Goal: Transaction & Acquisition: Purchase product/service

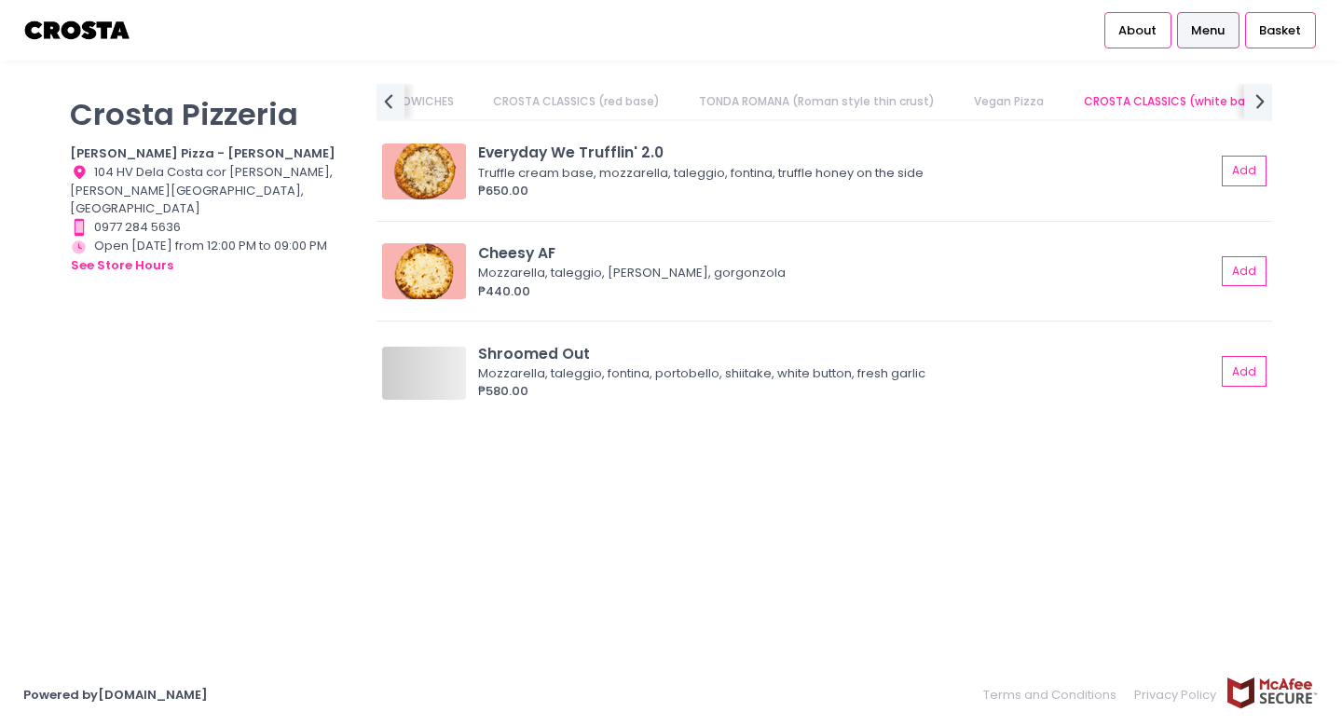
scroll to position [0, 424]
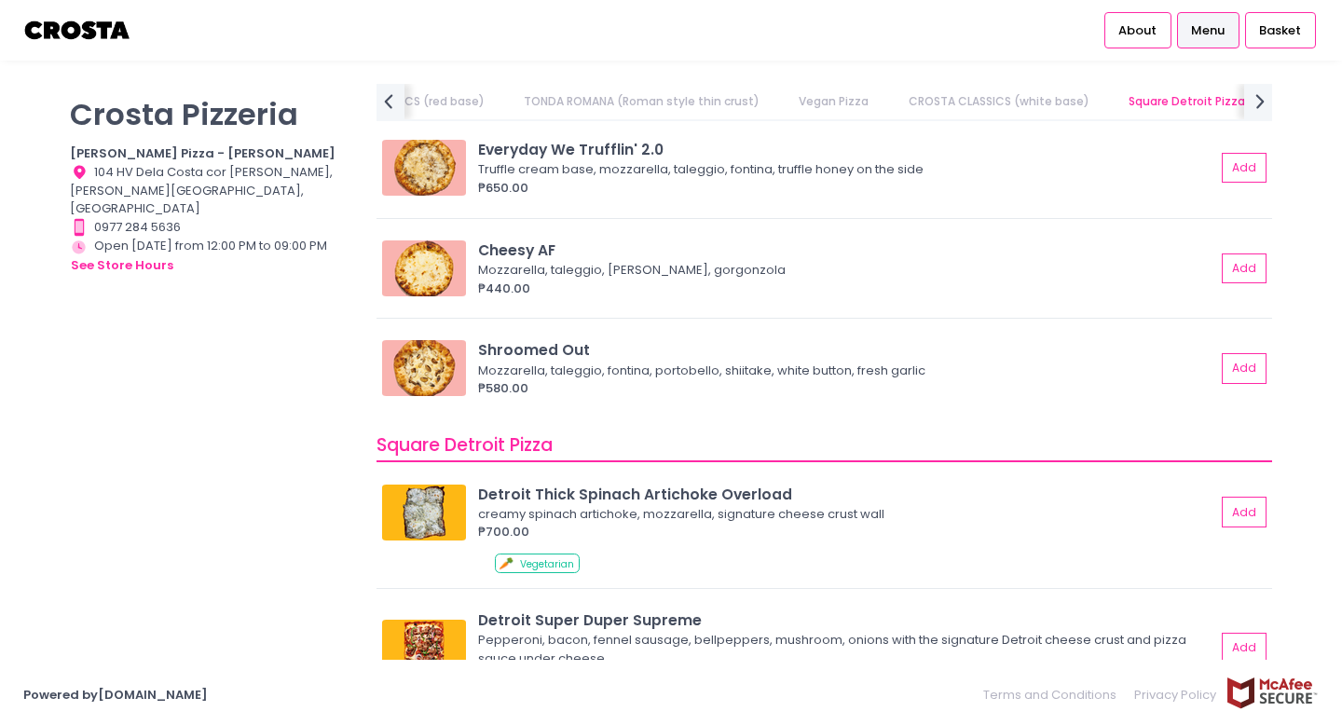
click at [287, 534] on div "[PERSON_NAME] Pizzeria [PERSON_NAME] Pizza - [PERSON_NAME] Location Created wit…" at bounding box center [212, 353] width 307 height 539
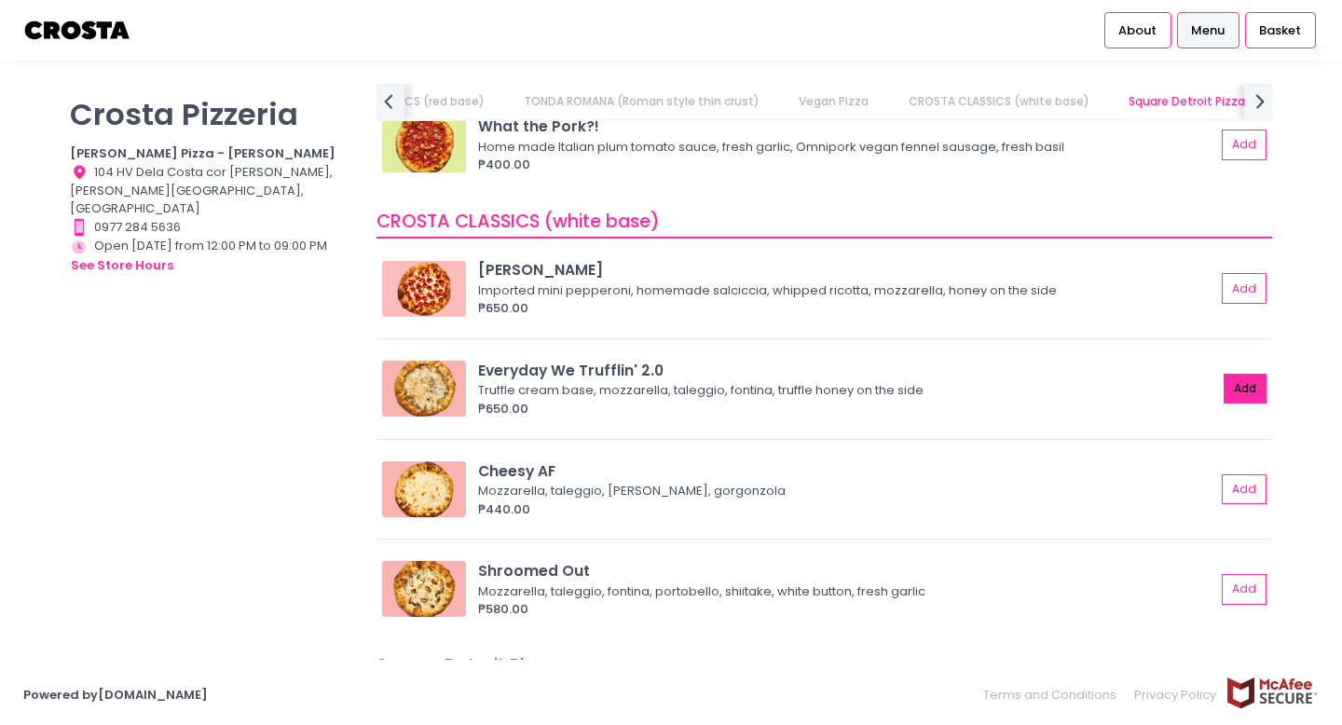
click at [1237, 389] on button "Add" at bounding box center [1245, 389] width 43 height 31
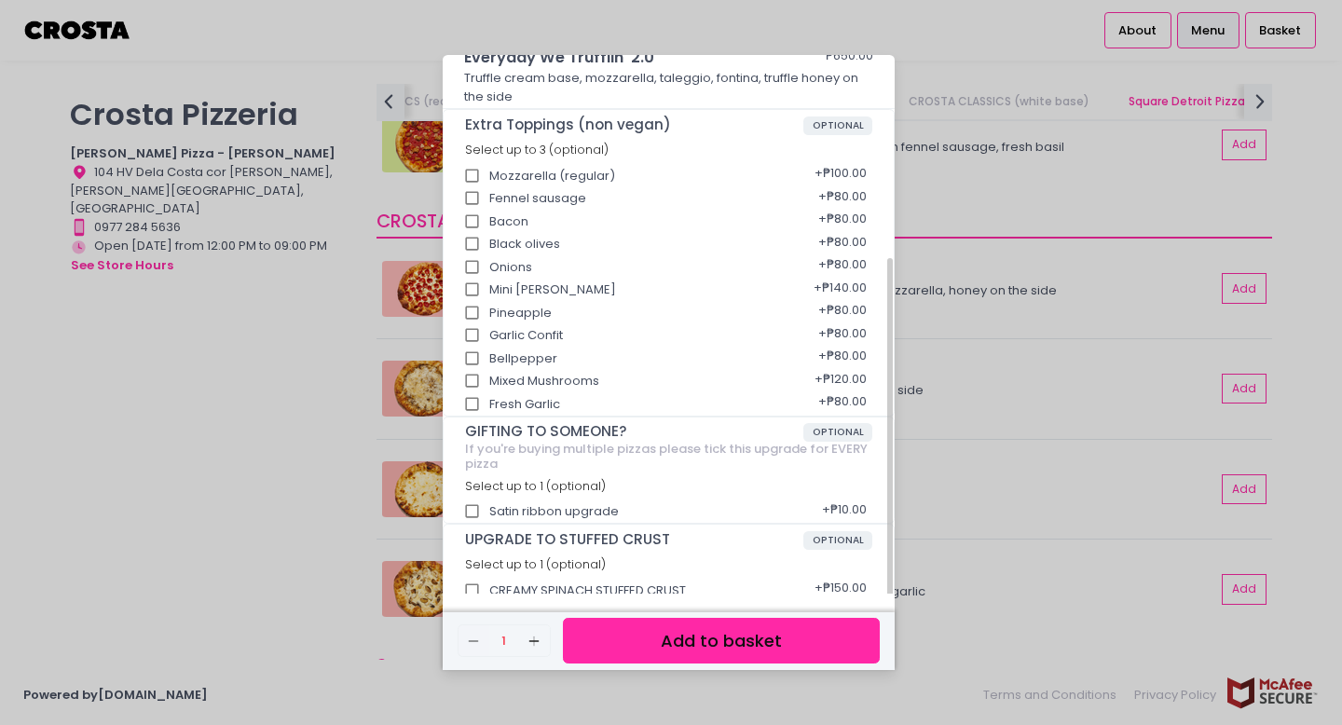
scroll to position [290, 0]
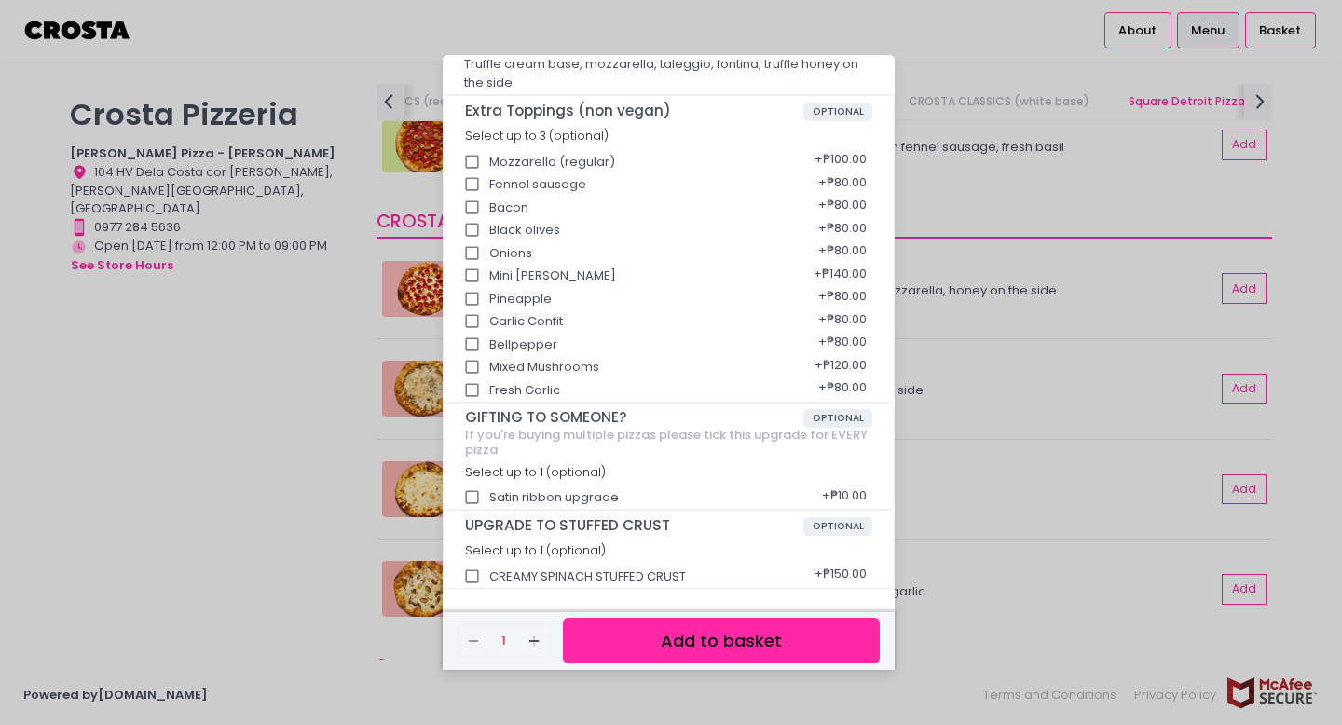
click at [786, 634] on button "Add to basket" at bounding box center [721, 641] width 317 height 46
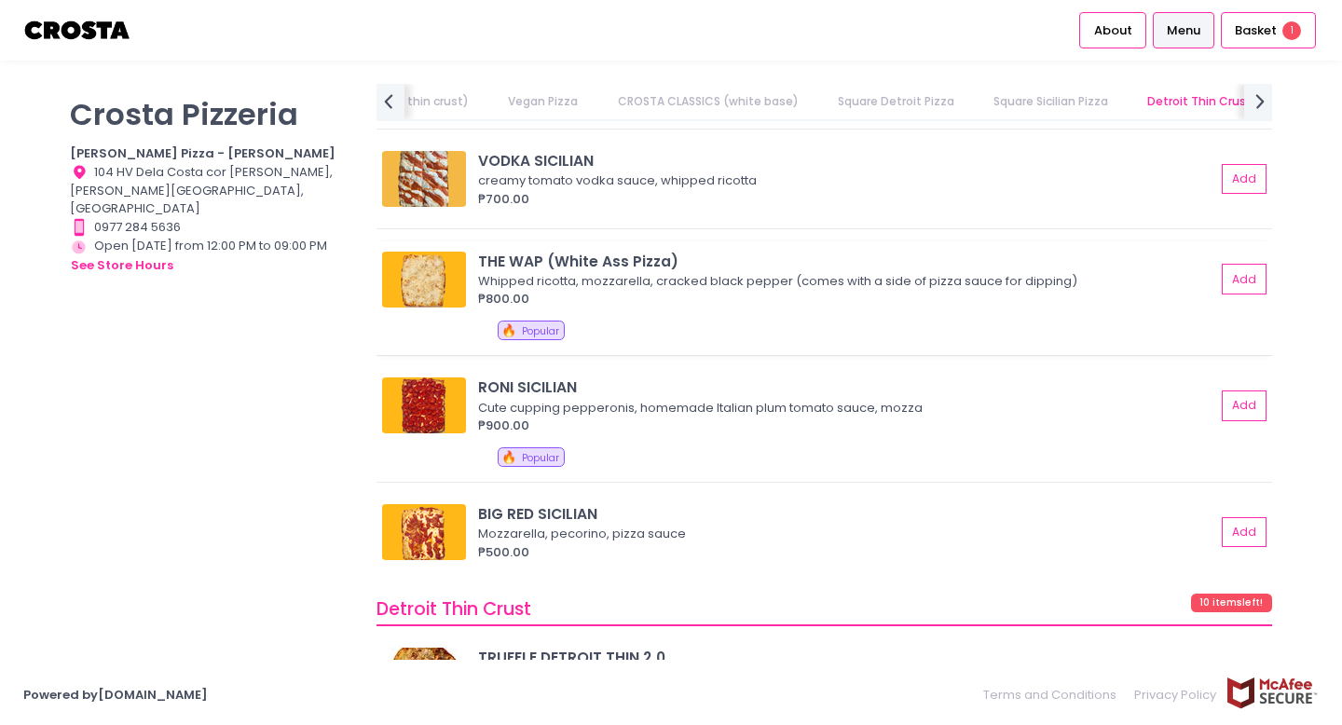
scroll to position [2768, 0]
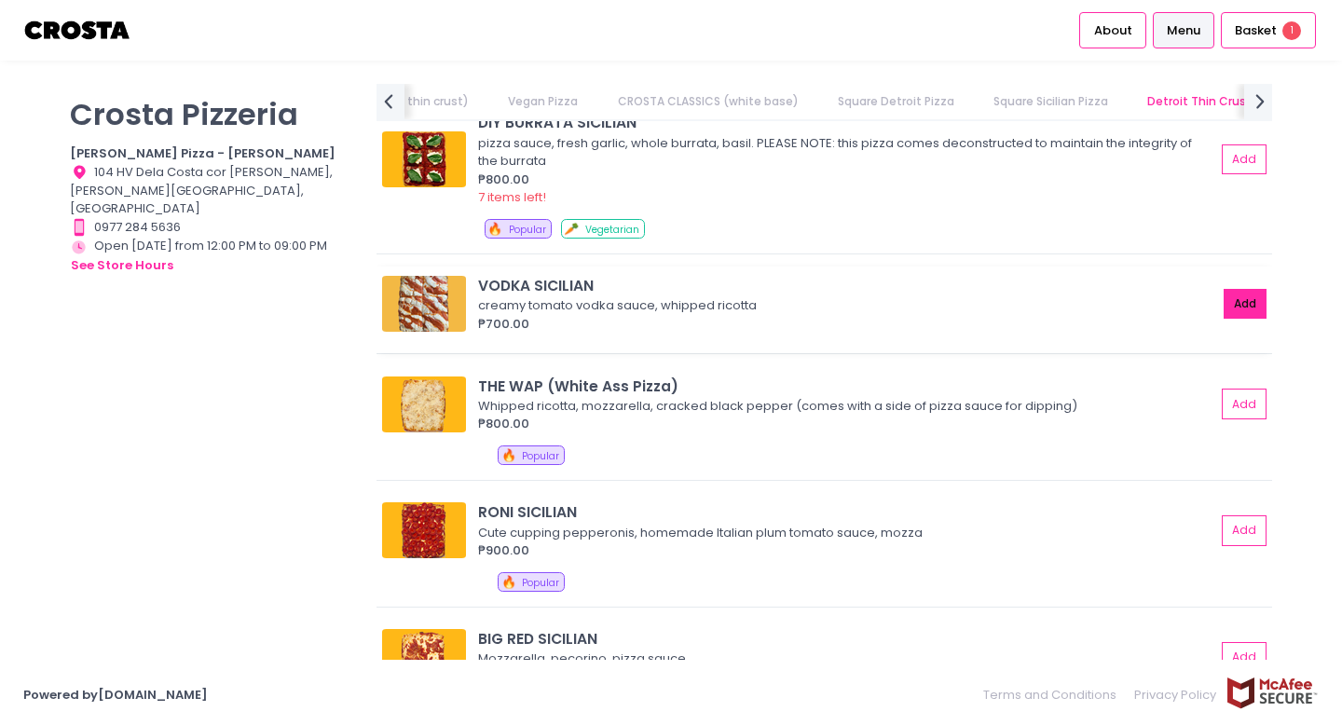
click at [1236, 310] on button "Add" at bounding box center [1245, 304] width 43 height 31
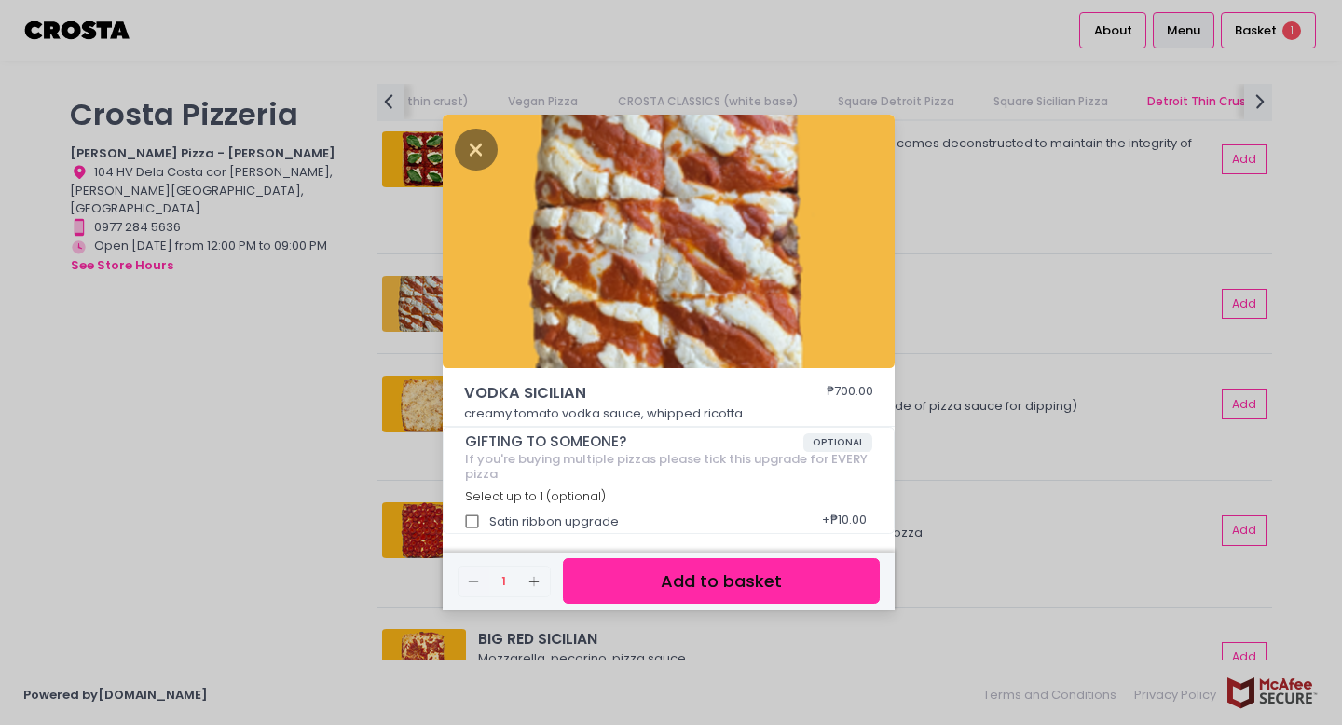
click at [743, 577] on button "Add to basket" at bounding box center [721, 581] width 317 height 46
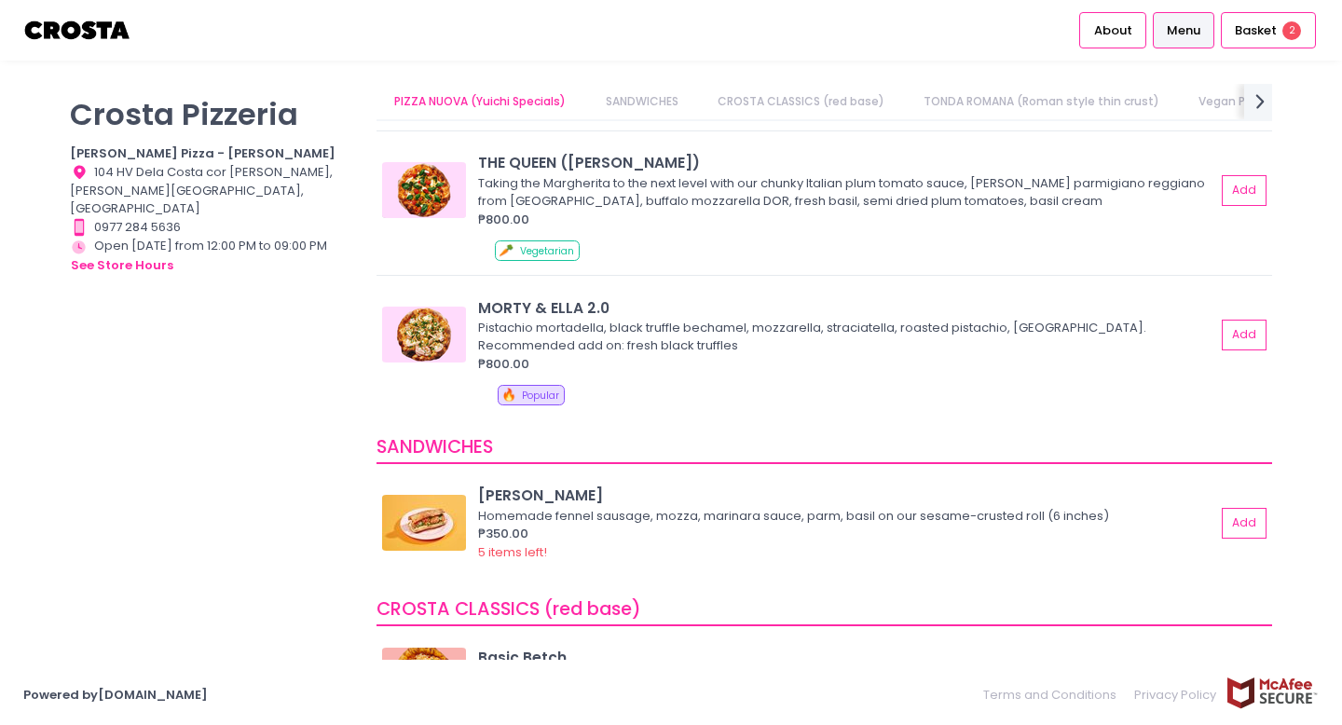
scroll to position [0, 0]
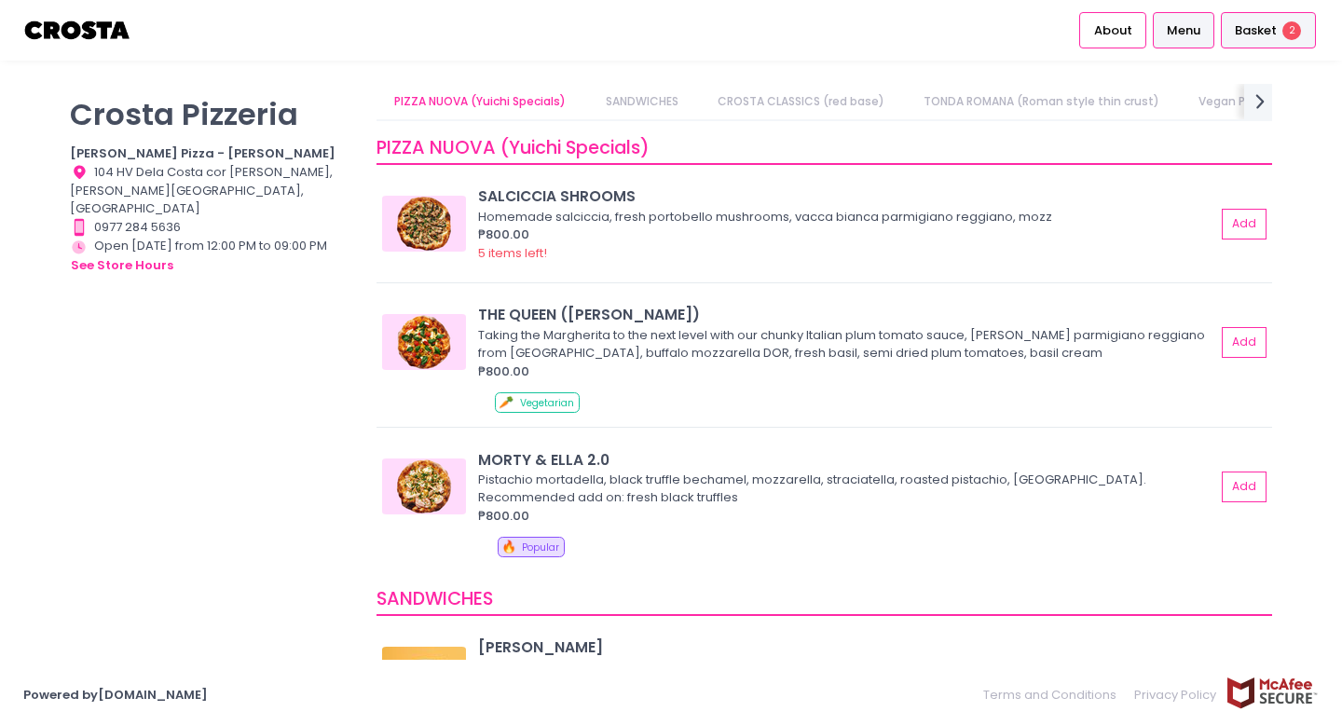
click at [1251, 34] on span "Basket" at bounding box center [1256, 30] width 42 height 19
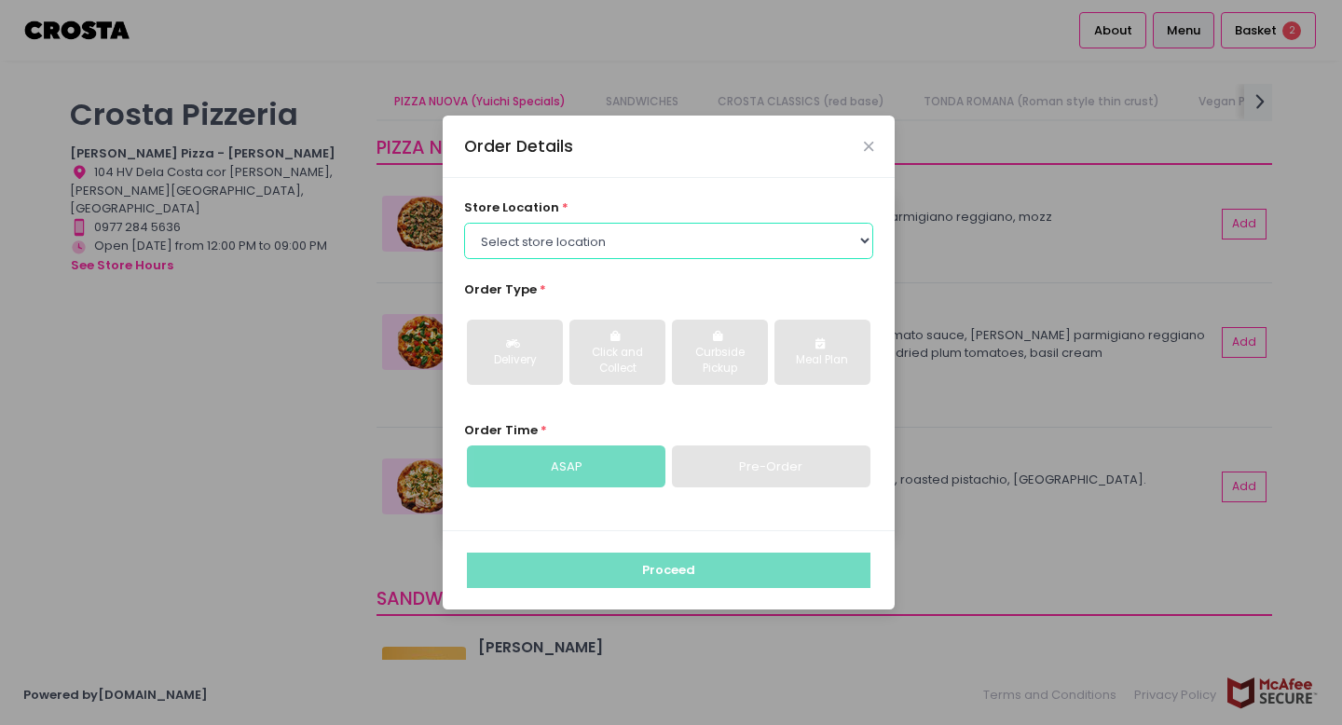
click at [603, 229] on select "Select store location [PERSON_NAME] Pizza - [PERSON_NAME] Pizza - [GEOGRAPHIC_D…" at bounding box center [669, 240] width 410 height 35
select select "5fabb2e53664a8677beaeb89"
click at [464, 223] on select "Select store location [PERSON_NAME] Pizza - [PERSON_NAME] Pizza - [GEOGRAPHIC_D…" at bounding box center [669, 240] width 410 height 35
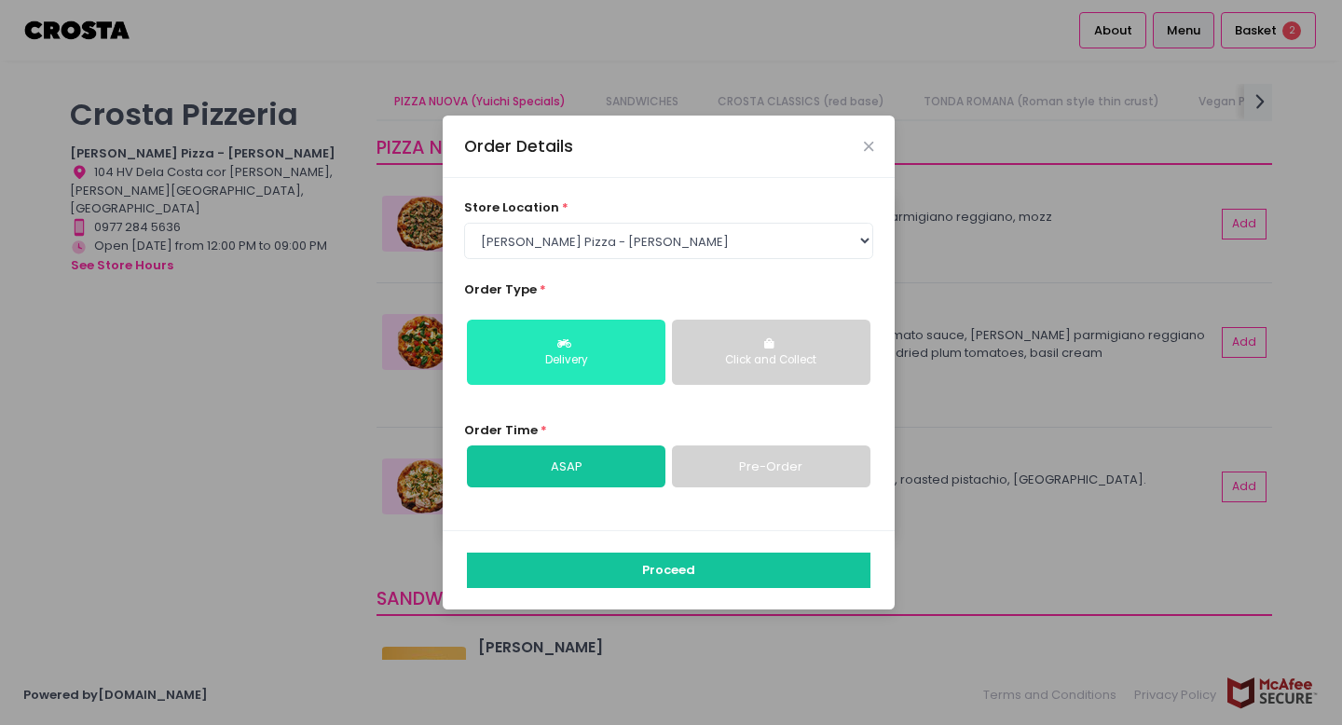
click at [610, 359] on div "Delivery" at bounding box center [566, 360] width 172 height 17
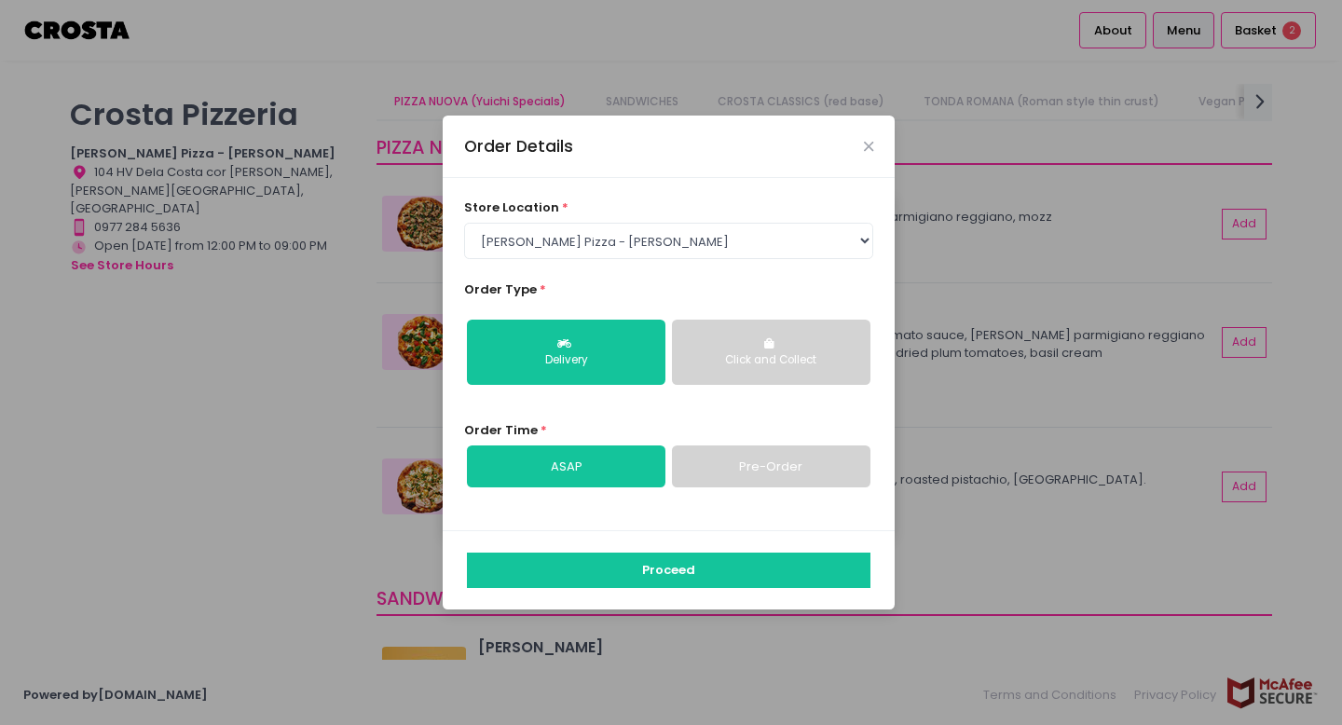
click at [737, 460] on link "Pre-Order" at bounding box center [771, 466] width 198 height 43
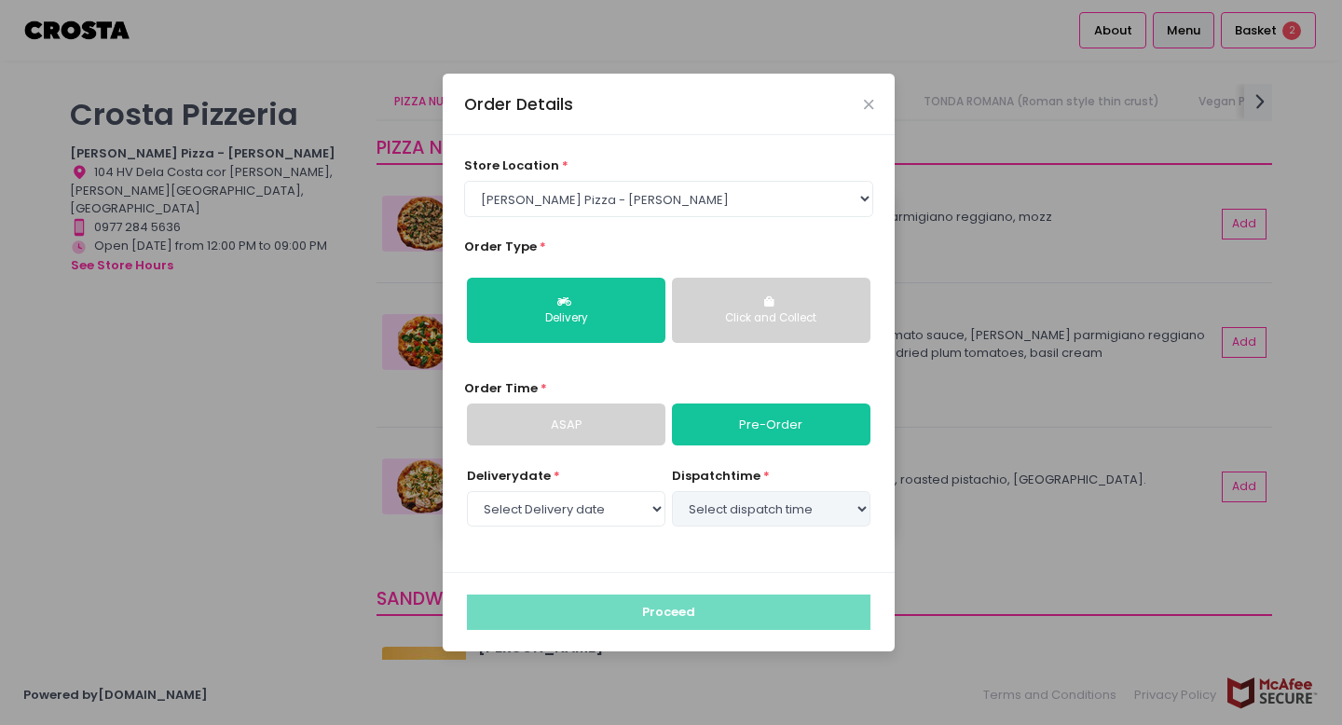
select select "[DATE]"
click at [736, 503] on select "Select dispatch time 05:30 PM - 06:00 PM 06:00 PM - 06:30 PM 06:30 PM - 07:00 P…" at bounding box center [771, 508] width 198 height 35
click at [672, 491] on select "Select dispatch time 05:30 PM - 06:00 PM 06:00 PM - 06:30 PM 06:30 PM - 07:00 P…" at bounding box center [771, 508] width 198 height 35
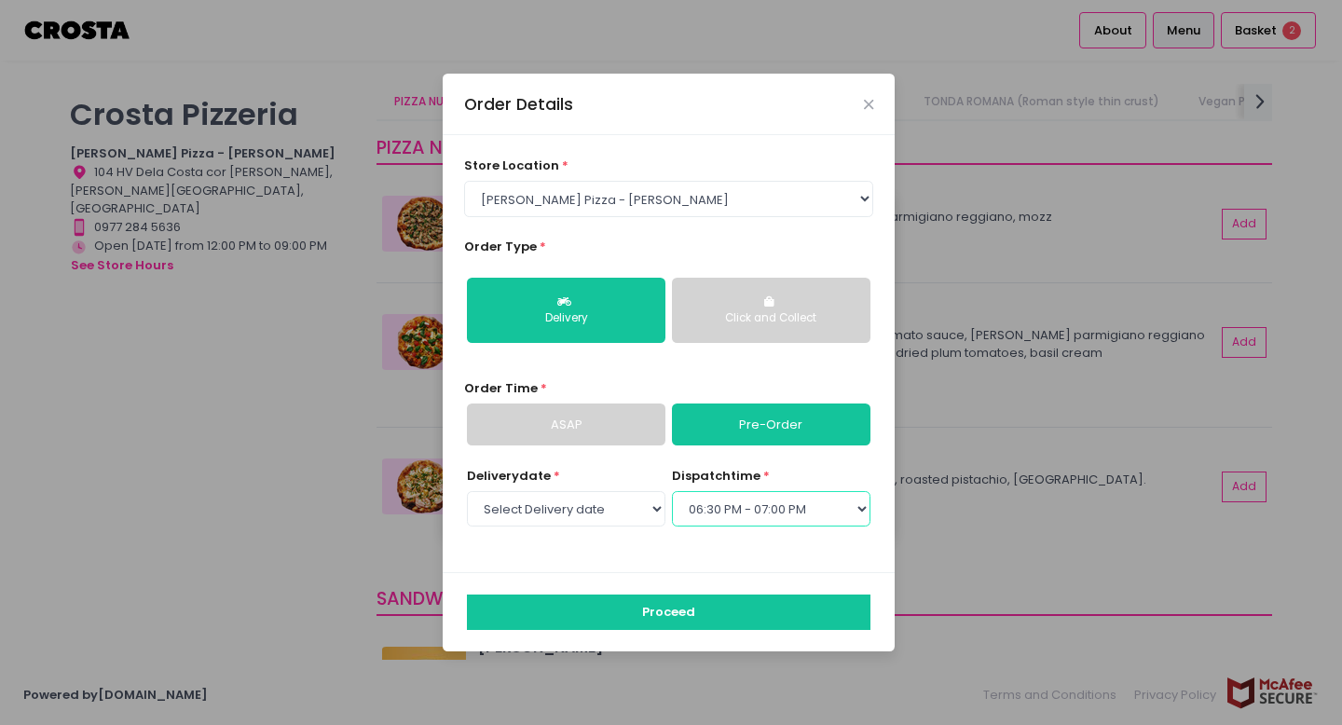
click at [800, 513] on select "Select dispatch time 05:30 PM - 06:00 PM 06:00 PM - 06:30 PM 06:30 PM - 07:00 P…" at bounding box center [771, 508] width 198 height 35
select select "18:00"
click at [672, 491] on select "Select dispatch time 05:30 PM - 06:00 PM 06:00 PM - 06:30 PM 06:30 PM - 07:00 P…" at bounding box center [771, 508] width 198 height 35
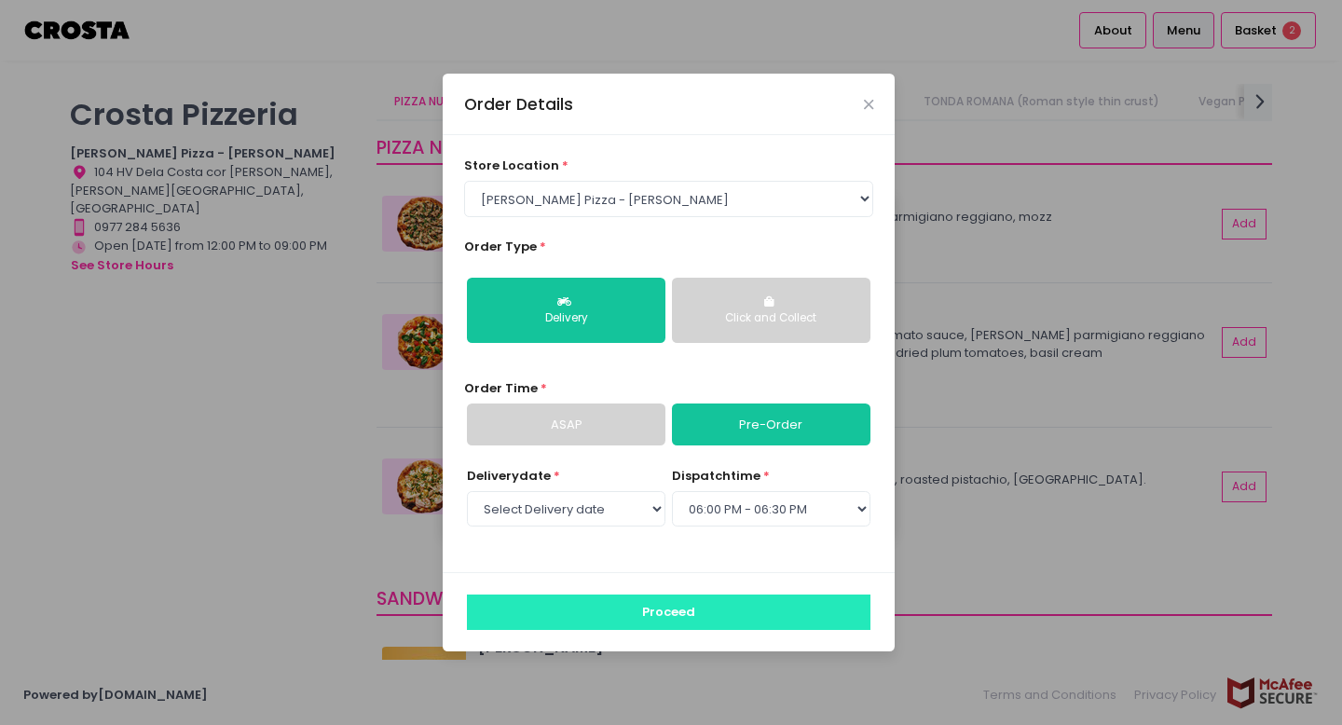
click at [779, 618] on button "Proceed" at bounding box center [668, 612] width 403 height 35
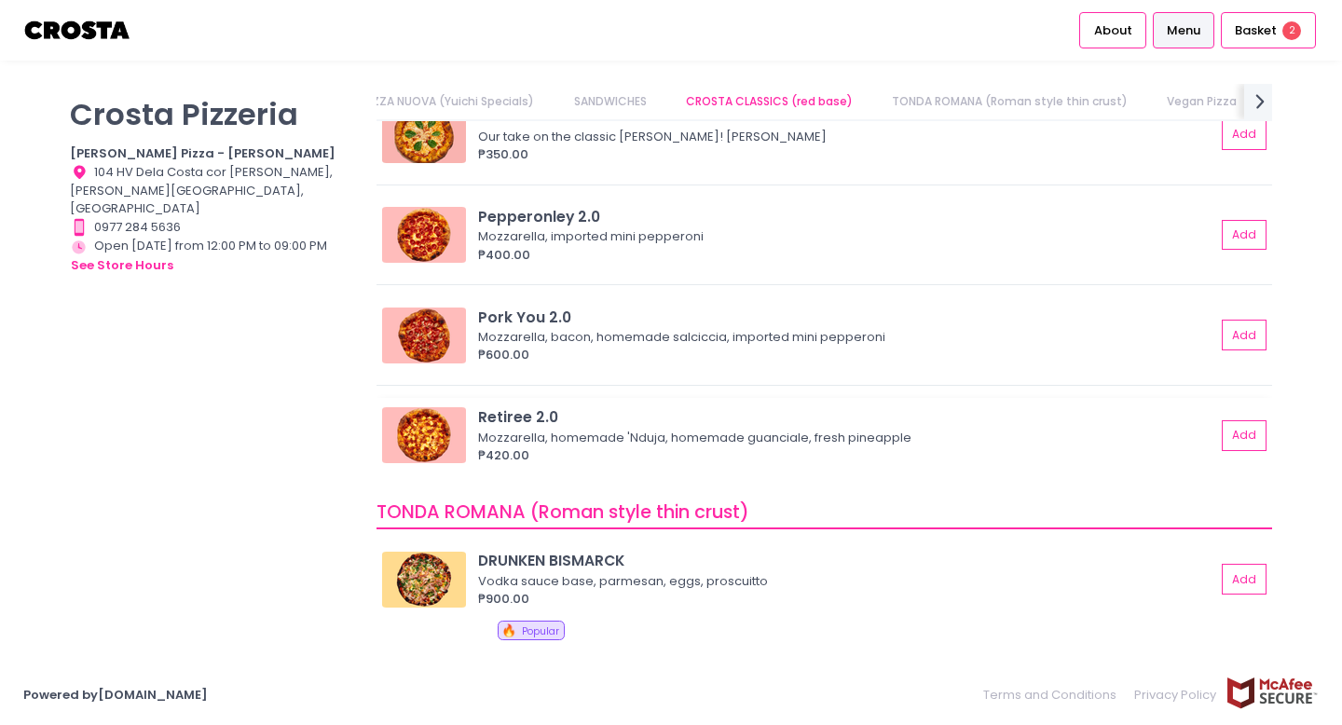
scroll to position [675, 0]
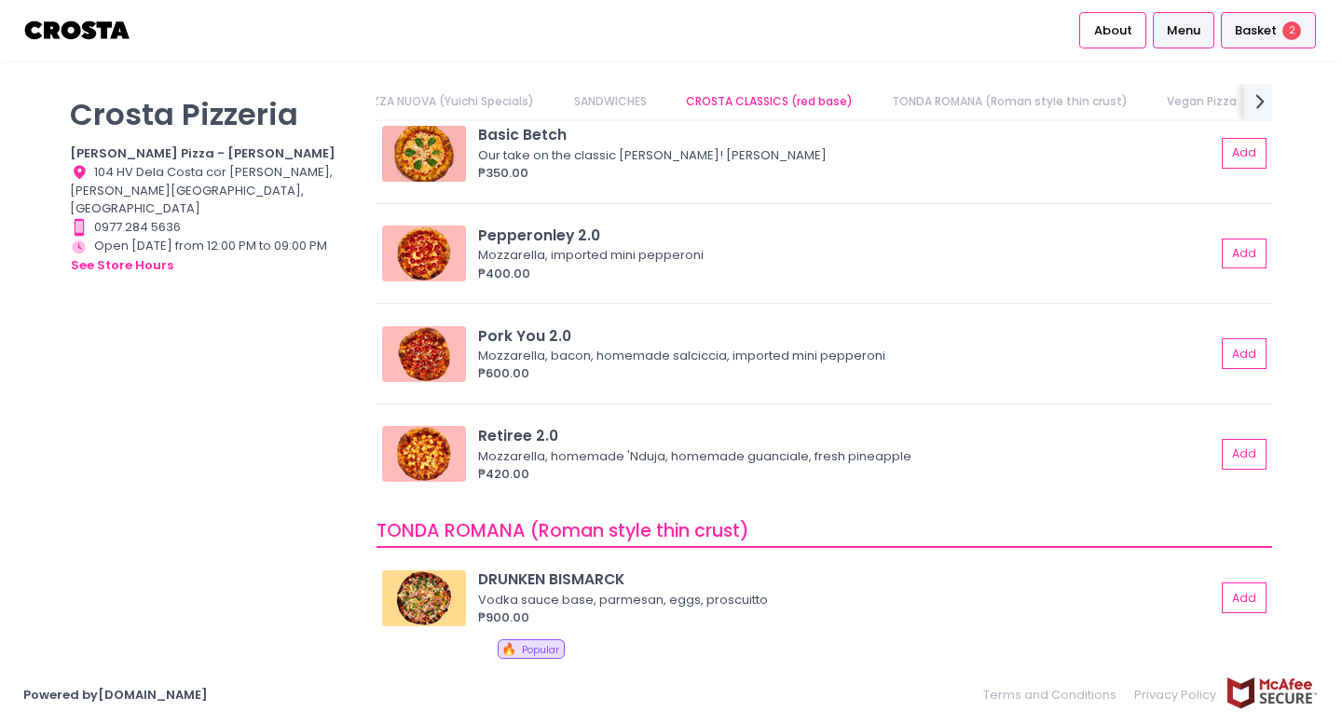
click at [1284, 26] on span "2" at bounding box center [1291, 30] width 19 height 19
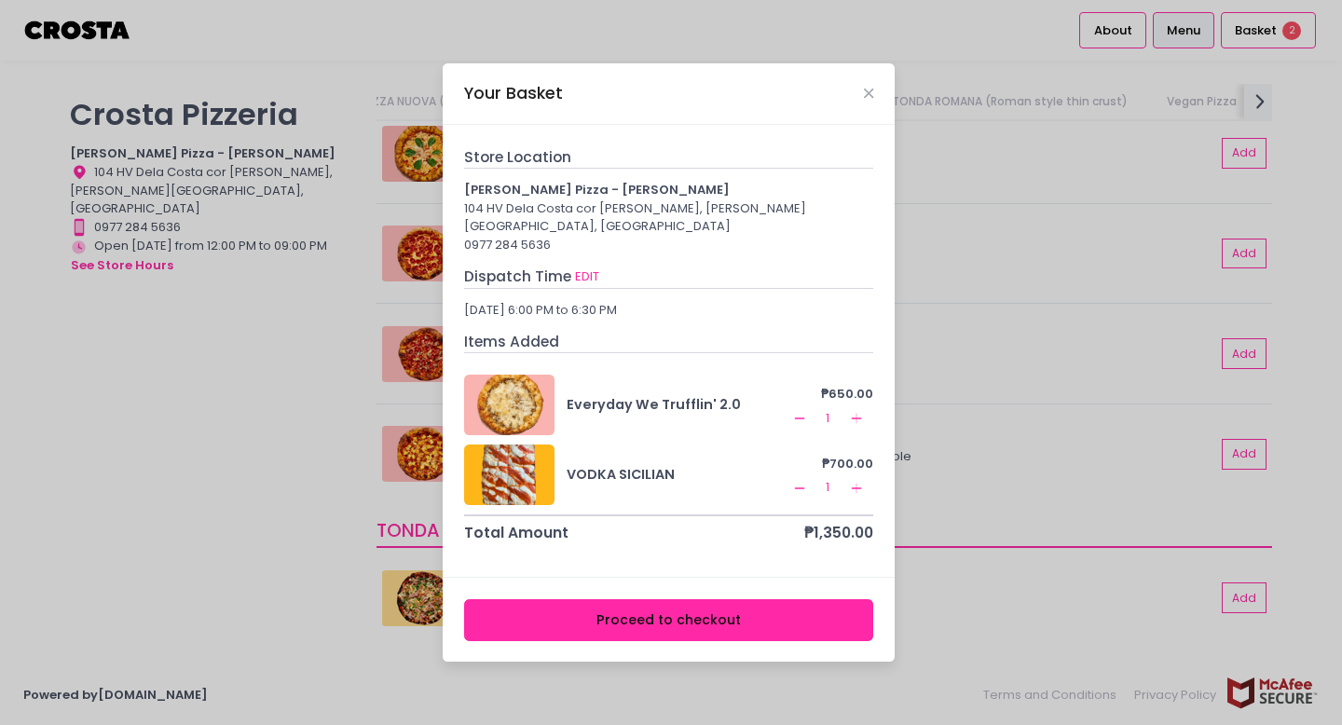
click at [870, 90] on div "Your Basket" at bounding box center [669, 94] width 452 height 62
click at [877, 95] on div "Your Basket" at bounding box center [669, 94] width 452 height 62
click at [869, 97] on icon "Close" at bounding box center [868, 94] width 9 height 14
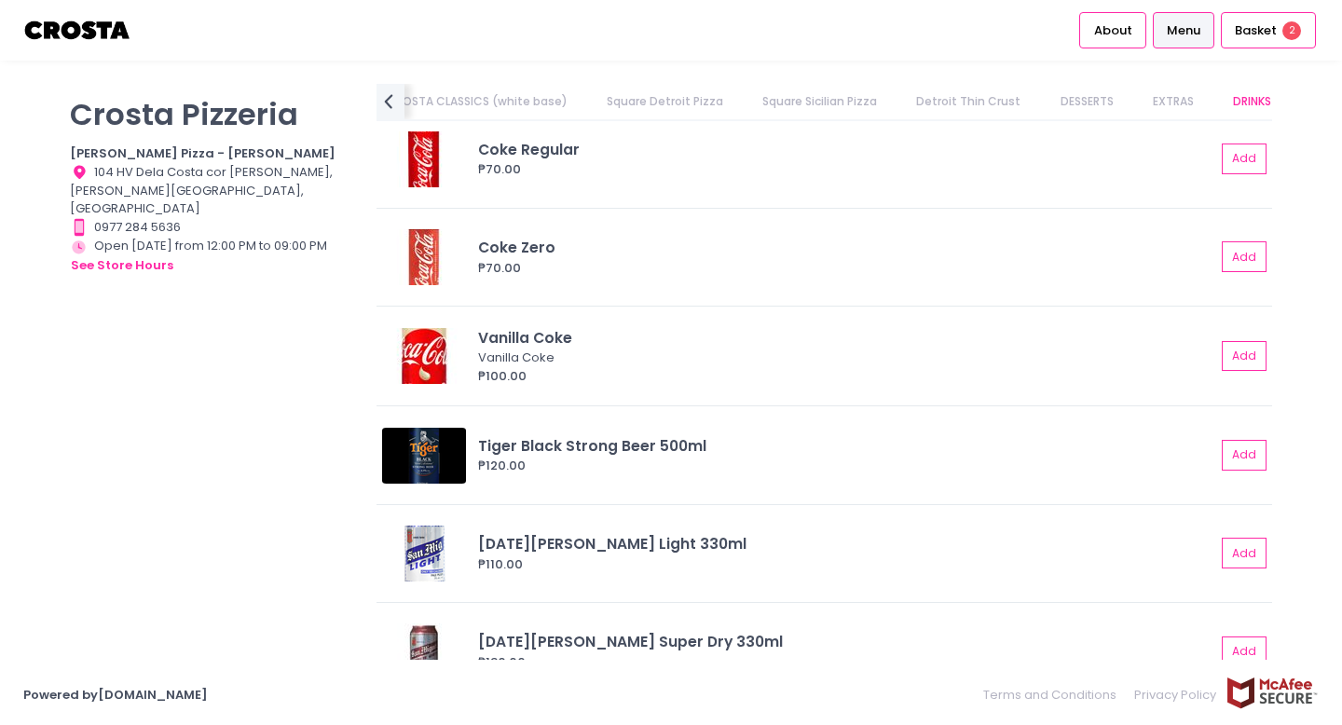
scroll to position [4542, 0]
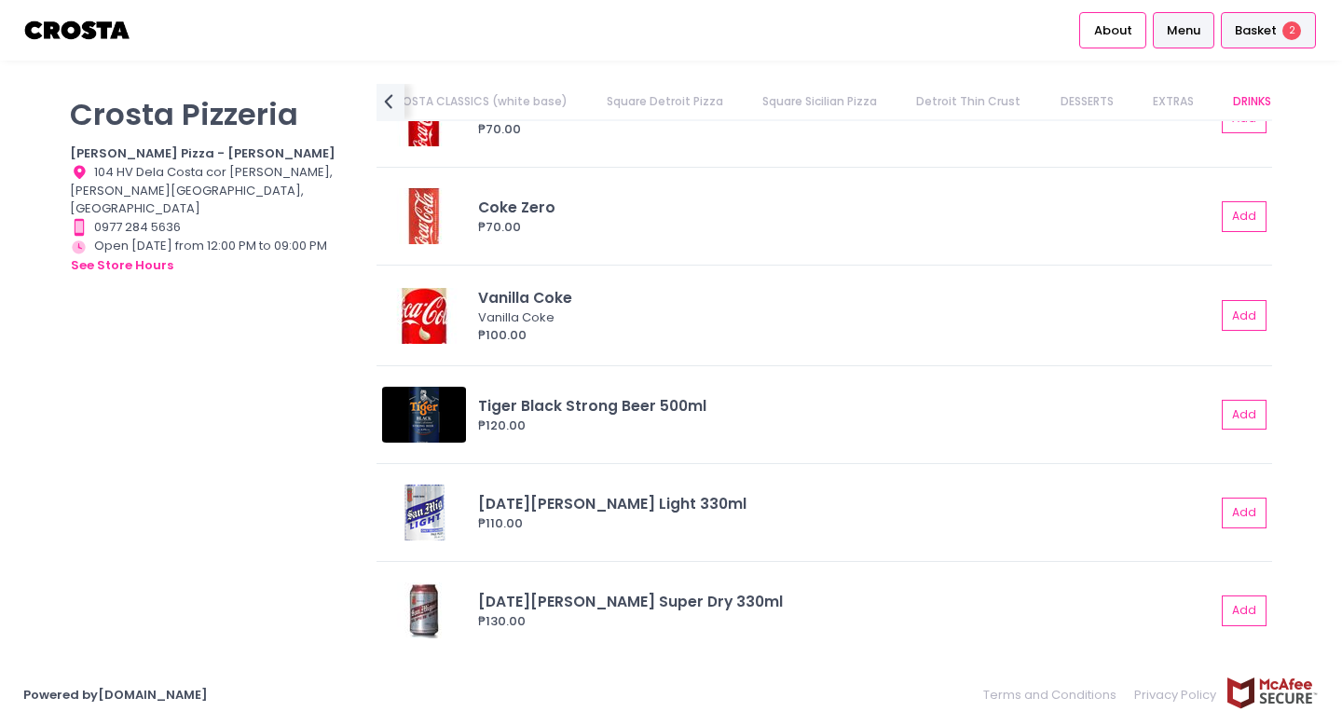
click at [1262, 21] on span "Basket" at bounding box center [1256, 30] width 42 height 19
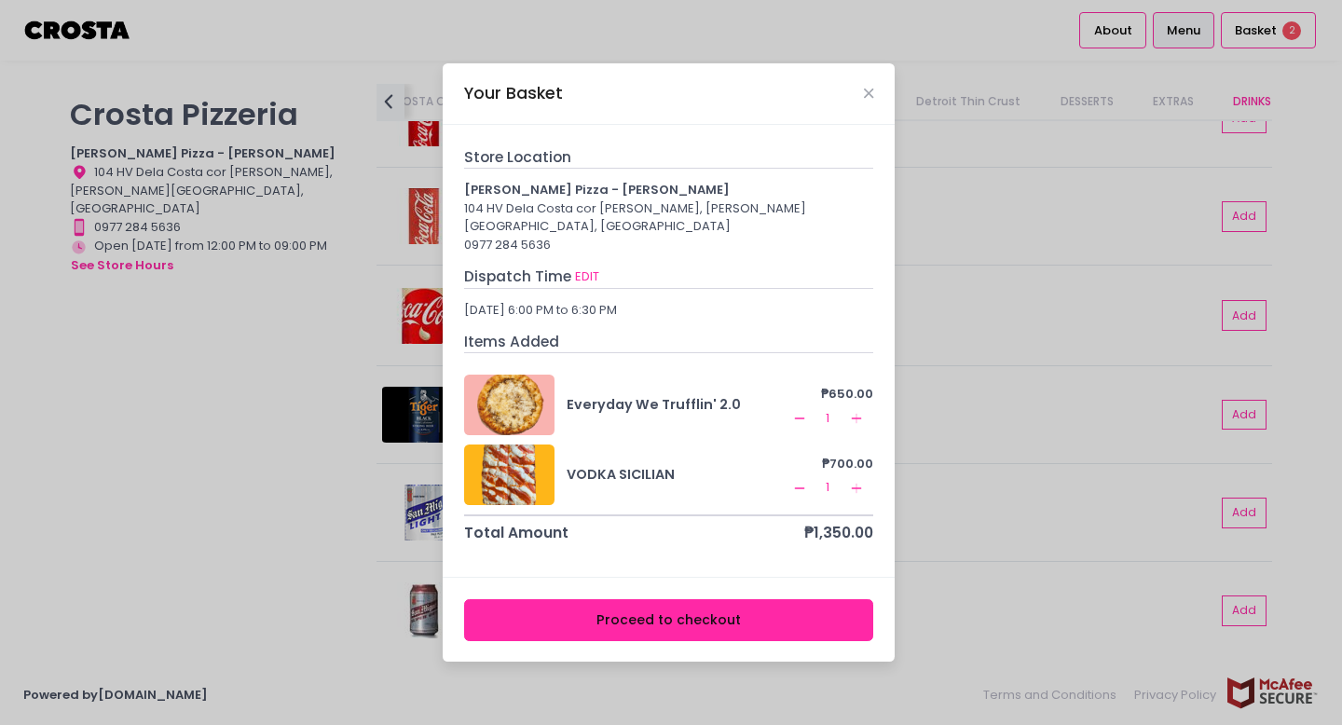
click at [864, 85] on div "Your Basket" at bounding box center [669, 94] width 452 height 62
click at [867, 101] on icon "Close" at bounding box center [868, 94] width 9 height 14
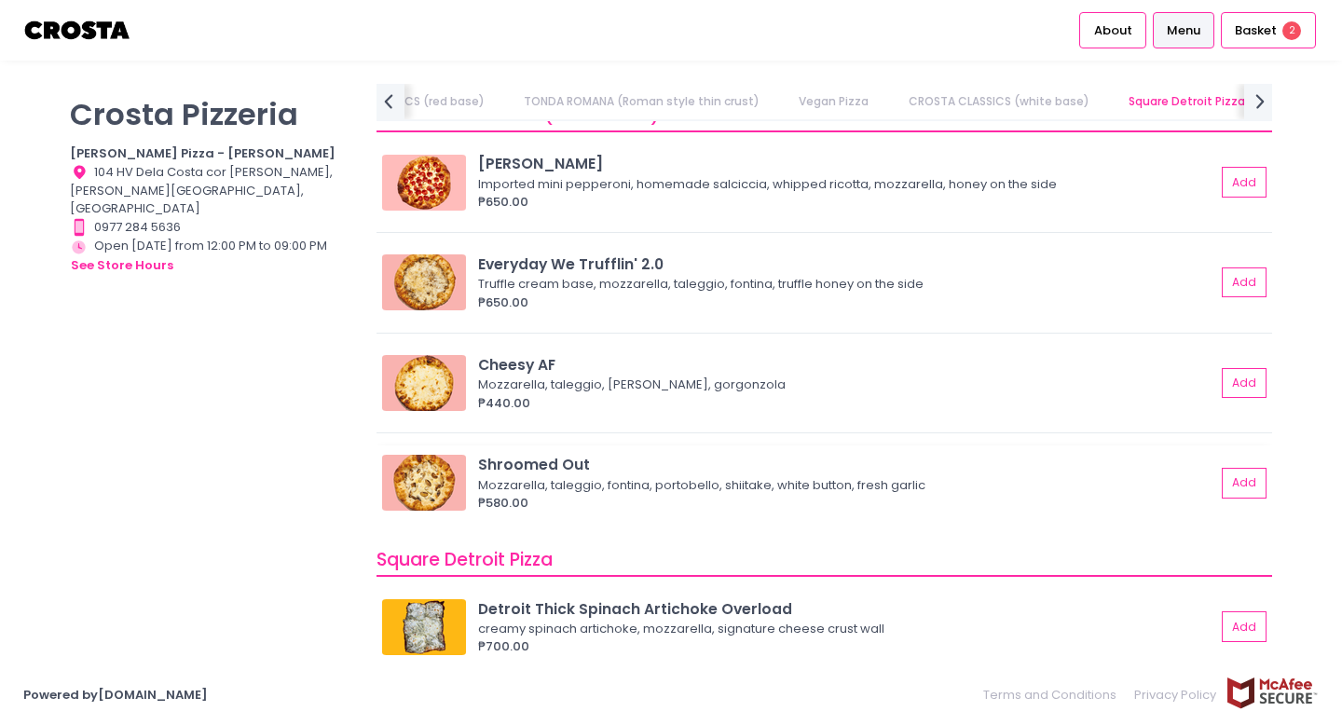
scroll to position [1662, 0]
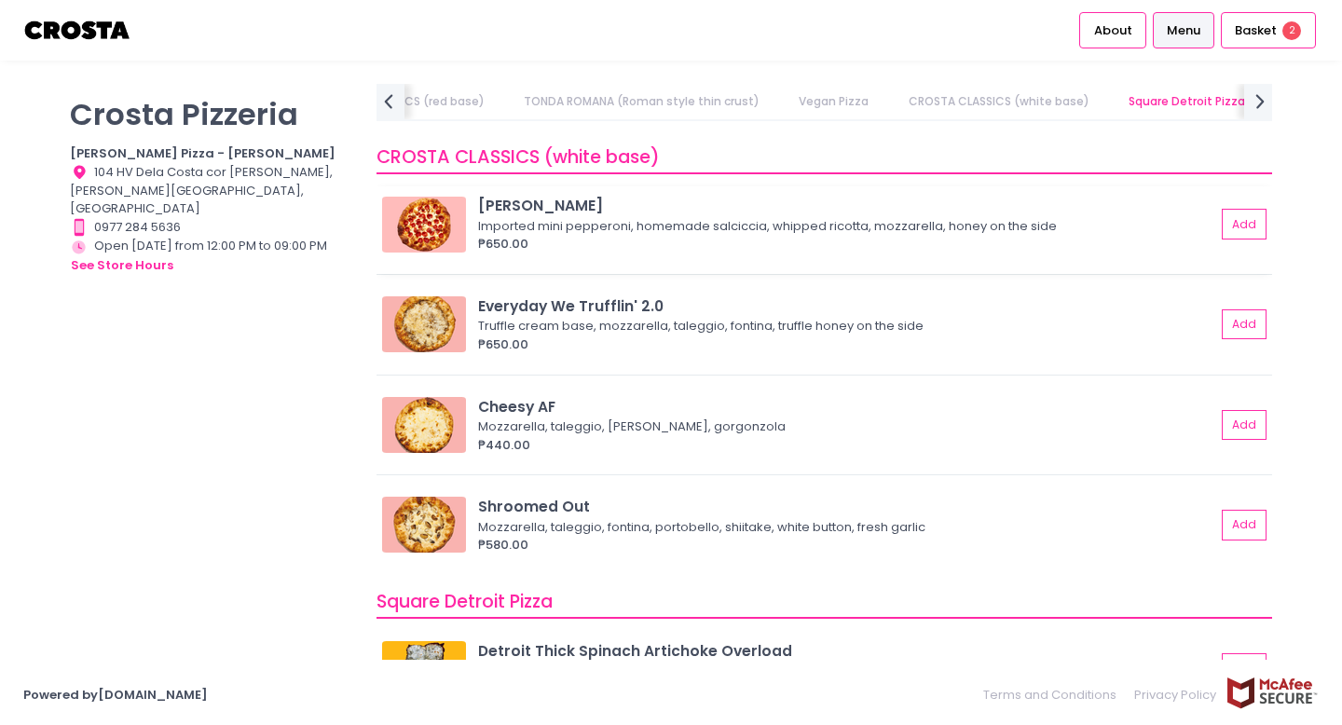
click at [429, 247] on img at bounding box center [424, 225] width 84 height 56
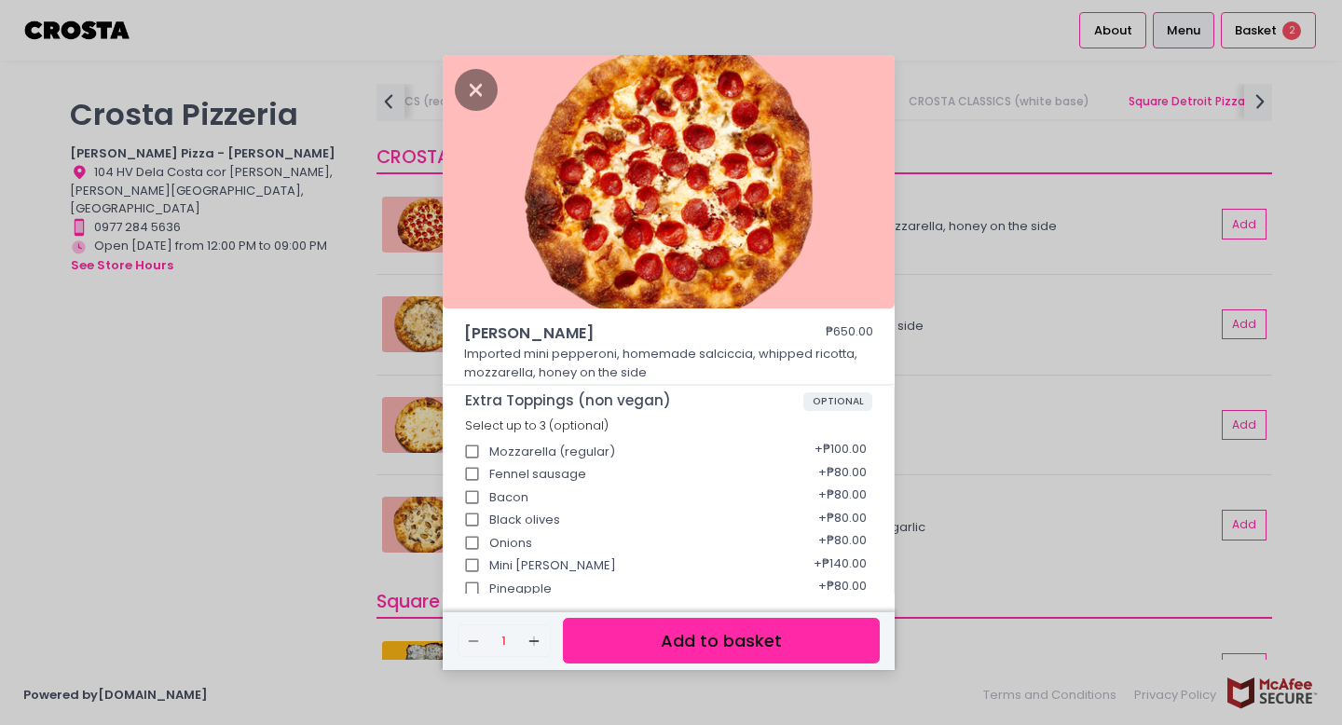
click at [331, 372] on div "[PERSON_NAME] ₱650.00 Imported mini pepperoni, homemade [PERSON_NAME], whipped …" at bounding box center [671, 362] width 1342 height 725
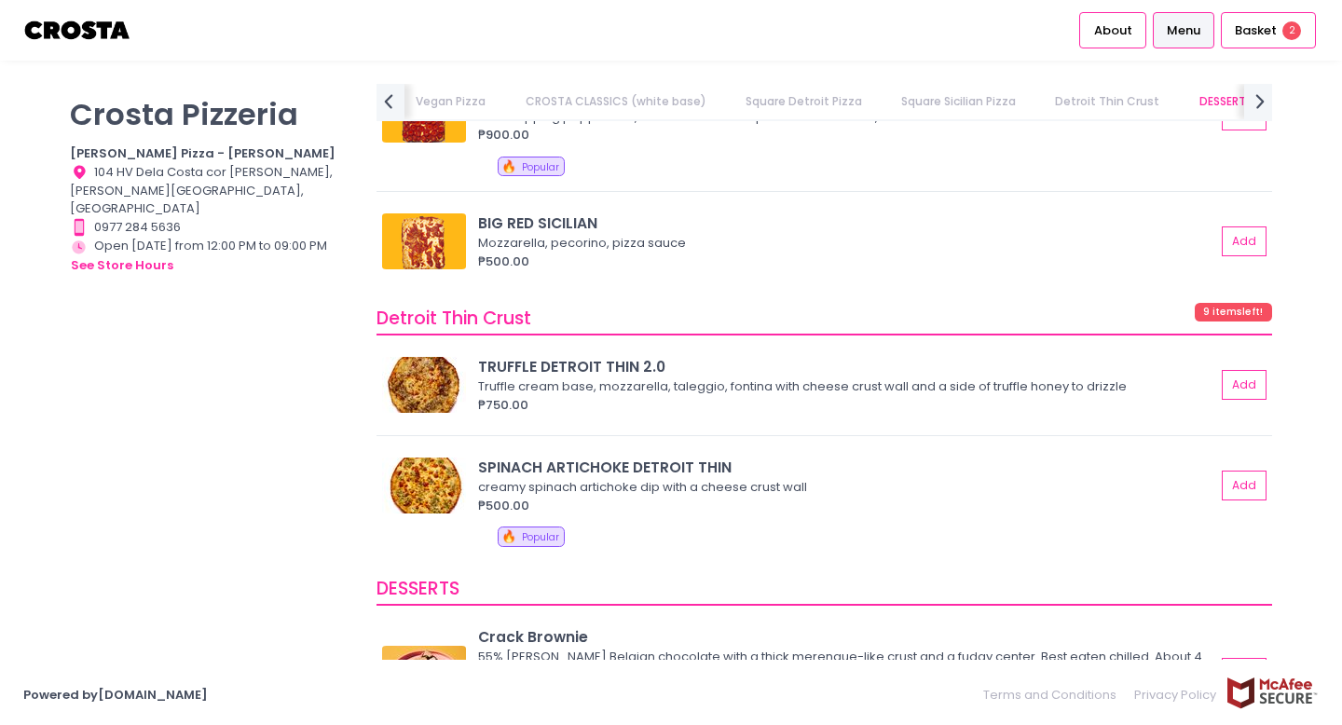
scroll to position [2787, 0]
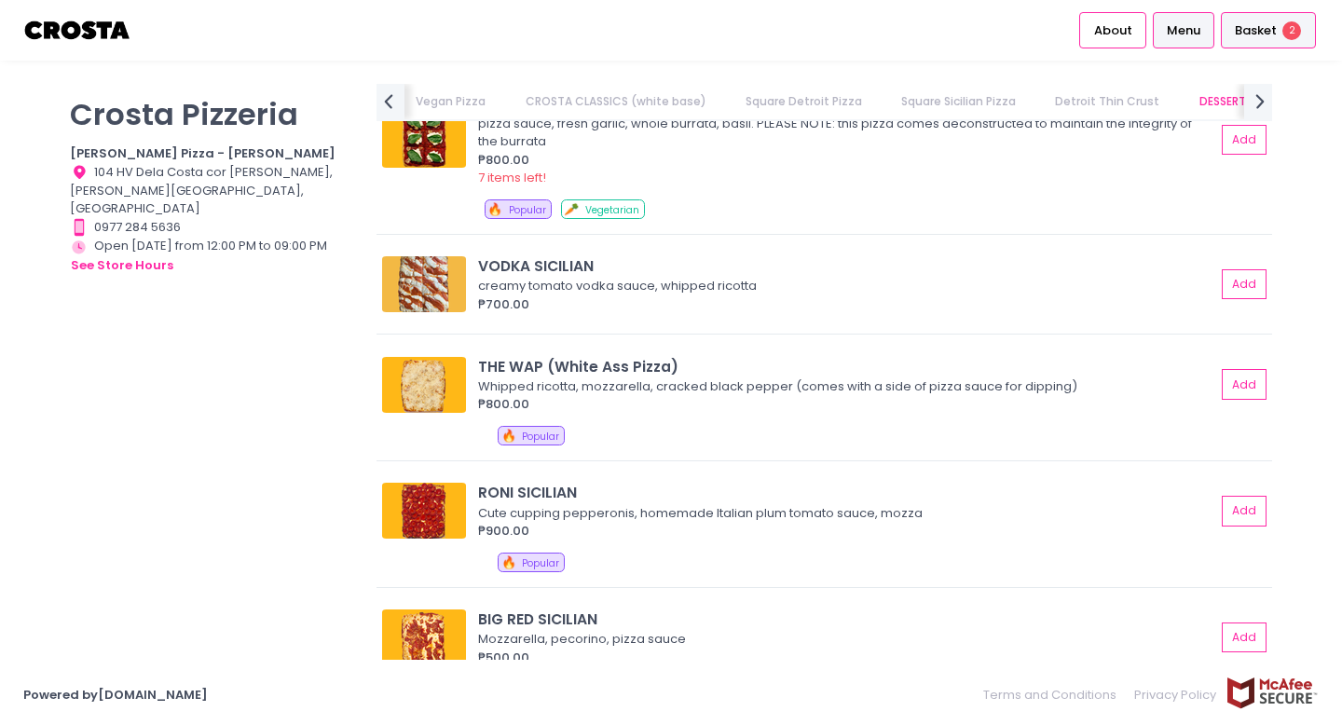
click at [1279, 30] on div "Basket 2" at bounding box center [1268, 30] width 95 height 36
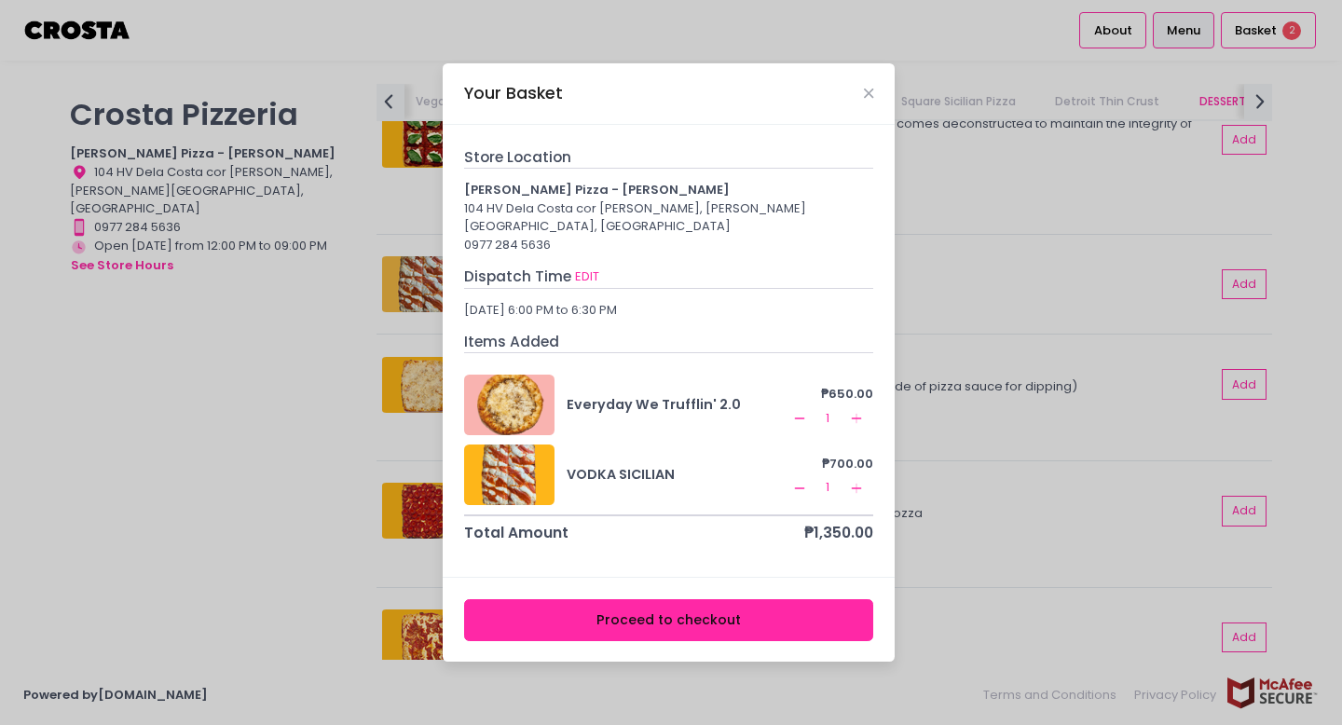
click at [871, 92] on div "Your Basket" at bounding box center [669, 94] width 452 height 62
click at [868, 95] on icon "Close" at bounding box center [868, 94] width 9 height 14
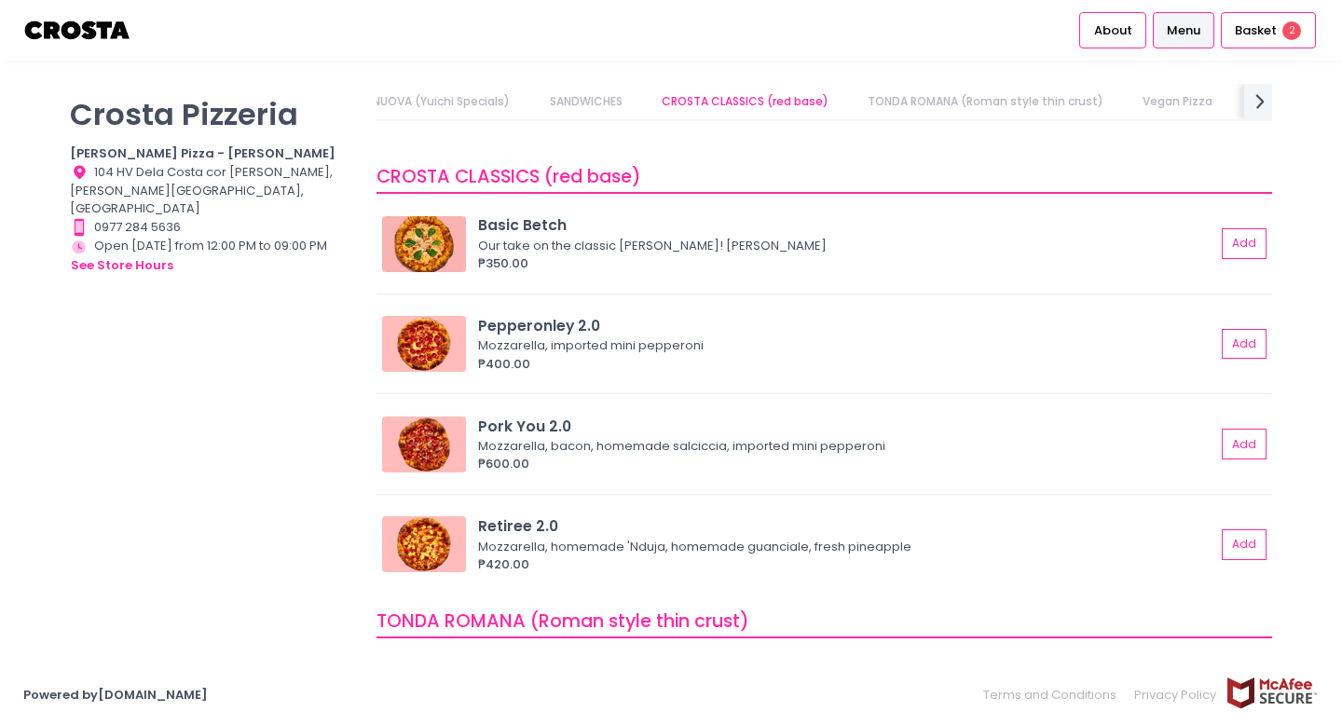
scroll to position [573, 0]
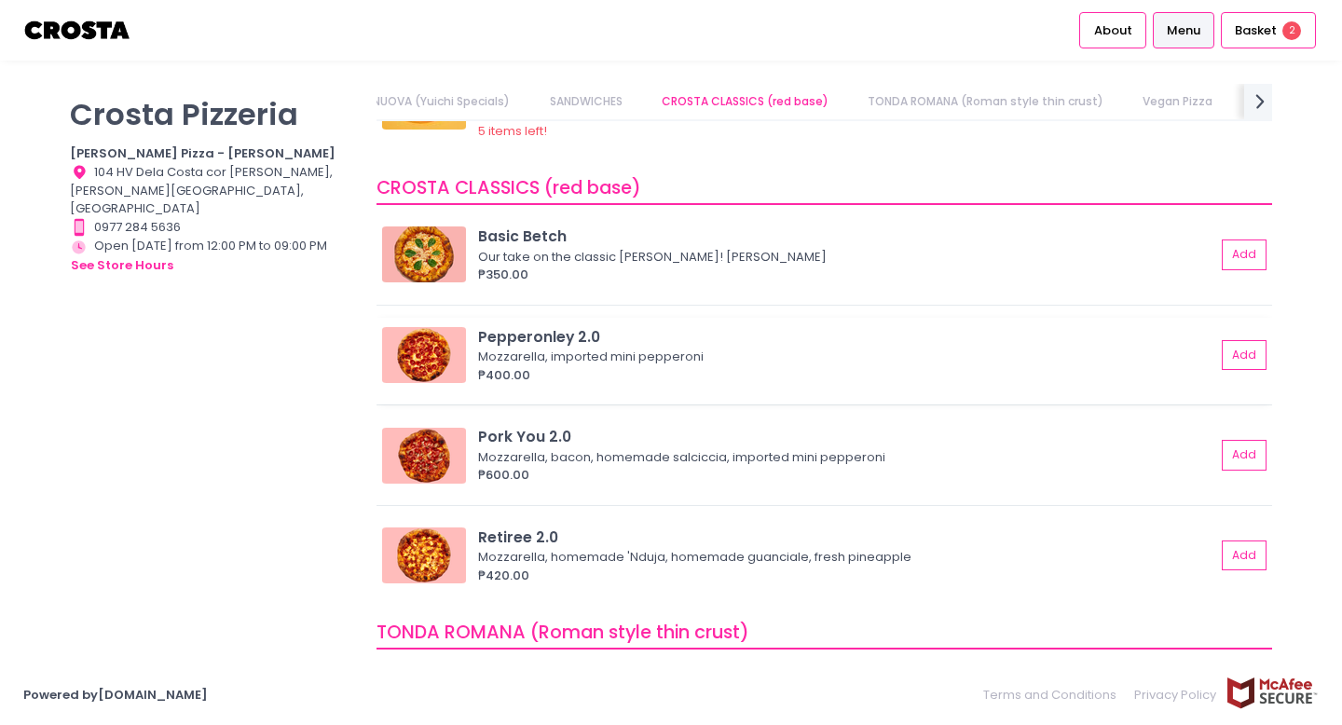
click at [884, 352] on div "Mozzarella, imported mini pepperoni" at bounding box center [844, 357] width 732 height 19
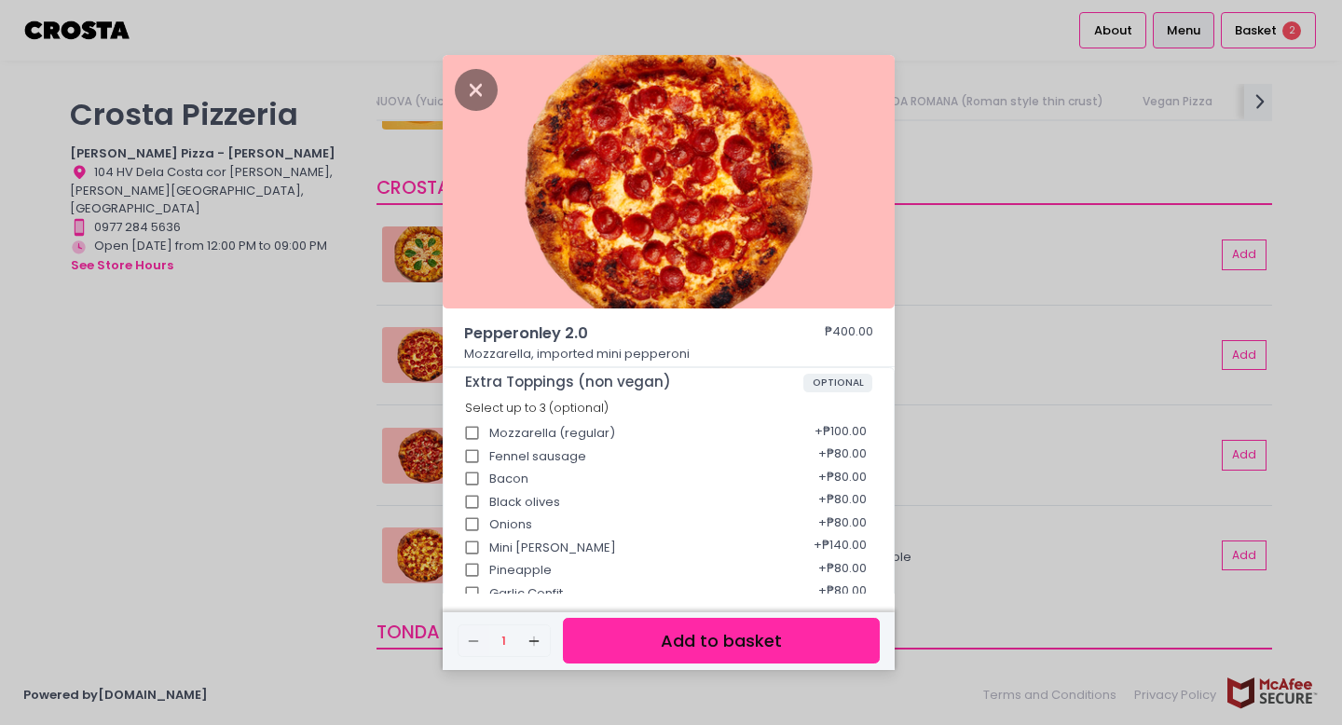
click at [271, 489] on div "Pepperonley 2.0 ₱400.00 Mozzarella, imported mini pepperoni Extra Toppings (non…" at bounding box center [671, 362] width 1342 height 725
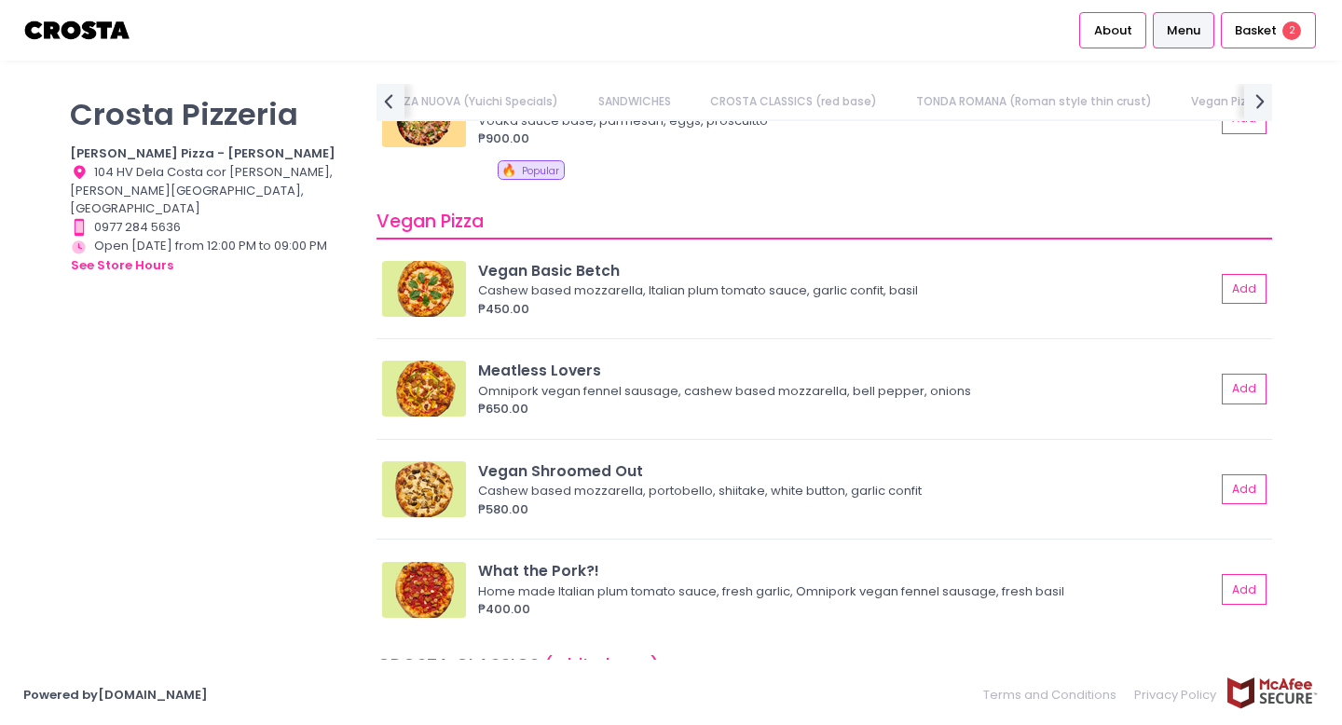
scroll to position [1485, 0]
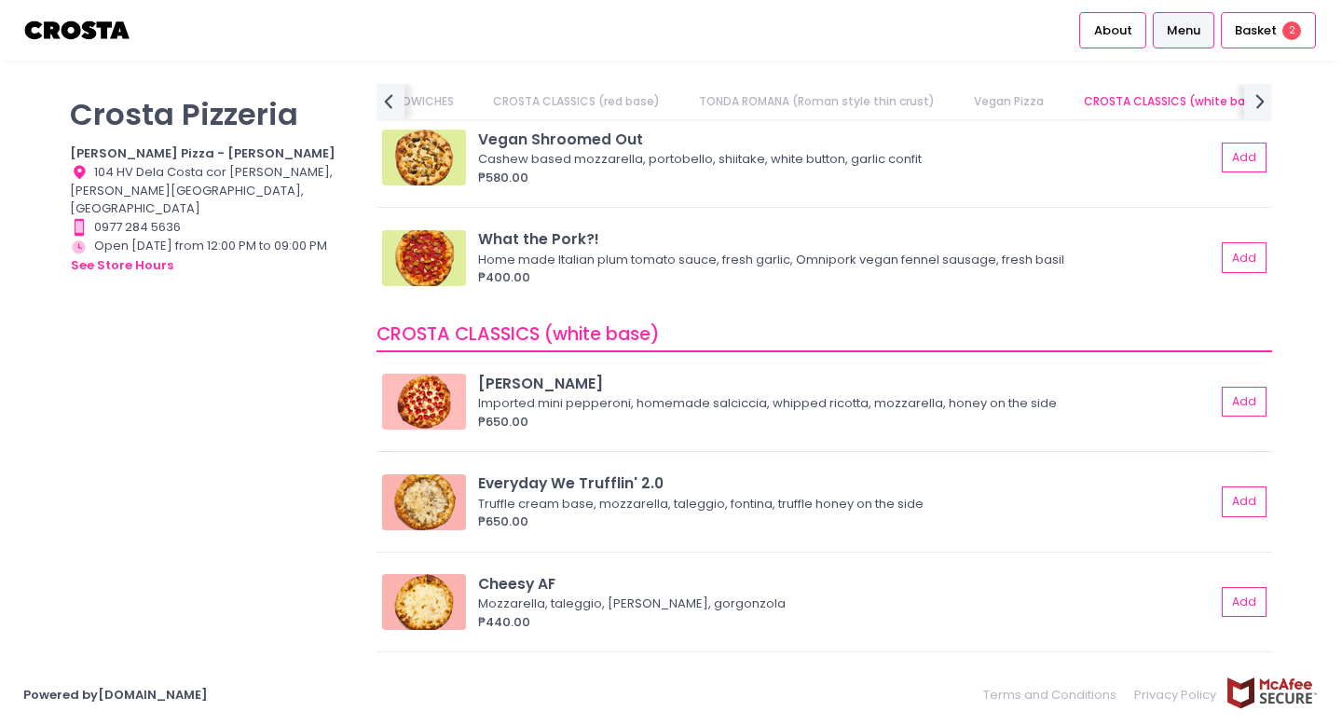
click at [418, 394] on img at bounding box center [424, 402] width 84 height 56
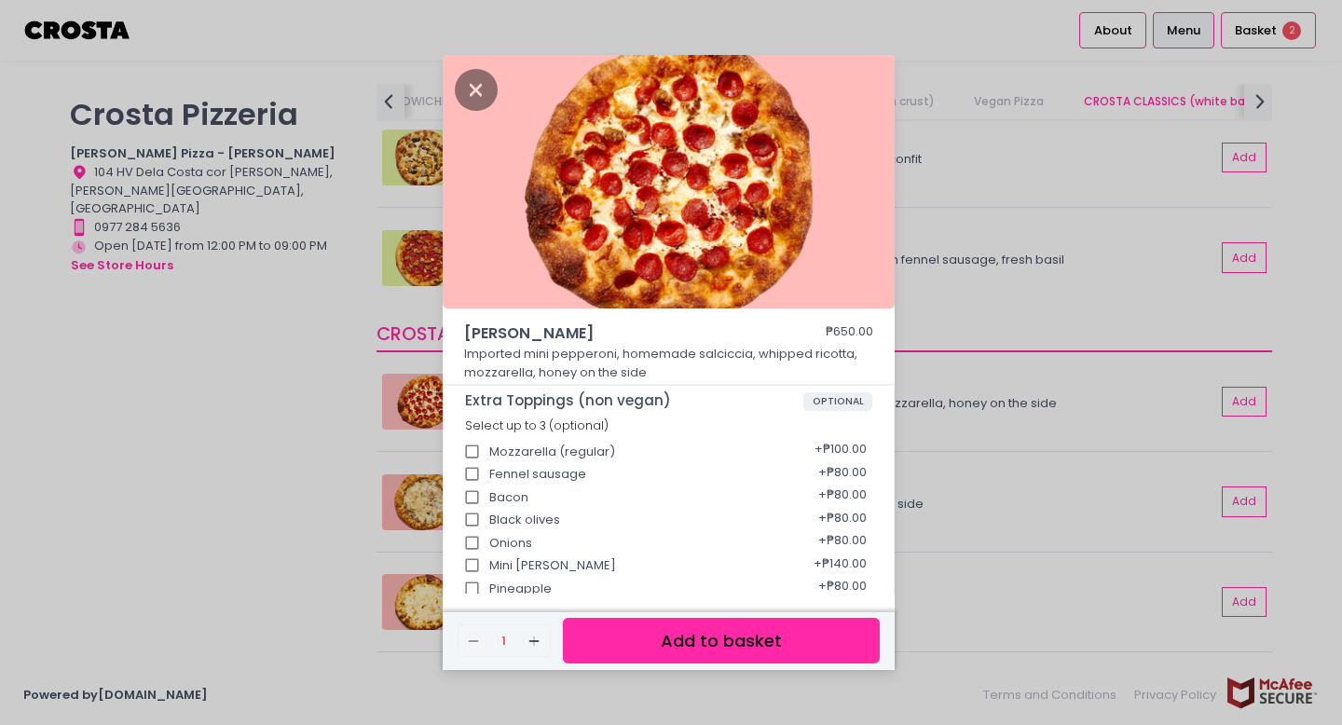
click at [632, 619] on button "Add to basket" at bounding box center [721, 641] width 317 height 46
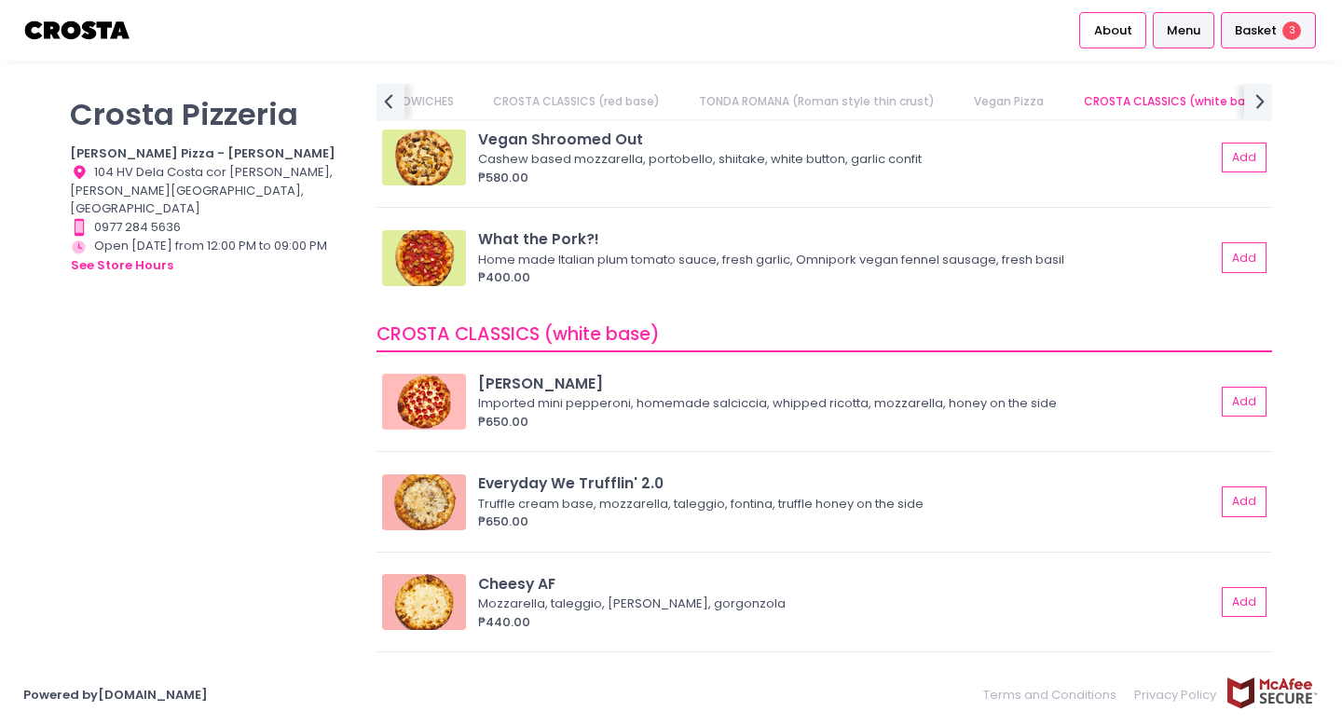
click at [1263, 33] on span "Basket" at bounding box center [1256, 30] width 42 height 19
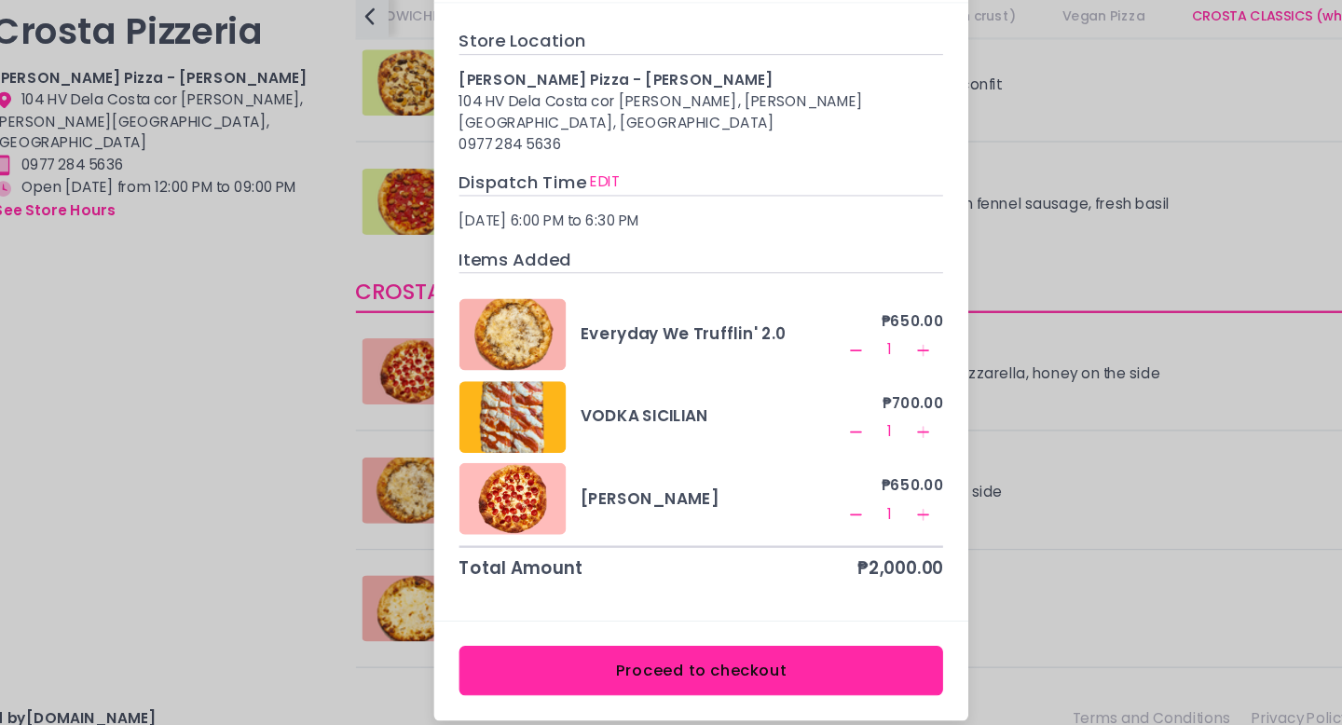
click at [303, 437] on div "Your Basket Store Location [PERSON_NAME] Pizza - [PERSON_NAME] 104 HV Dela Cost…" at bounding box center [671, 362] width 1342 height 725
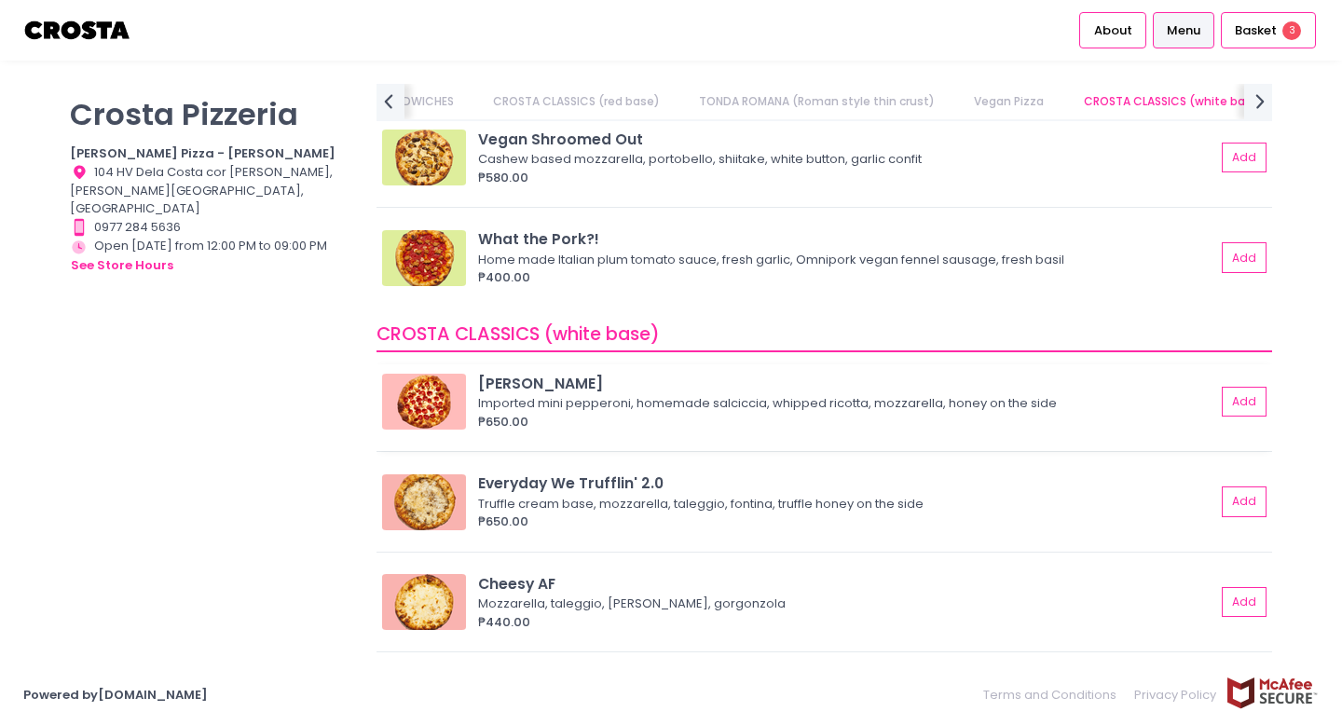
scroll to position [1491, 0]
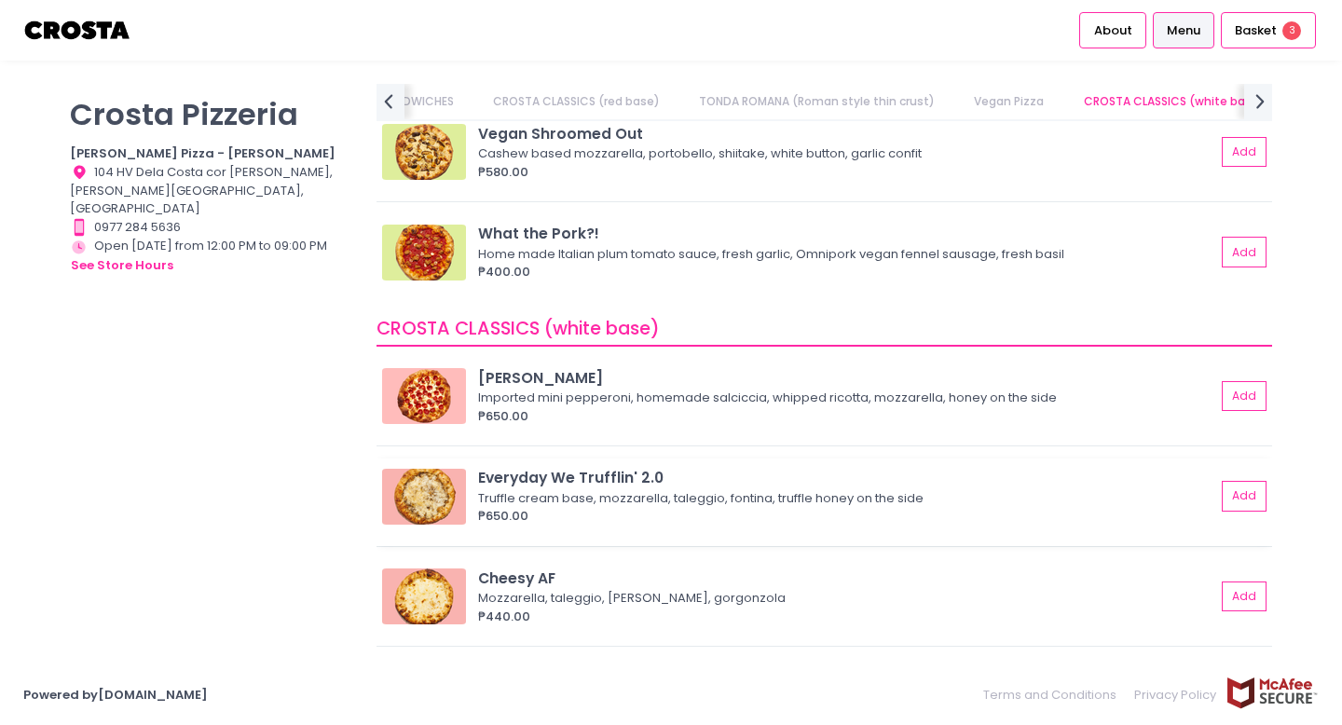
click at [437, 490] on img at bounding box center [424, 497] width 84 height 56
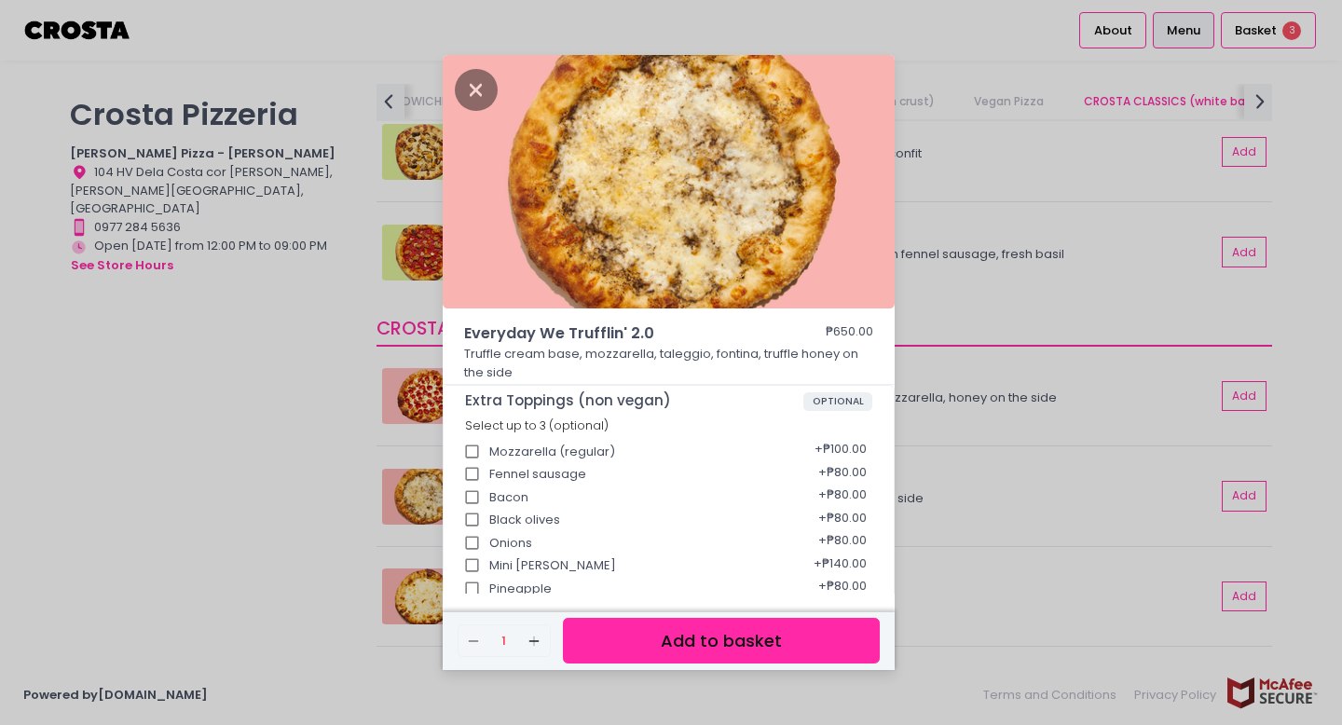
click at [307, 503] on div "Everyday We Trufflin' 2.0 ₱650.00 Truffle cream base, mozzarella, taleggio, fon…" at bounding box center [671, 362] width 1342 height 725
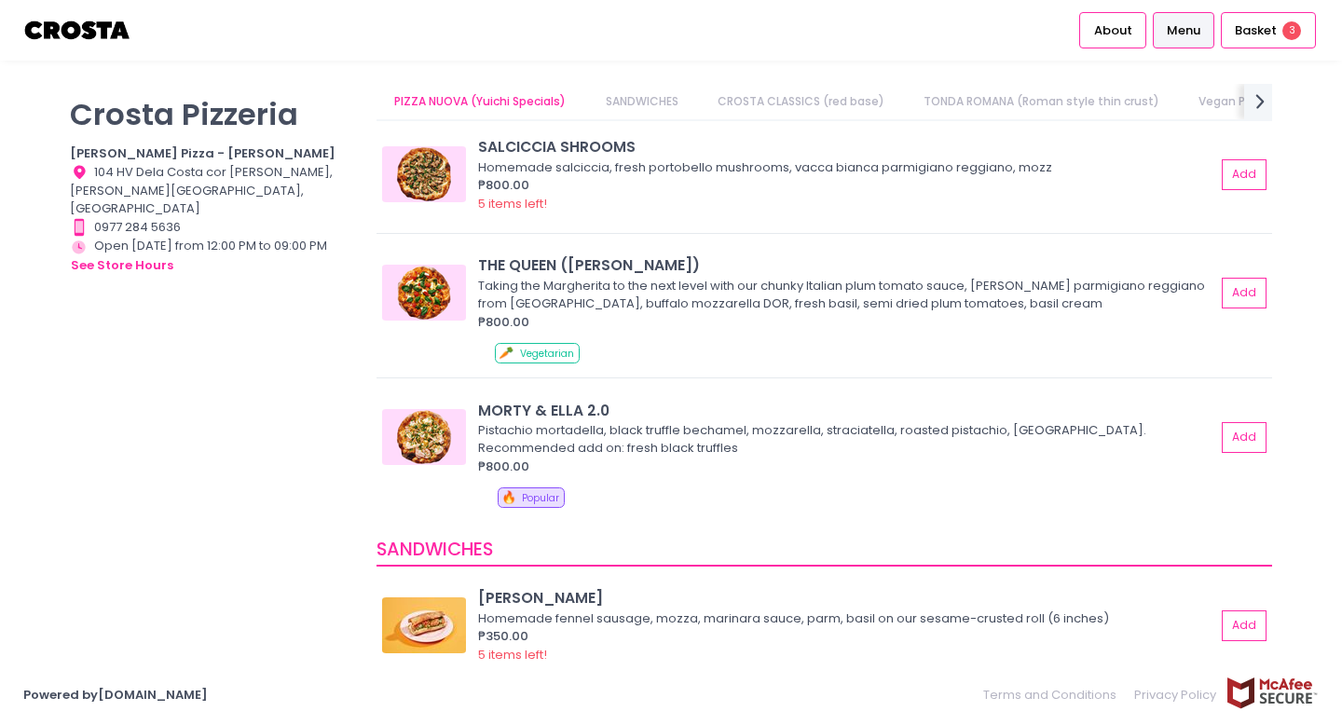
scroll to position [0, 0]
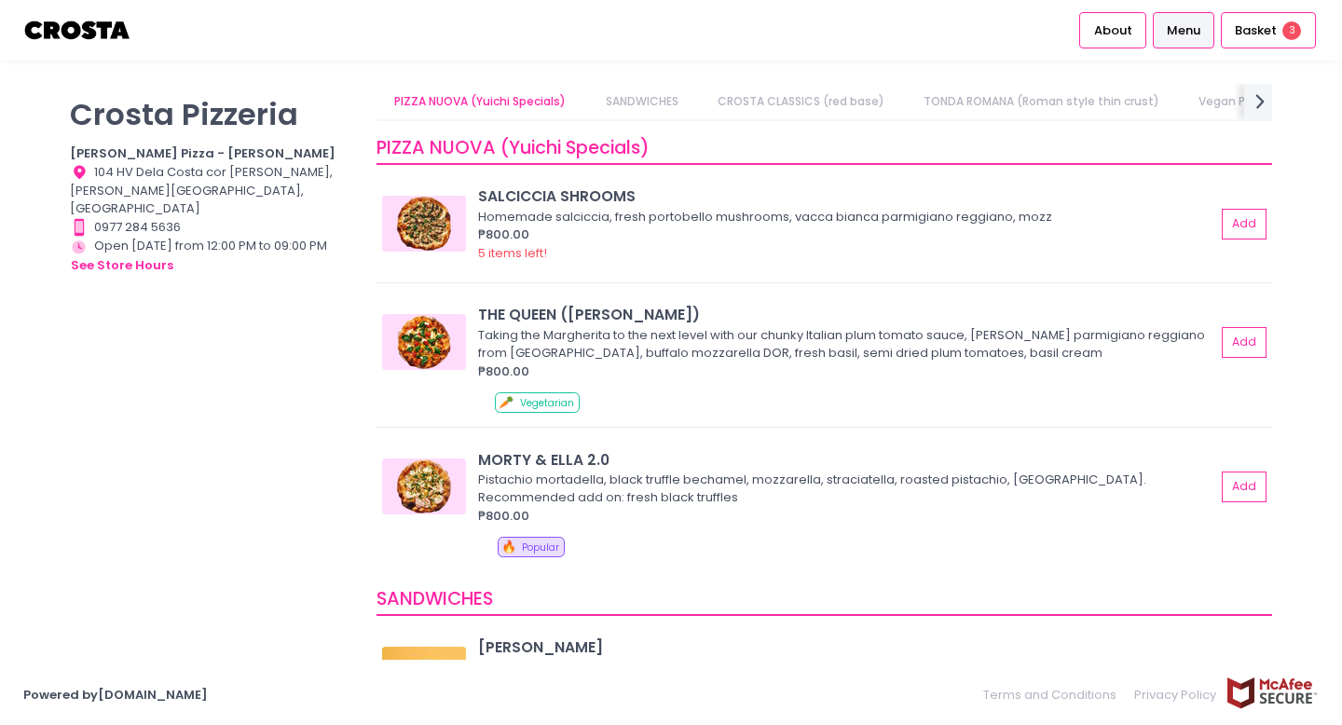
click at [279, 422] on div "[PERSON_NAME] Pizzeria [PERSON_NAME] Pizza - [PERSON_NAME] Location Created wit…" at bounding box center [212, 353] width 307 height 539
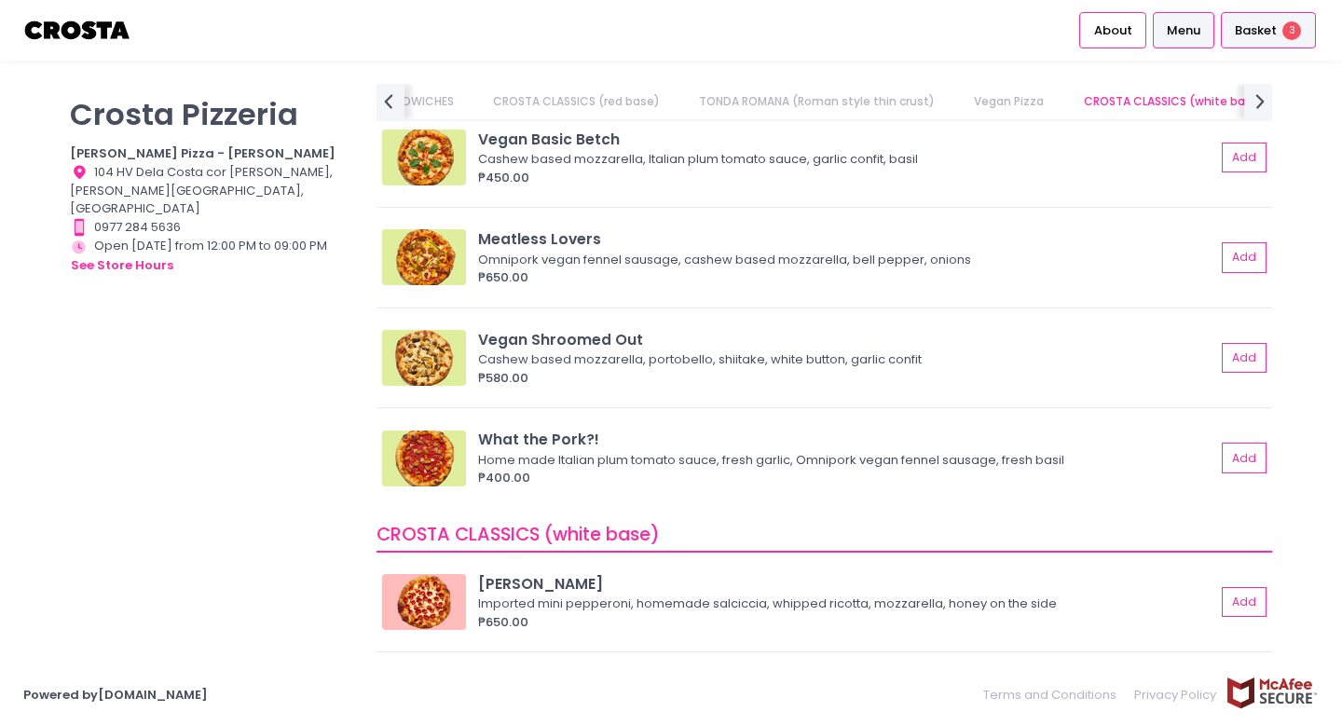
click at [1287, 21] on span "3" at bounding box center [1291, 30] width 19 height 19
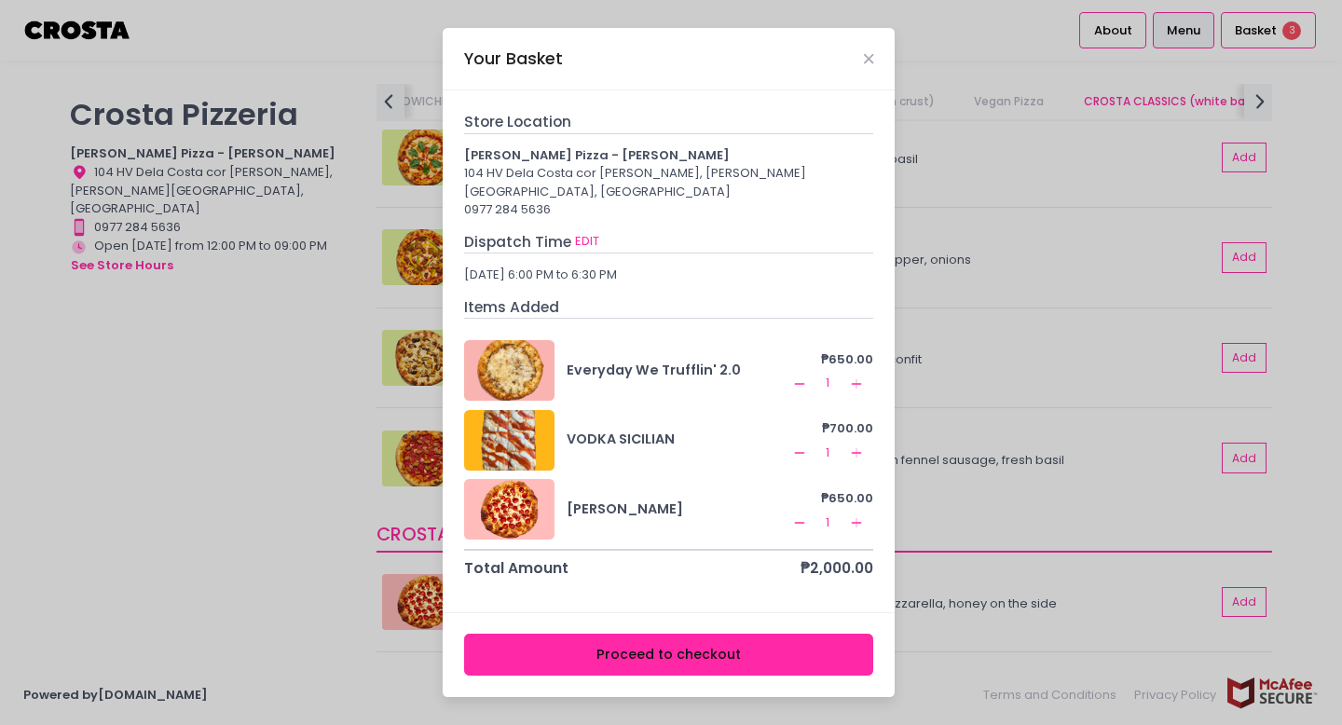
click at [362, 392] on div "Your Basket Store Location [PERSON_NAME] Pizza - [PERSON_NAME] 104 HV Dela Cost…" at bounding box center [671, 362] width 1342 height 725
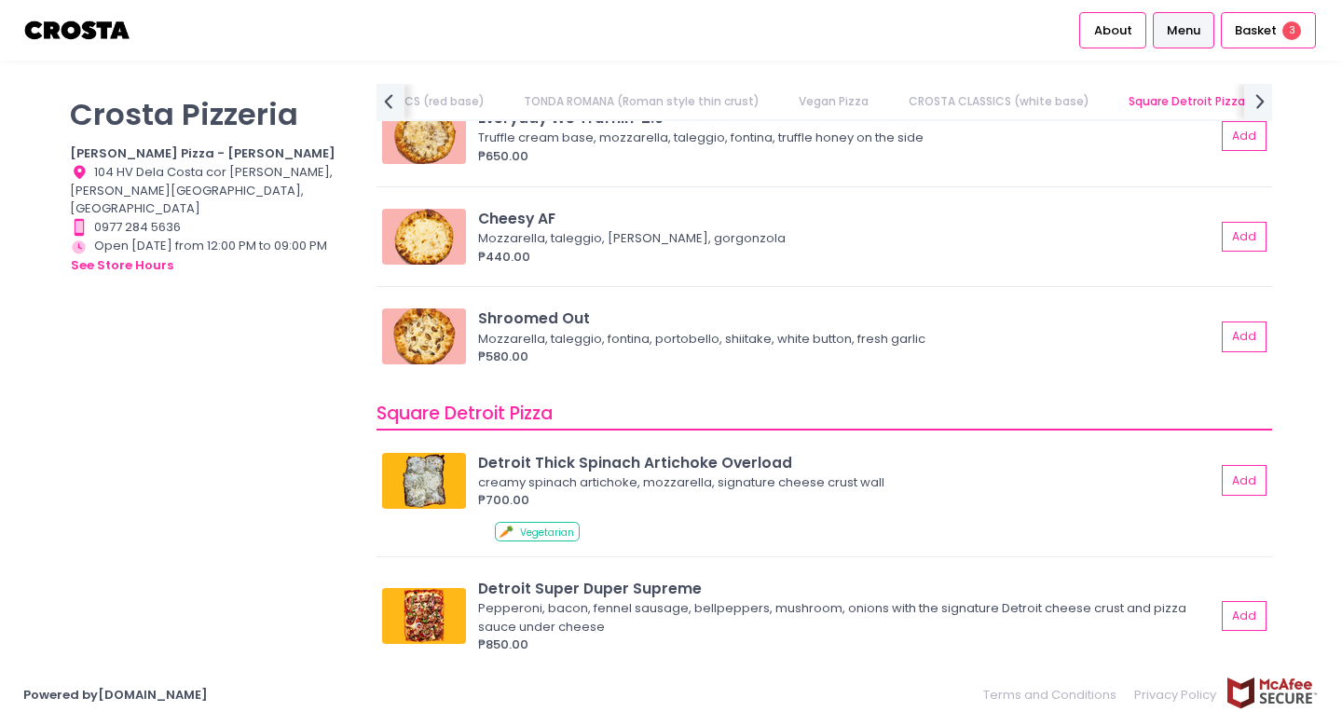
scroll to position [1853, 0]
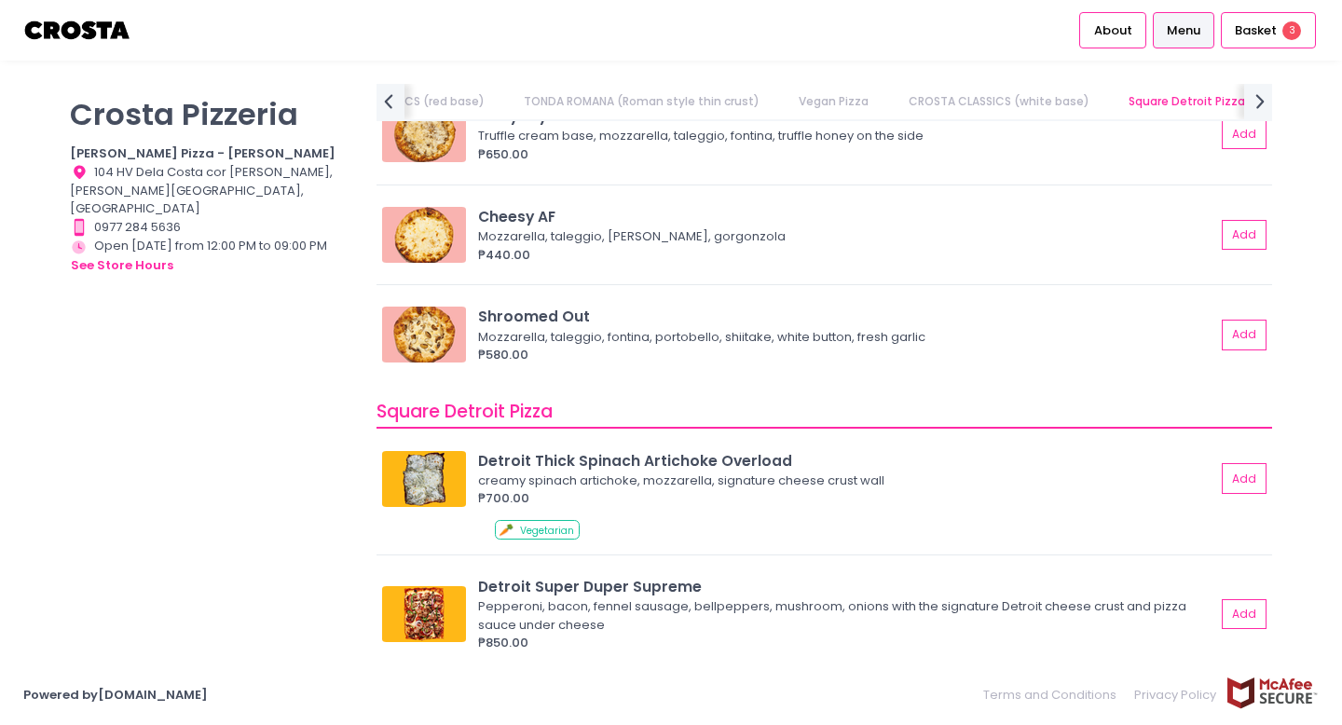
click at [295, 507] on div "[PERSON_NAME] Pizzeria [PERSON_NAME] Pizza - [PERSON_NAME] Location Created wit…" at bounding box center [212, 353] width 307 height 539
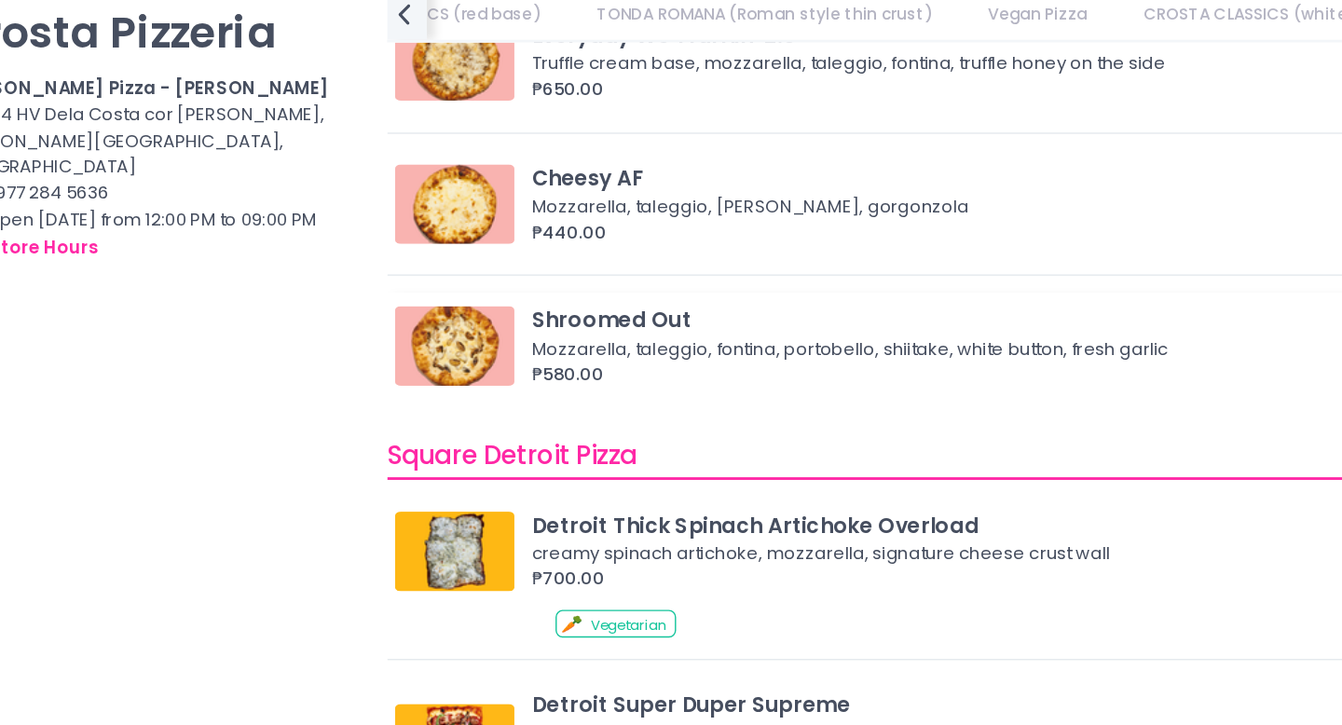
click at [405, 341] on img at bounding box center [424, 335] width 84 height 56
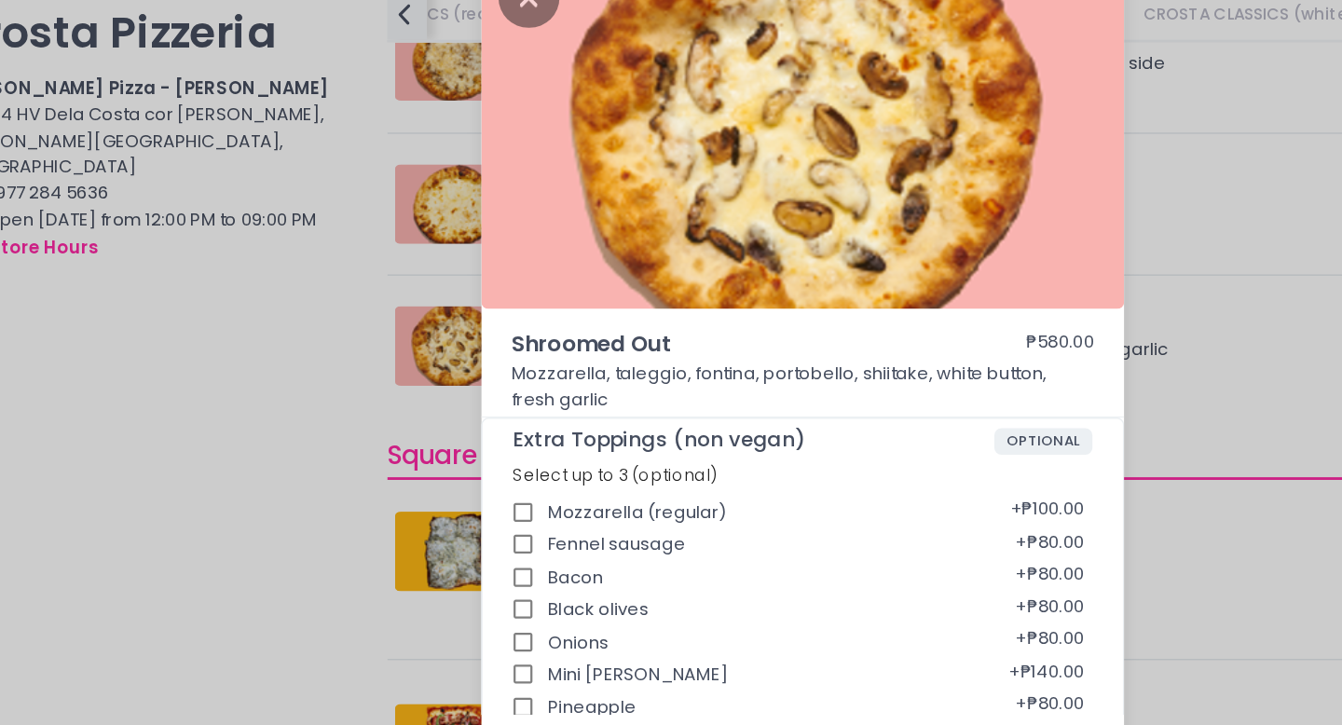
click at [310, 409] on div "Shroomed Out ₱580.00 Mozzarella, taleggio, fontina, portobello, shiitake, white…" at bounding box center [671, 362] width 1342 height 725
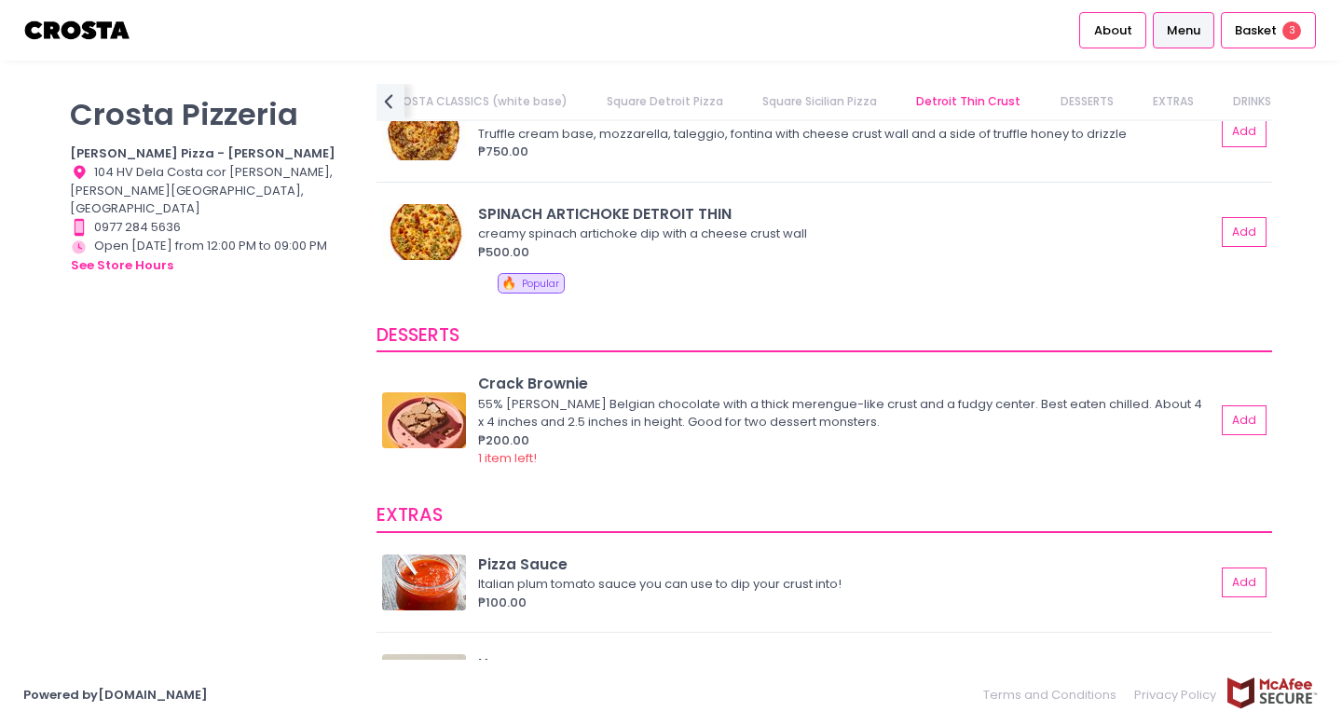
scroll to position [3174, 0]
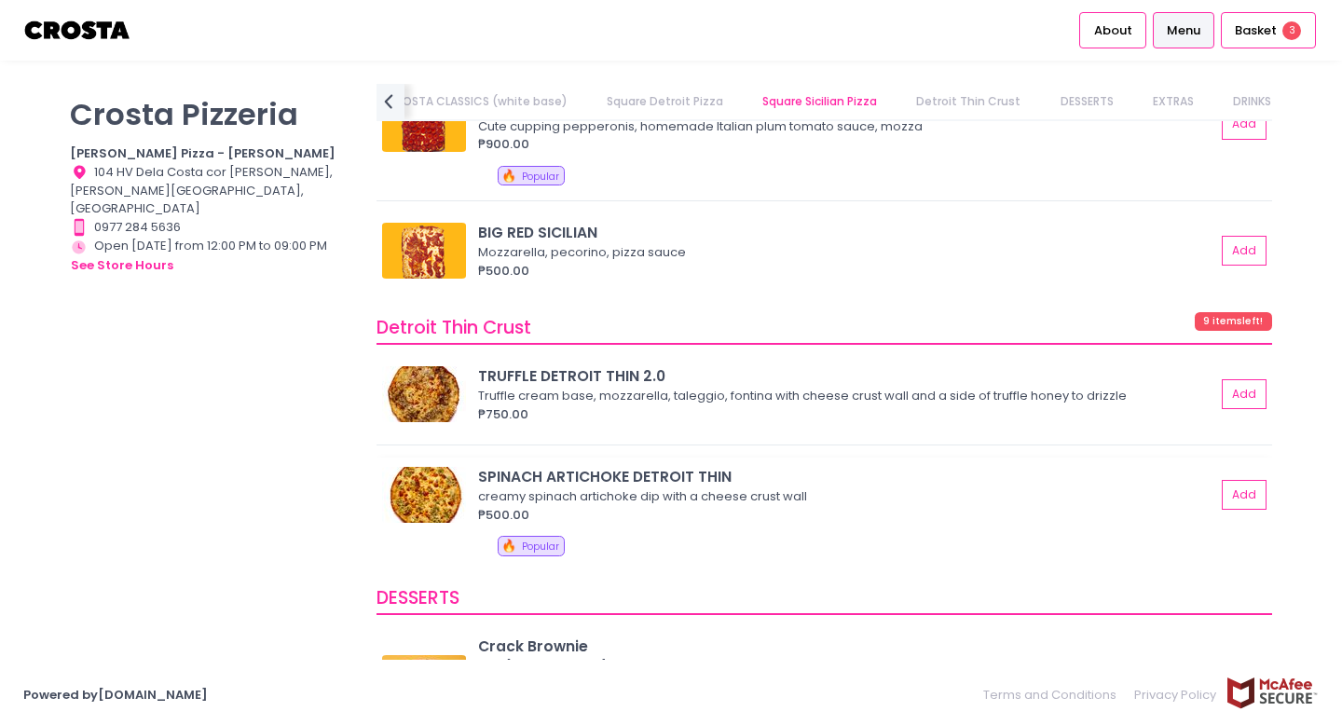
click at [712, 478] on div "SPINACH ARTICHOKE DETROIT THIN" at bounding box center [846, 476] width 737 height 21
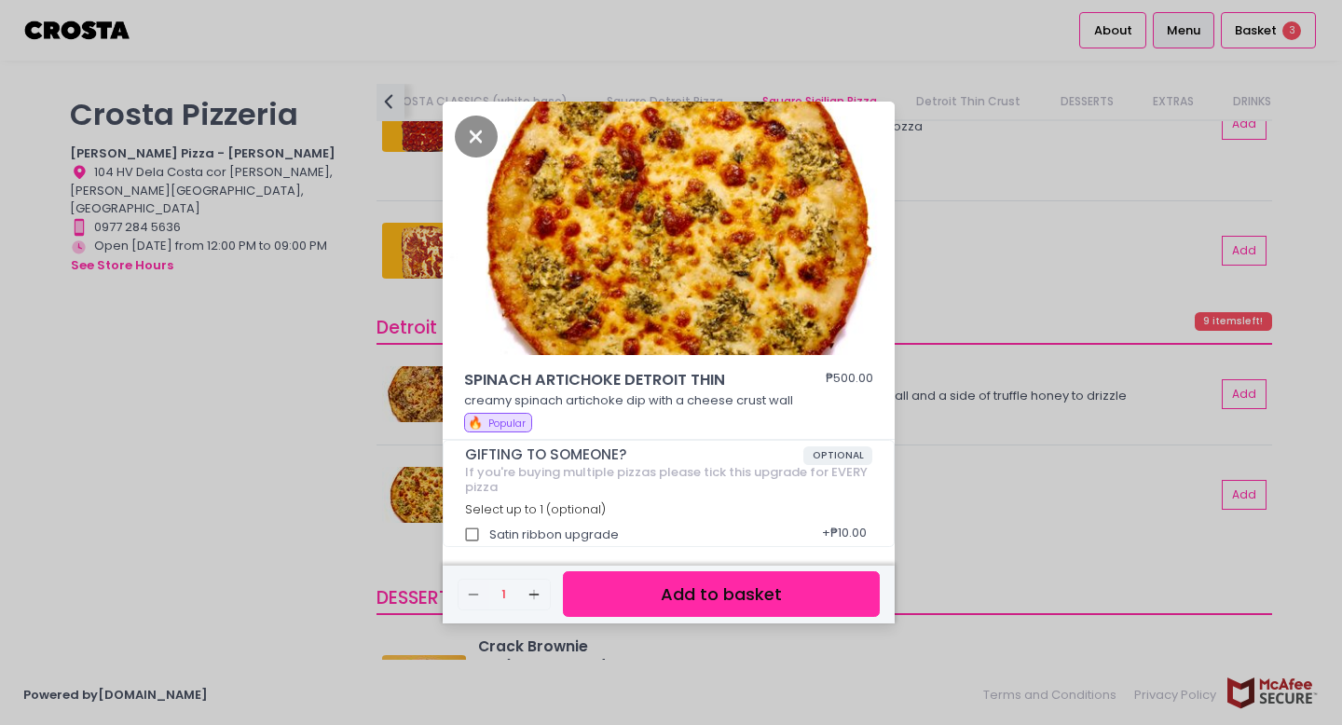
click at [329, 433] on div "SPINACH ARTICHOKE DETROIT THIN ₱500.00 creamy spinach artichoke dip with a chee…" at bounding box center [671, 362] width 1342 height 725
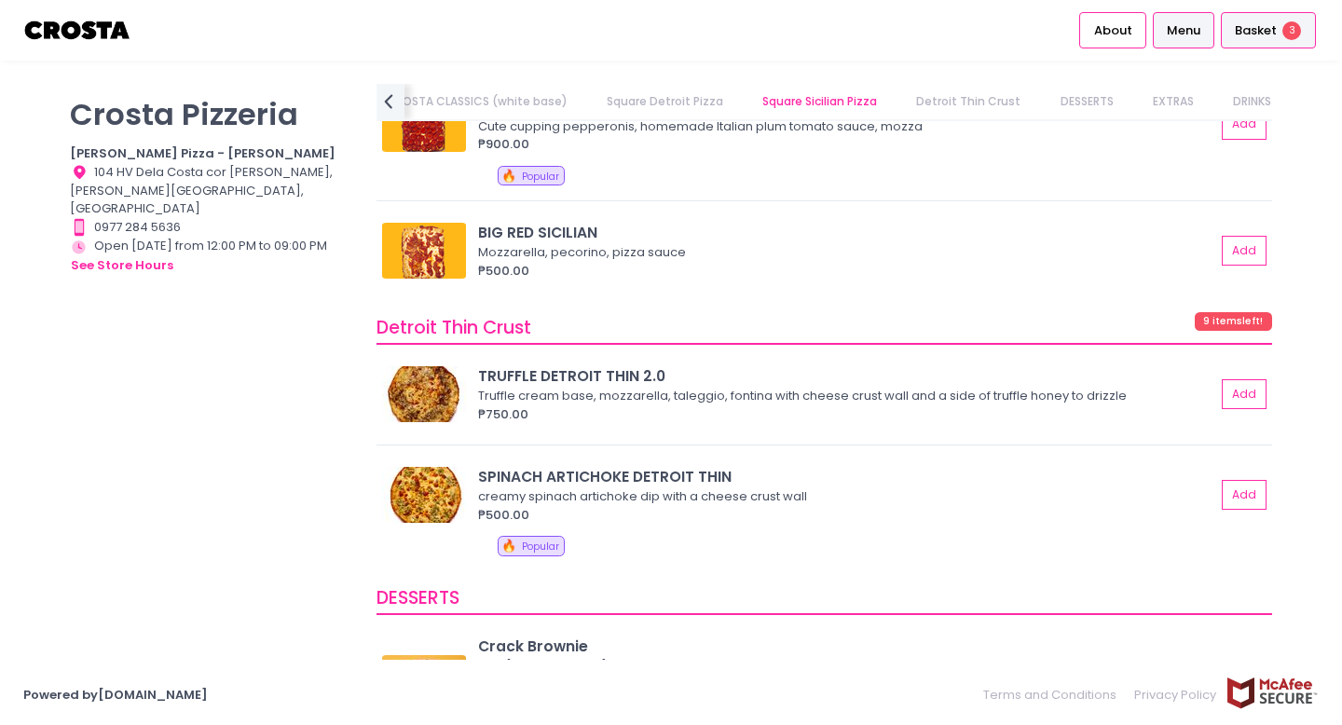
click at [1278, 22] on div "Basket 3" at bounding box center [1268, 30] width 95 height 36
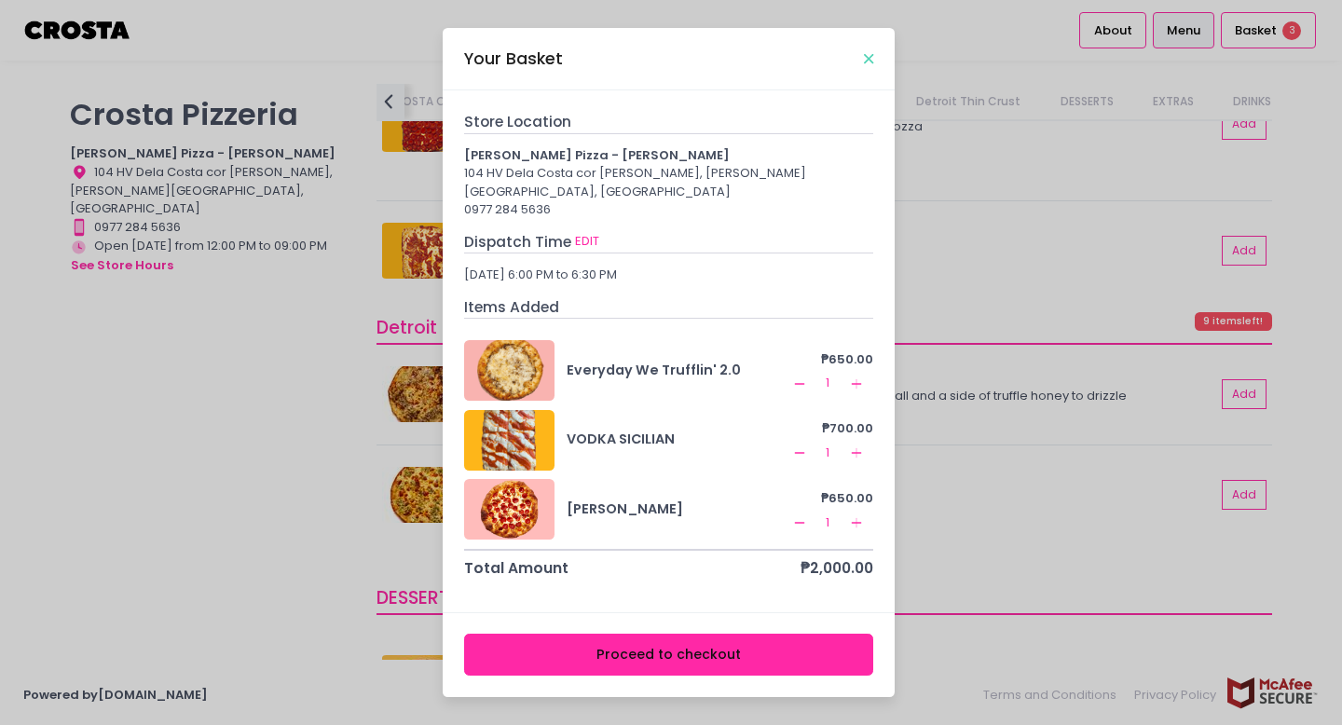
click at [871, 65] on icon "Close" at bounding box center [868, 59] width 9 height 14
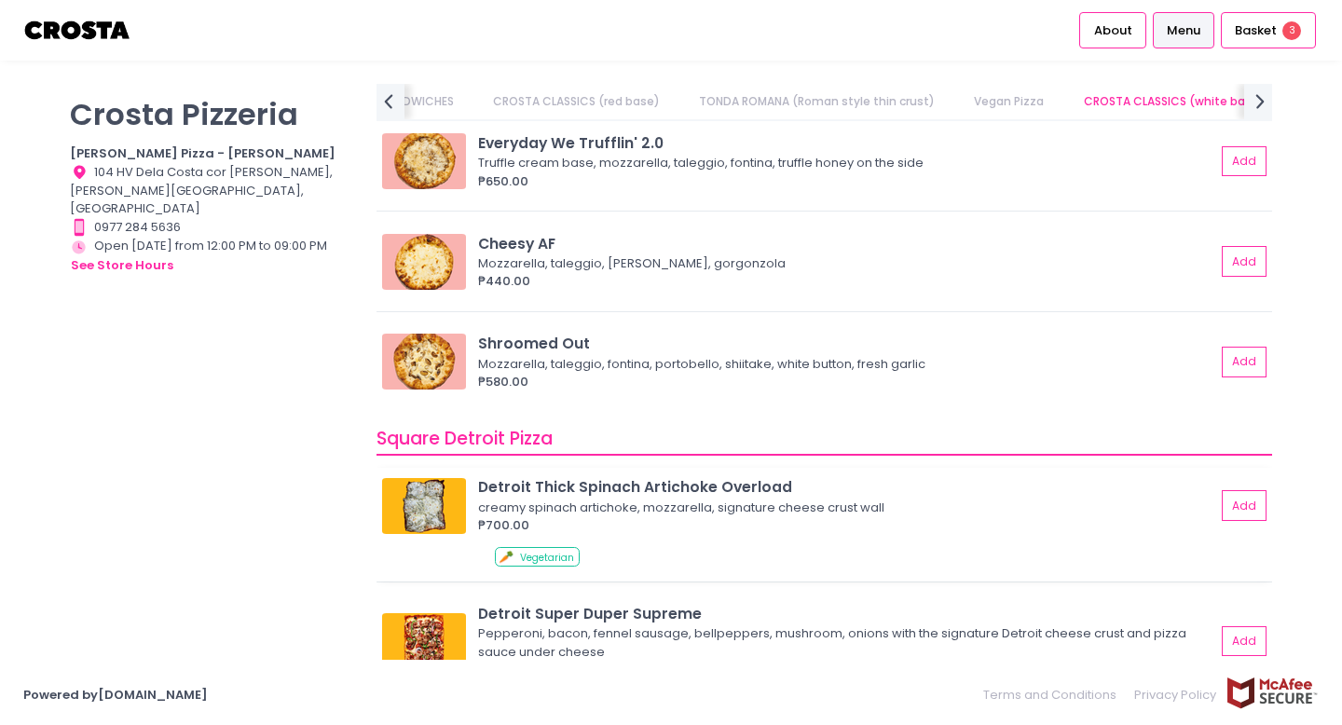
scroll to position [1822, 0]
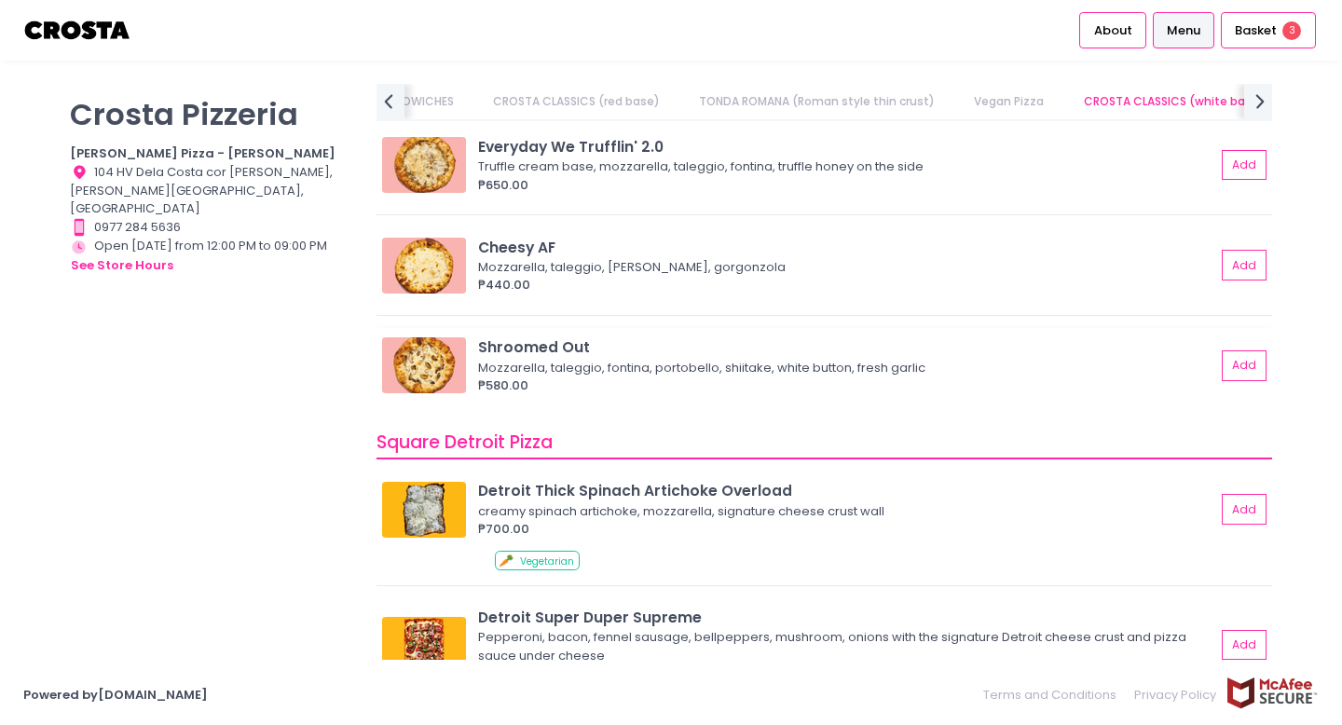
click at [734, 359] on div "Mozzarella, taleggio, fontina, portobello, shiitake, white button, fresh garlic" at bounding box center [844, 368] width 732 height 19
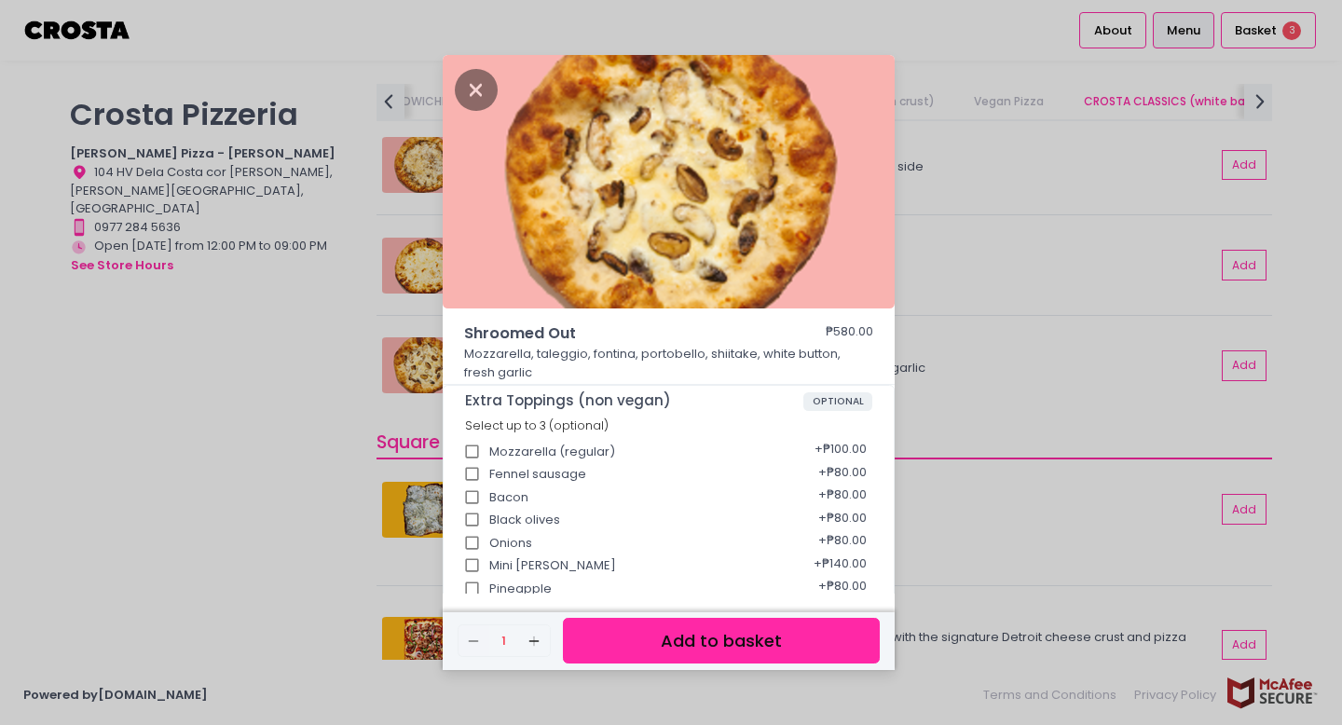
click at [975, 201] on div "Shroomed Out ₱580.00 Mozzarella, taleggio, fontina, portobello, shiitake, white…" at bounding box center [671, 362] width 1342 height 725
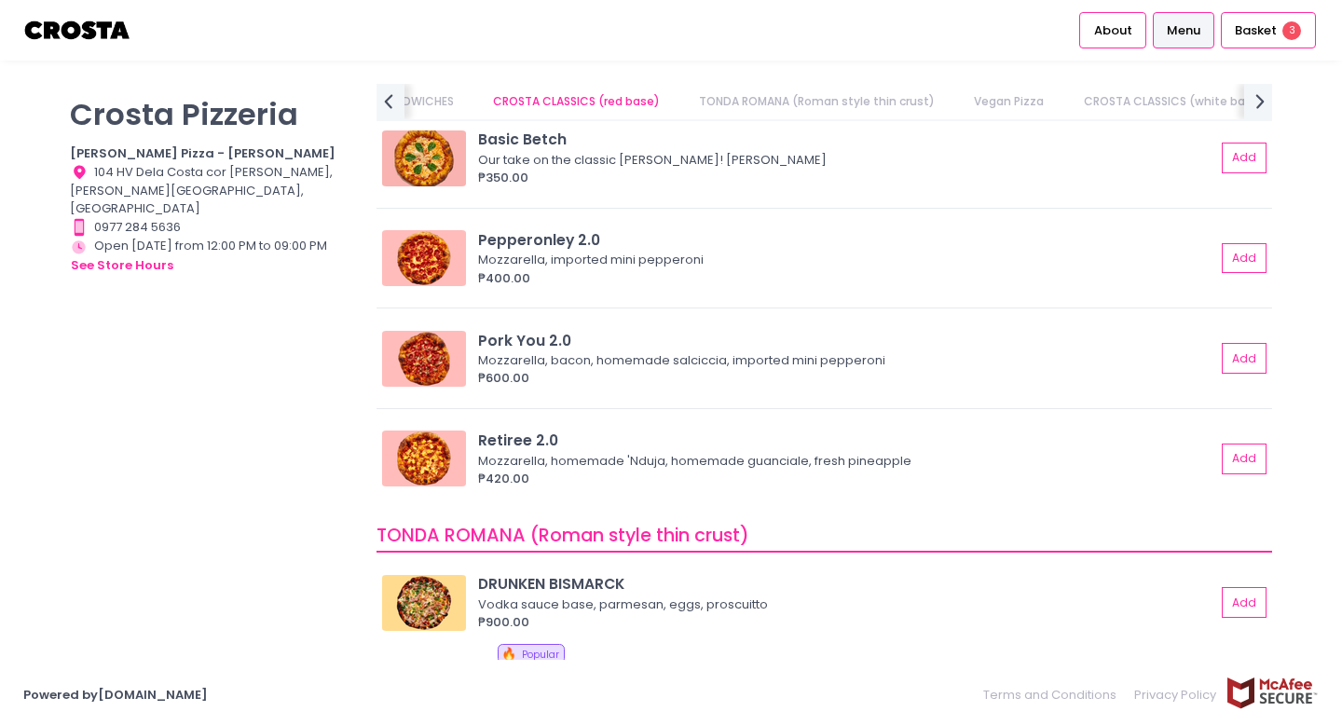
scroll to position [637, 0]
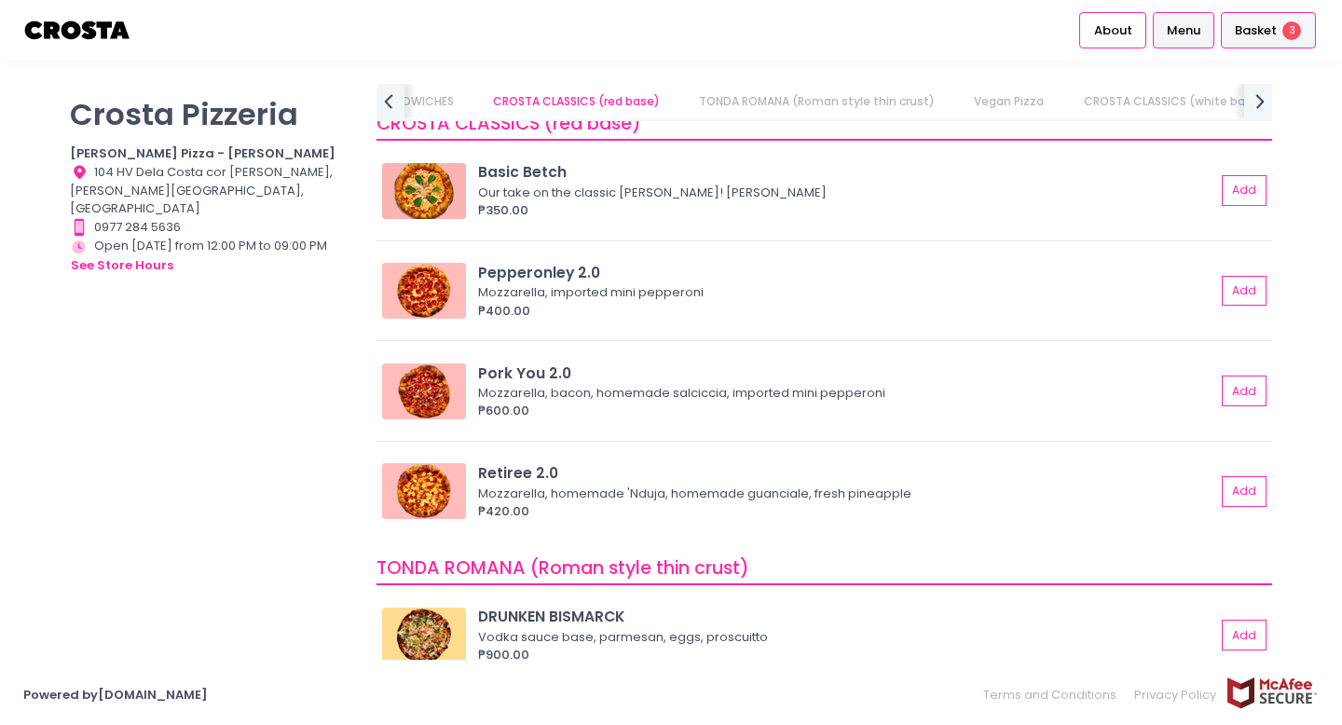
click at [1250, 34] on span "Basket" at bounding box center [1256, 30] width 42 height 19
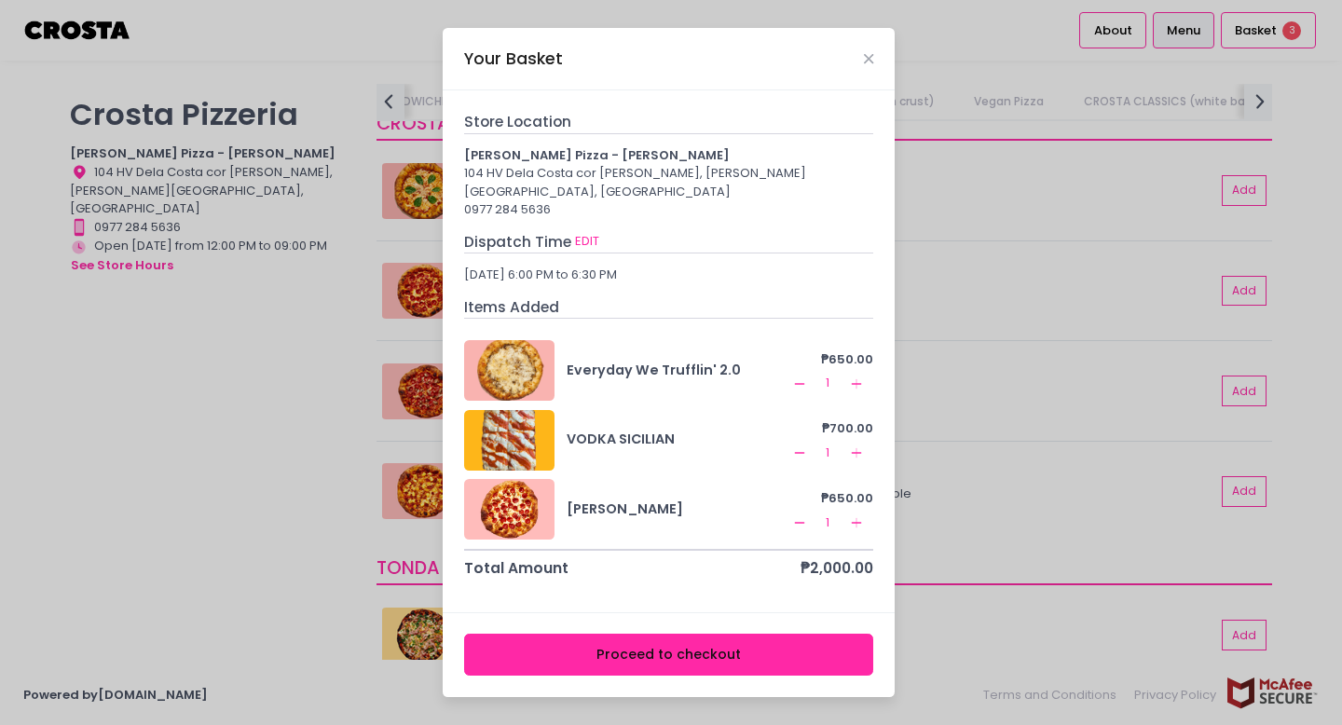
click at [711, 433] on div "VODKA SICILIAN" at bounding box center [678, 440] width 222 height 20
click at [798, 442] on button "Remove Created with Sketch." at bounding box center [799, 453] width 22 height 22
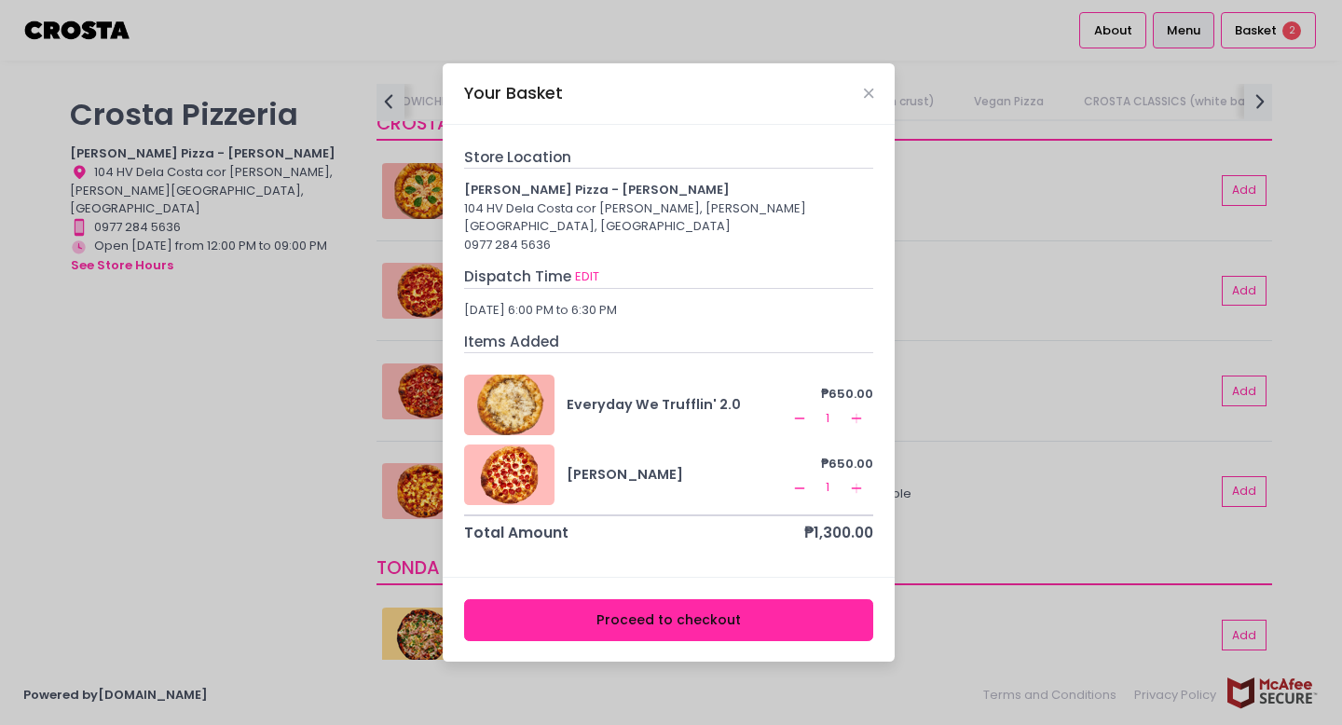
click at [860, 99] on div "Your Basket" at bounding box center [669, 94] width 452 height 62
click at [870, 101] on icon "Close" at bounding box center [868, 94] width 9 height 14
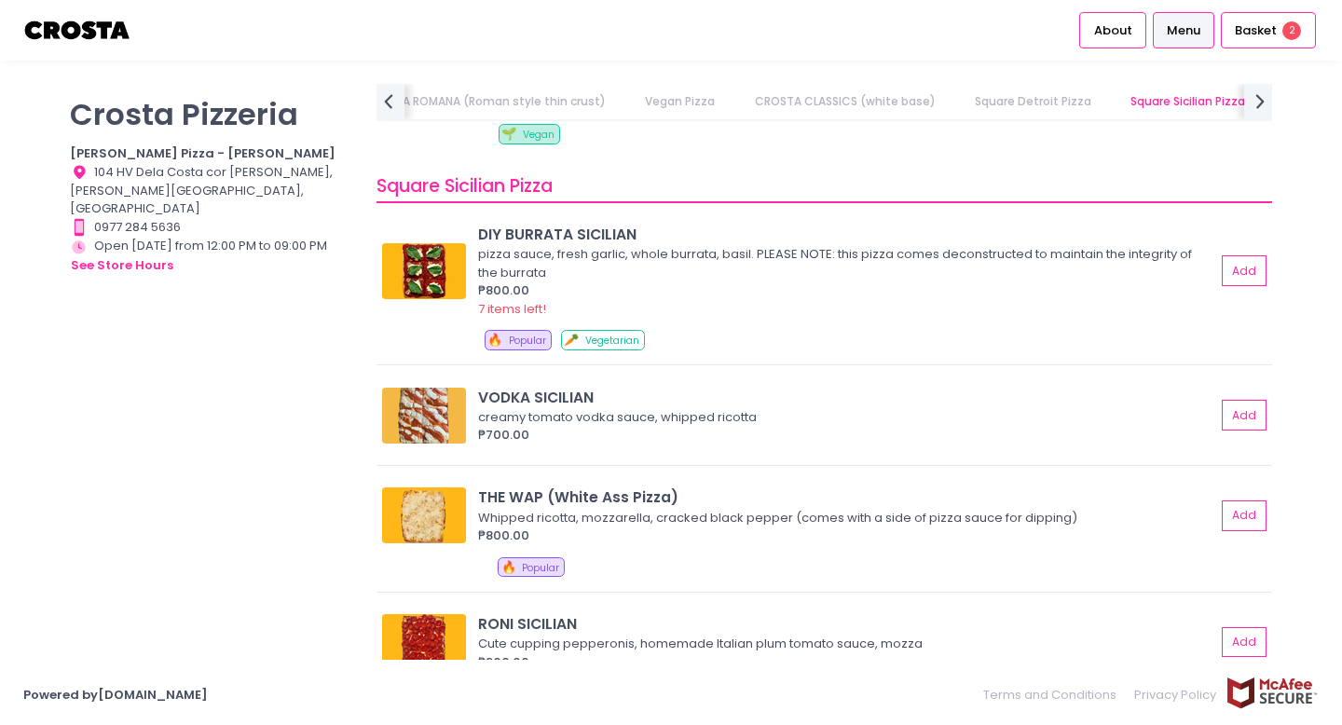
scroll to position [2658, 0]
click at [779, 447] on div "VODKA SICILIAN creamy tomato vodka sauce, whipped ricotta ₱700.00 Add" at bounding box center [824, 420] width 896 height 88
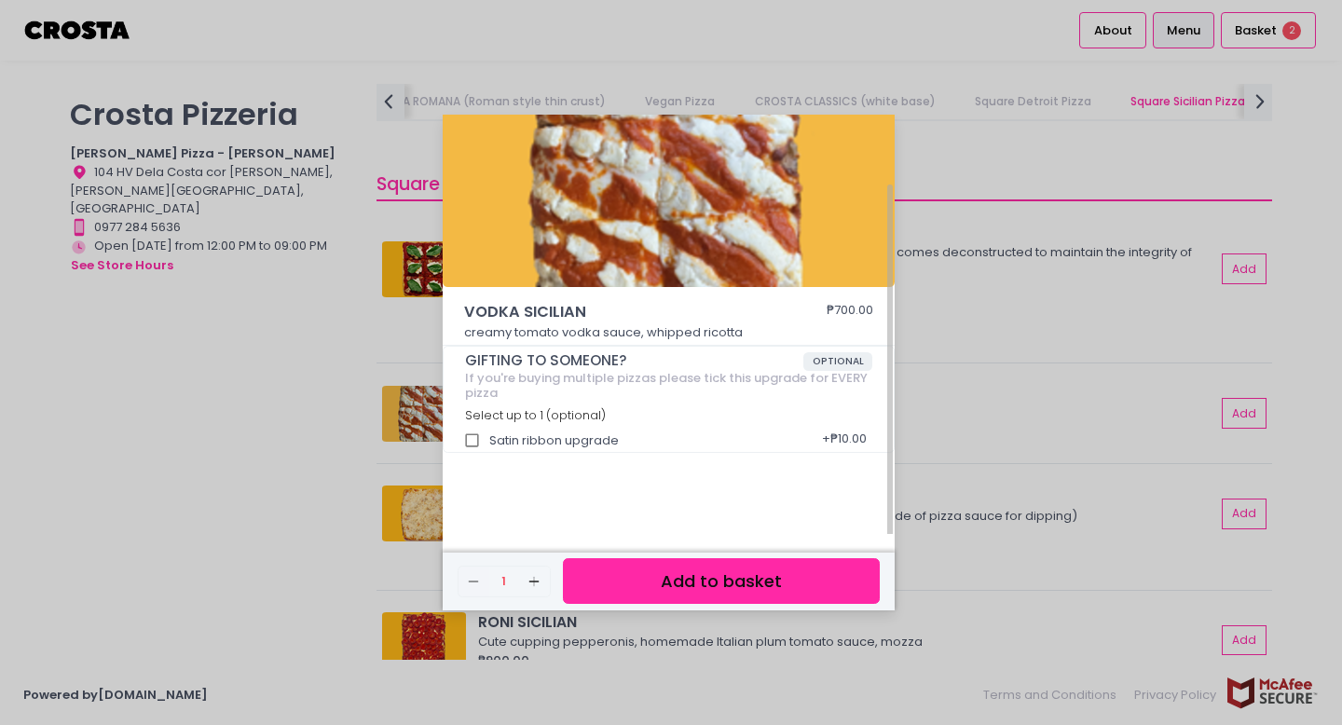
scroll to position [92, 0]
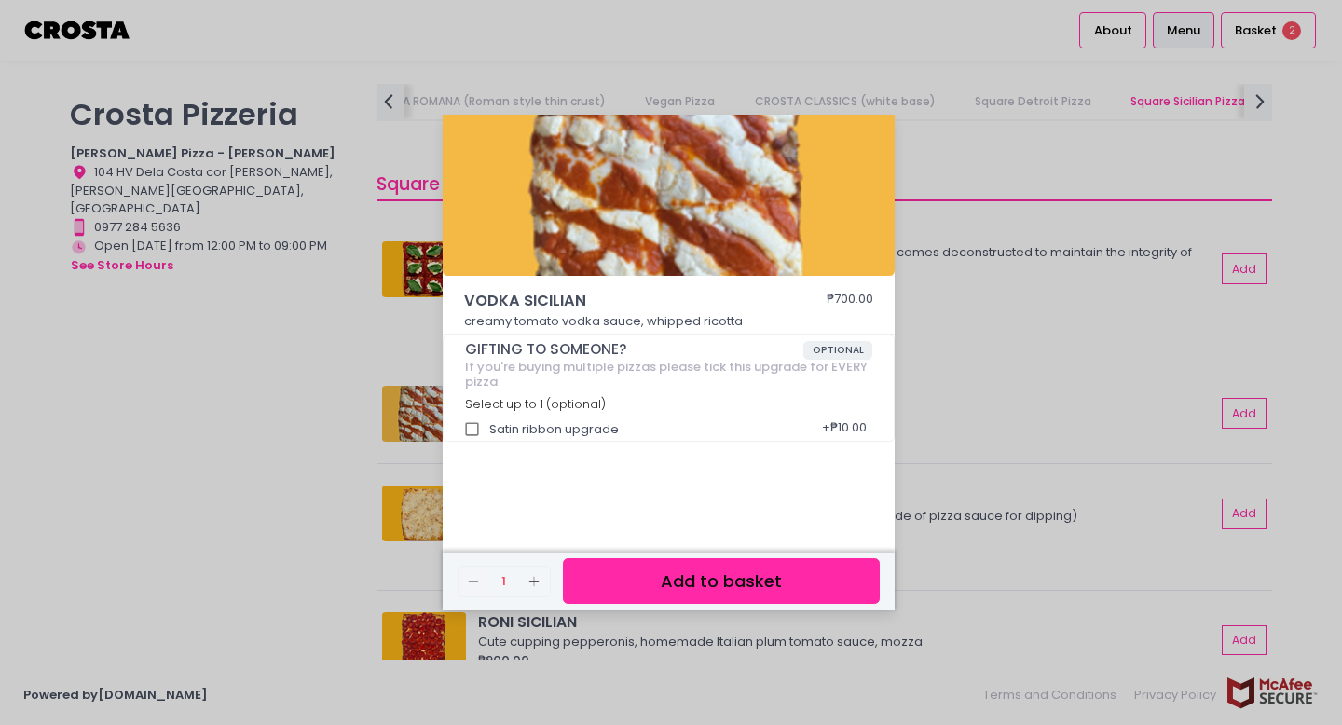
click at [782, 584] on button "Add to basket" at bounding box center [721, 581] width 317 height 46
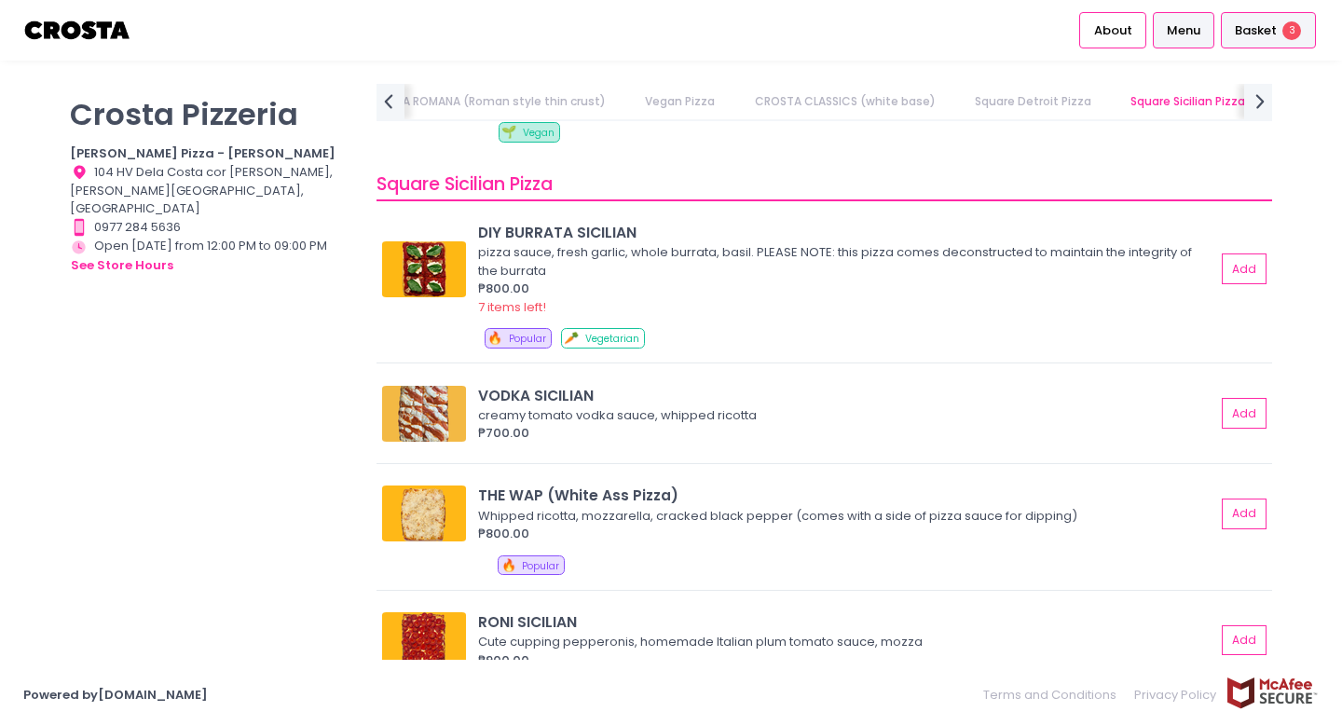
click at [1289, 34] on span "3" at bounding box center [1291, 30] width 19 height 19
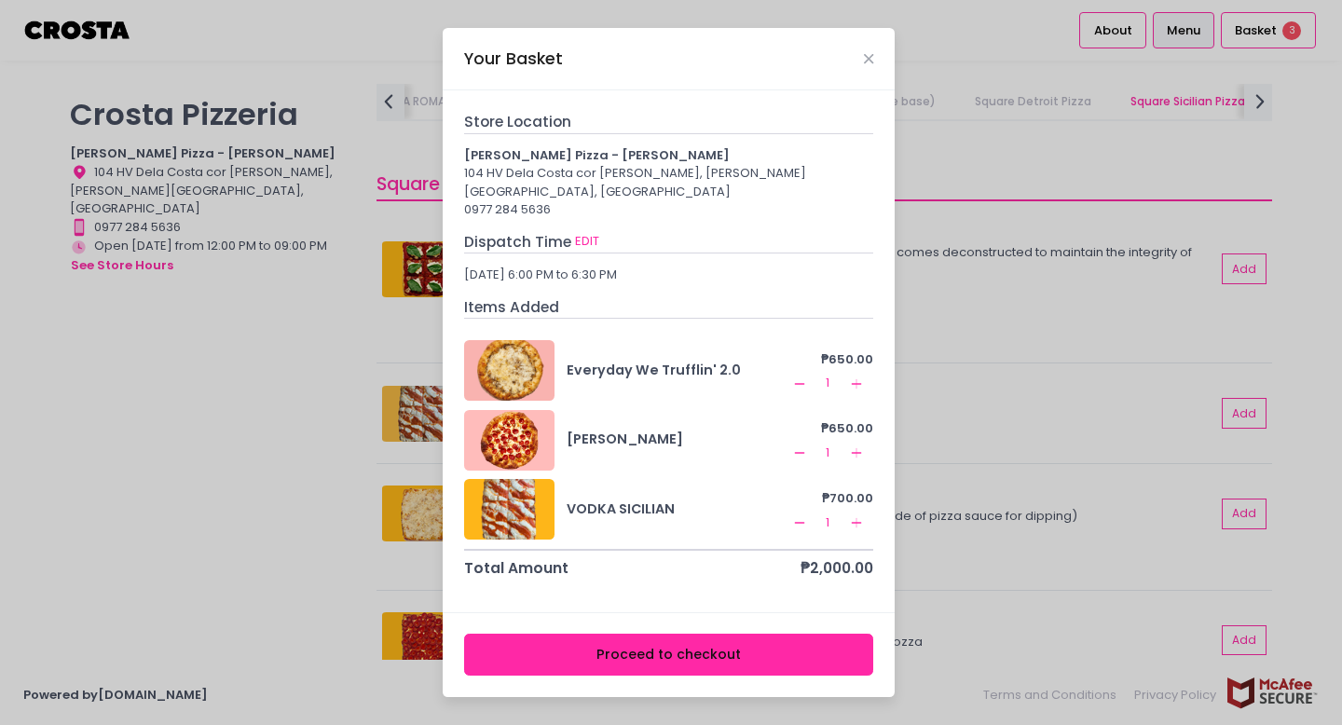
click at [1011, 198] on div "Your Basket Store Location [PERSON_NAME] Pizza - [PERSON_NAME] 104 HV Dela Cost…" at bounding box center [671, 362] width 1342 height 725
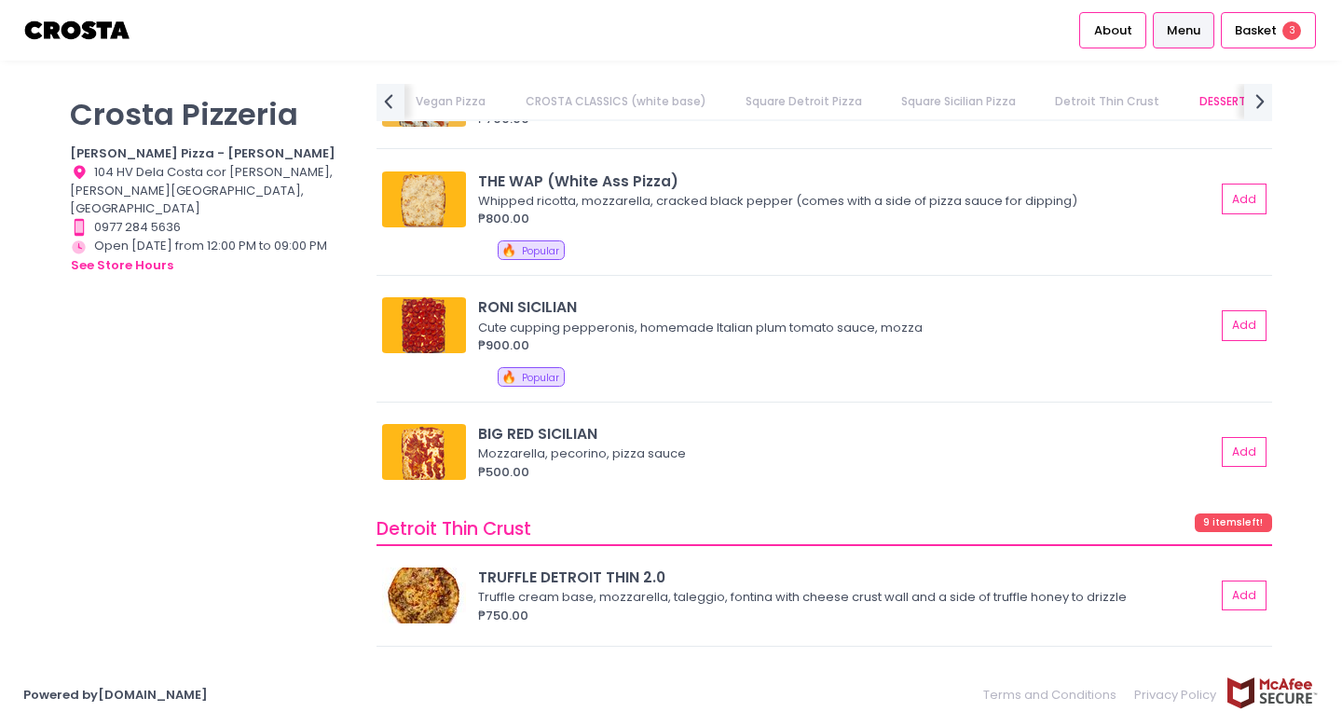
scroll to position [2966, 0]
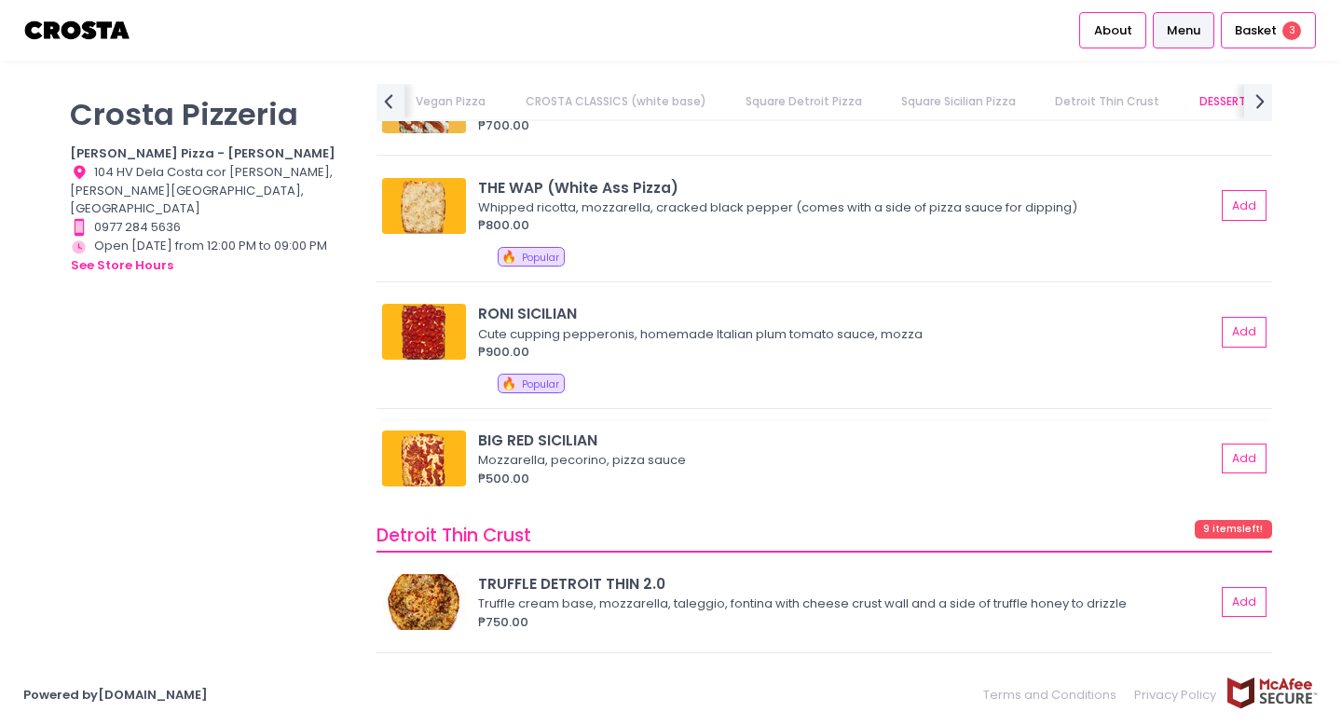
click at [458, 451] on img at bounding box center [424, 459] width 84 height 56
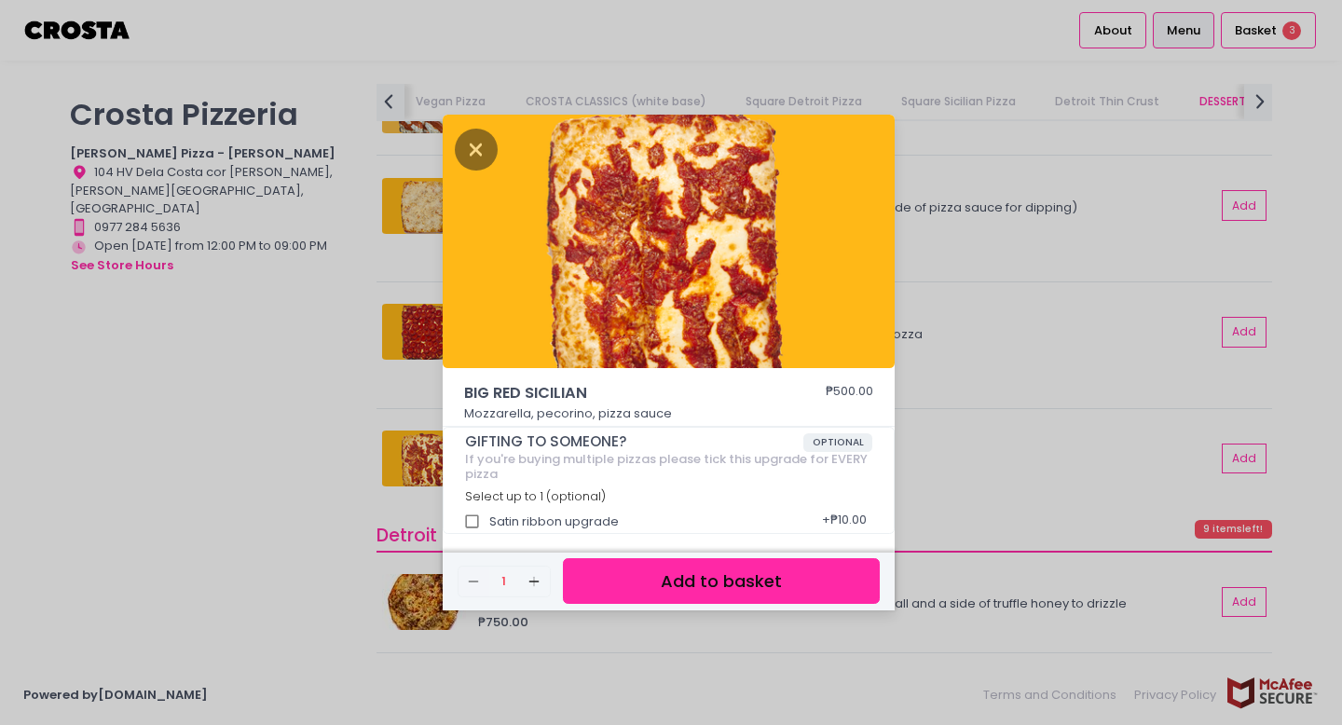
click at [371, 426] on div "BIG RED SICILIAN ₱500.00 Mozzarella, pecorino, pizza sauce GIFTING TO SOMEONE? …" at bounding box center [671, 362] width 1342 height 725
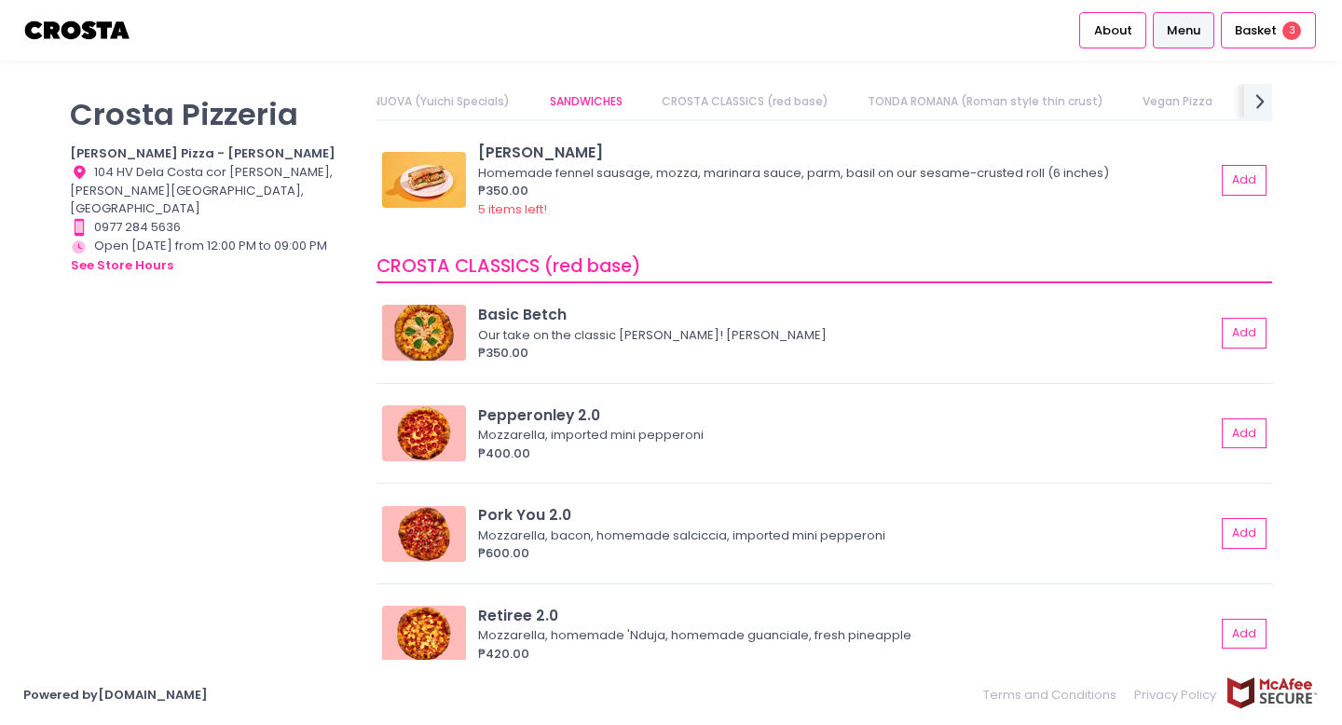
scroll to position [484, 0]
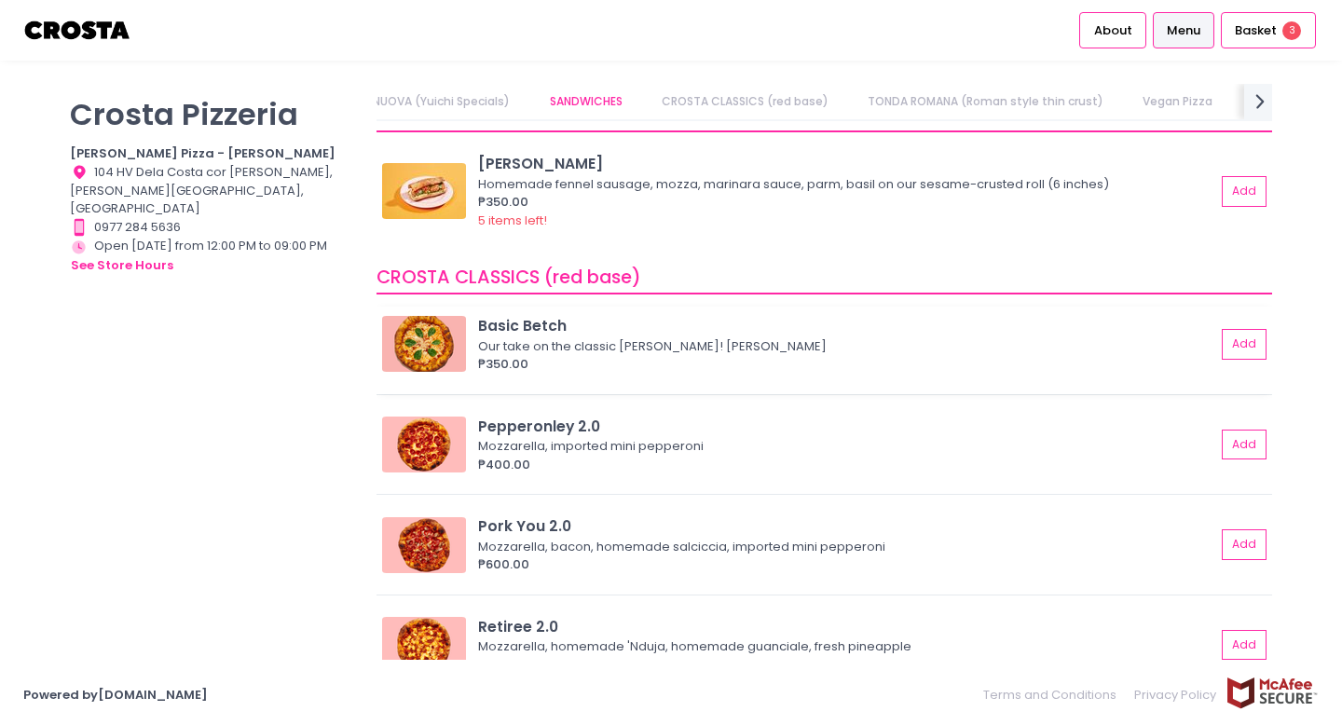
click at [428, 371] on img at bounding box center [424, 344] width 84 height 56
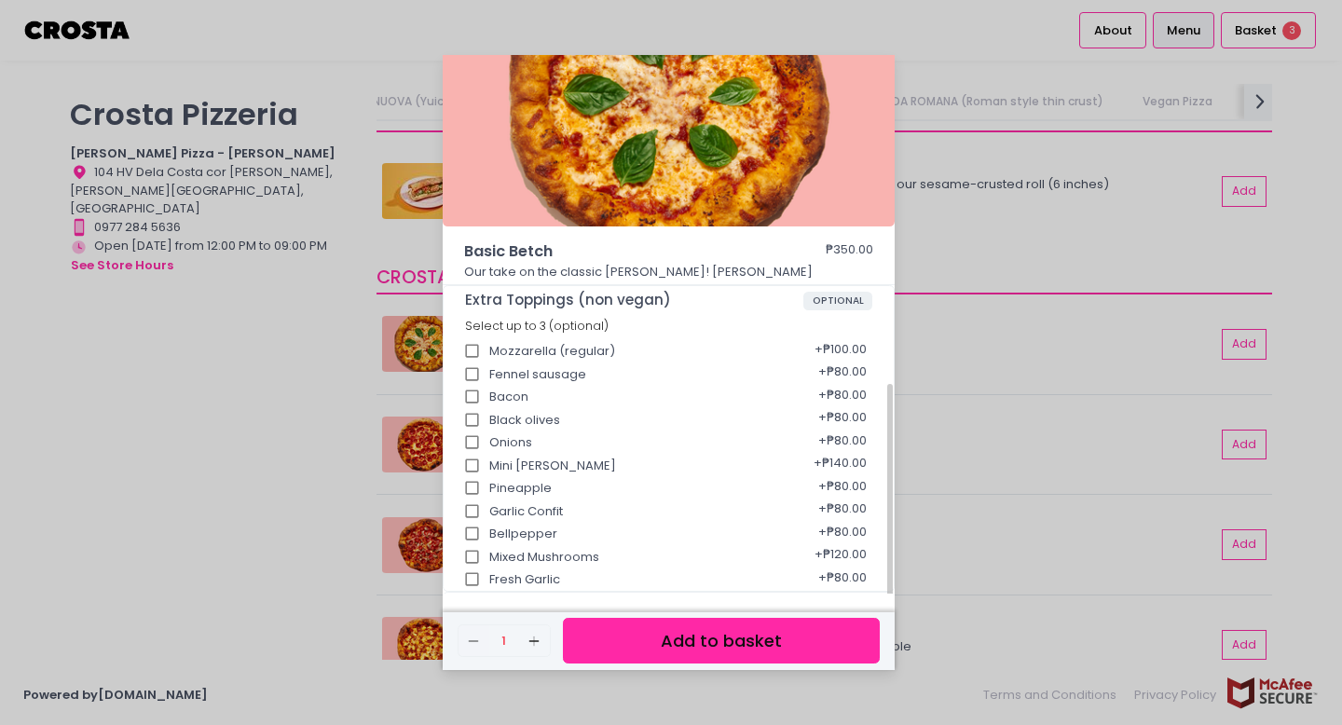
scroll to position [271, 0]
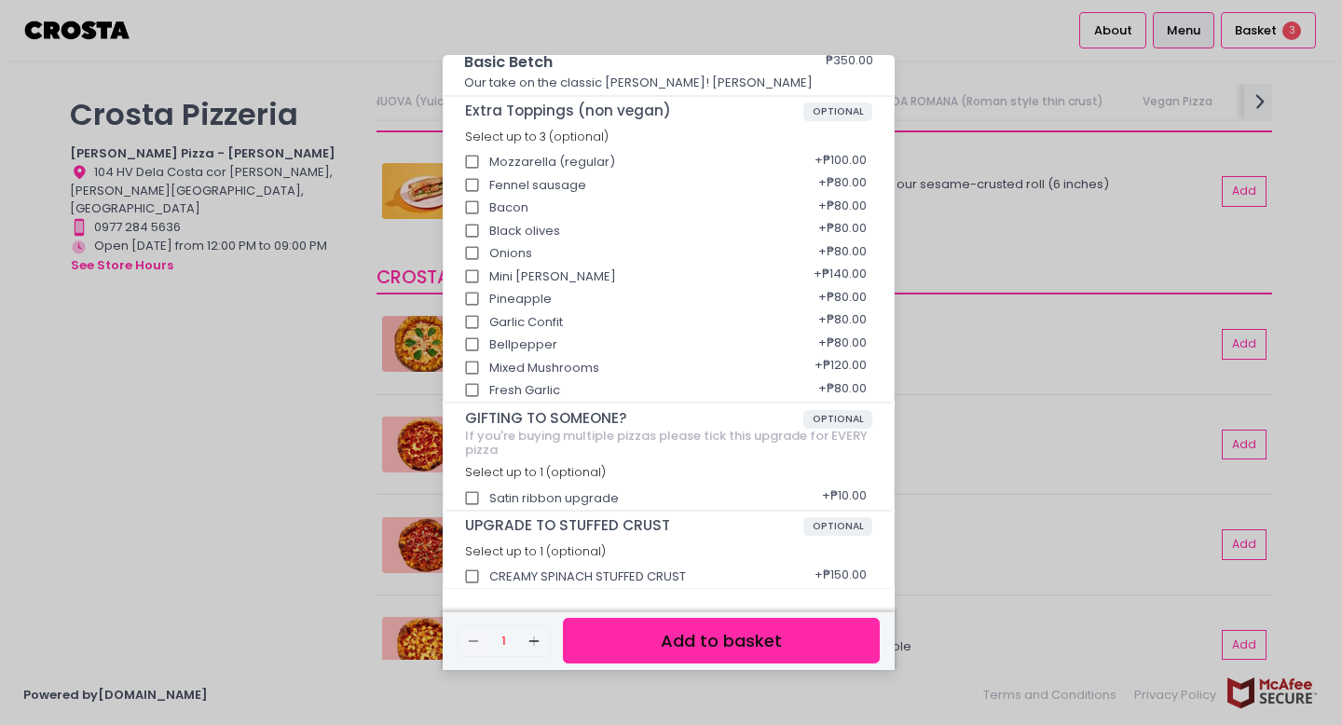
click at [342, 419] on div "Basic Betch ₱350.00 Our take on the classic Margherita! Mozzarella, basil Extra…" at bounding box center [671, 362] width 1342 height 725
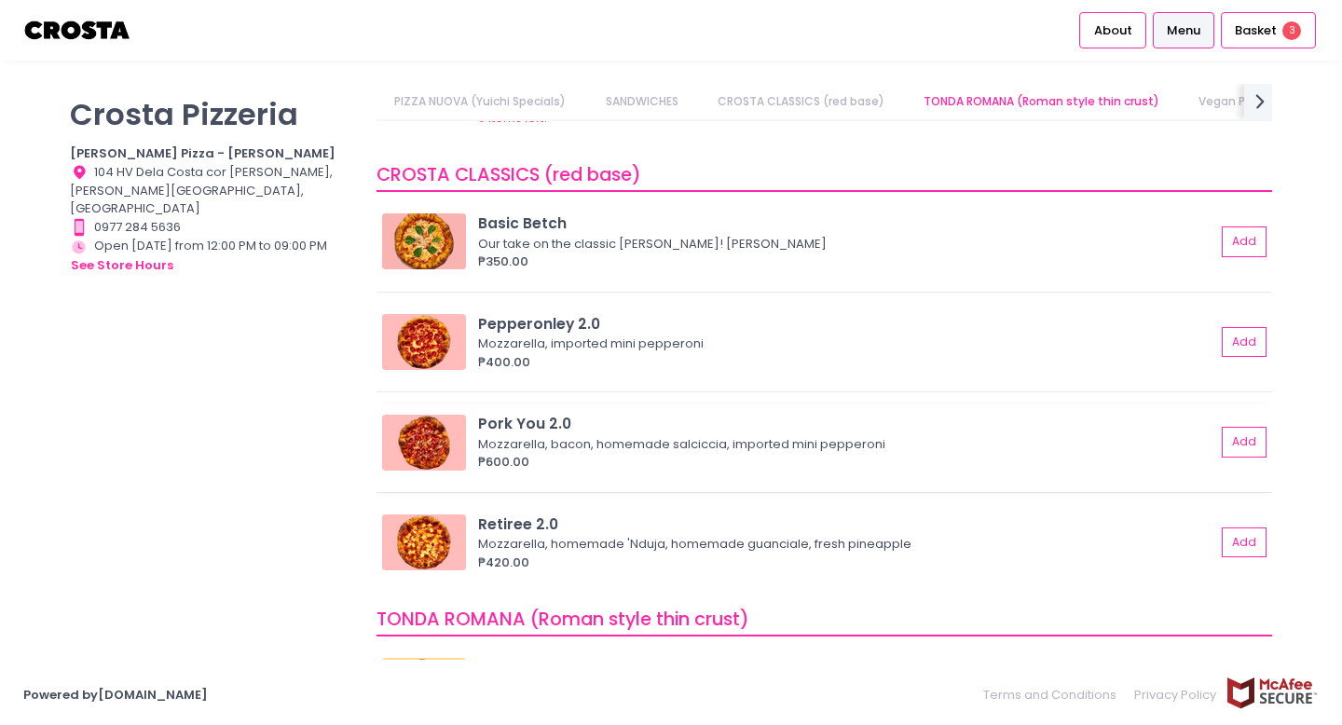
scroll to position [587, 0]
click at [1250, 26] on span "Basket" at bounding box center [1256, 30] width 42 height 19
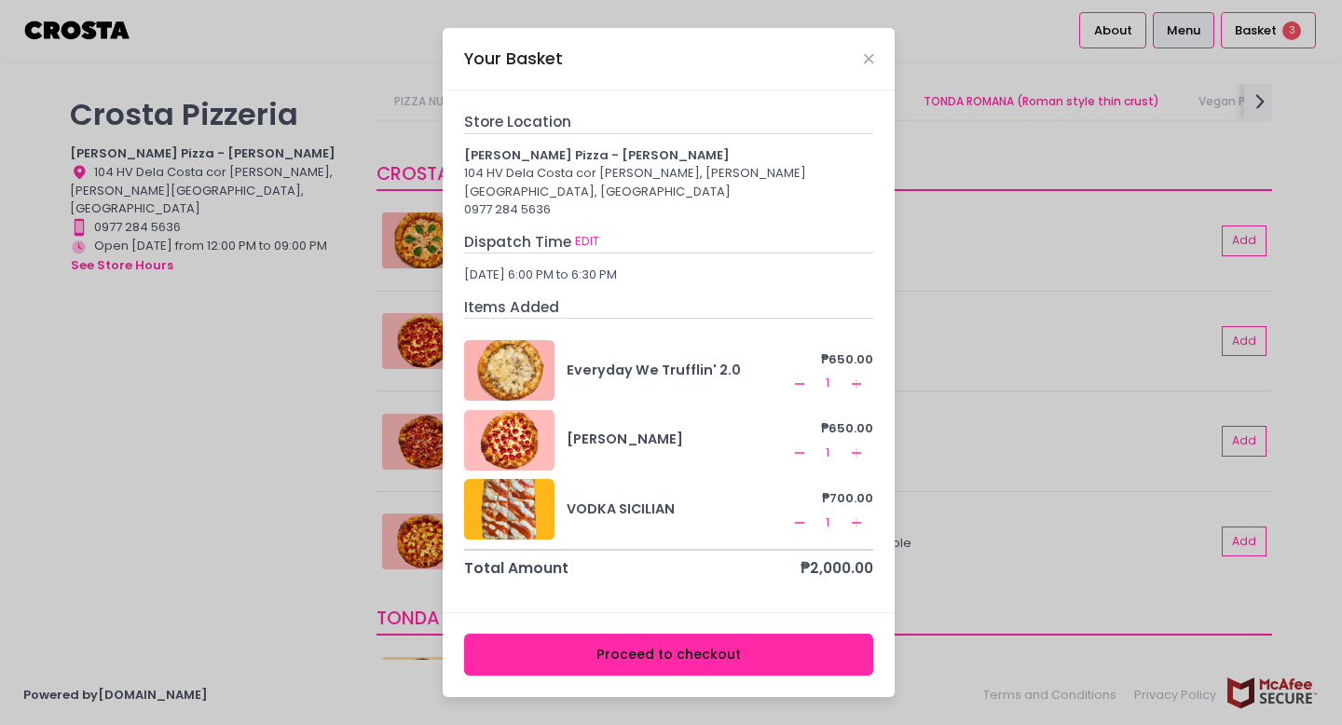
click at [809, 448] on button "Remove Created with Sketch." at bounding box center [799, 453] width 22 height 22
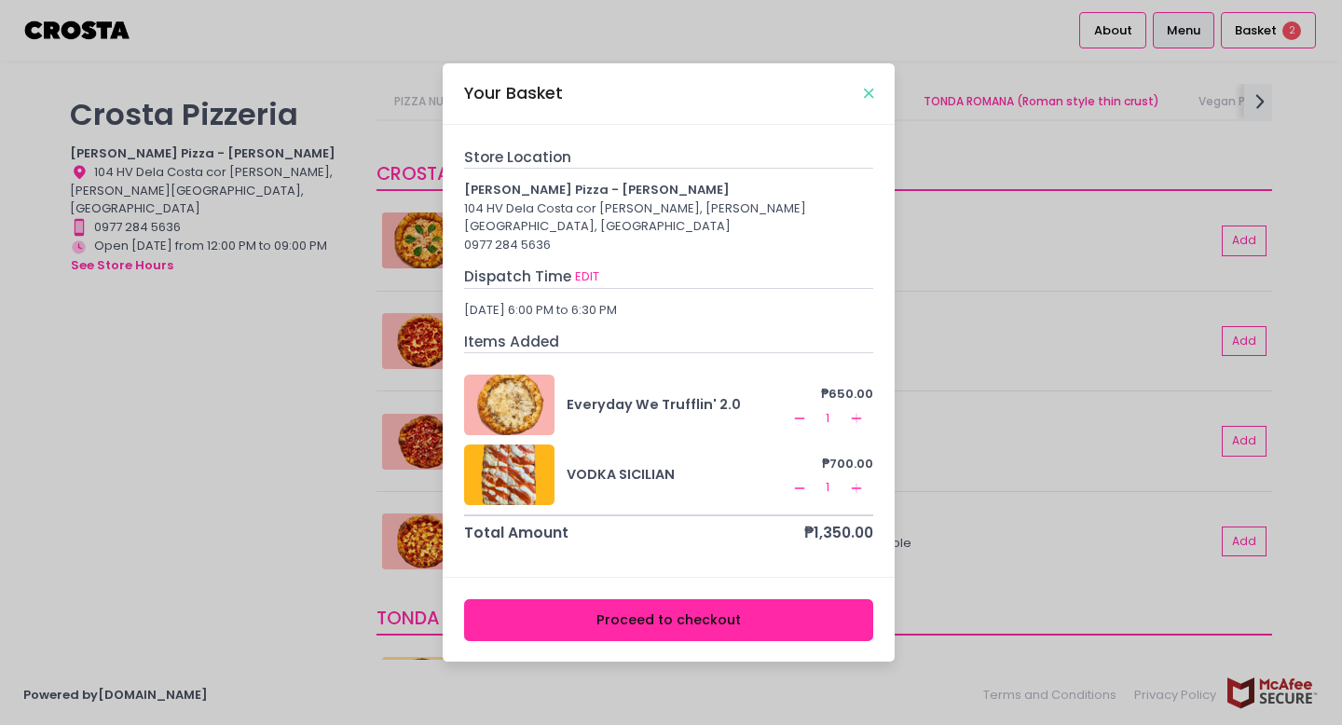
click at [871, 99] on icon "Close" at bounding box center [868, 94] width 9 height 14
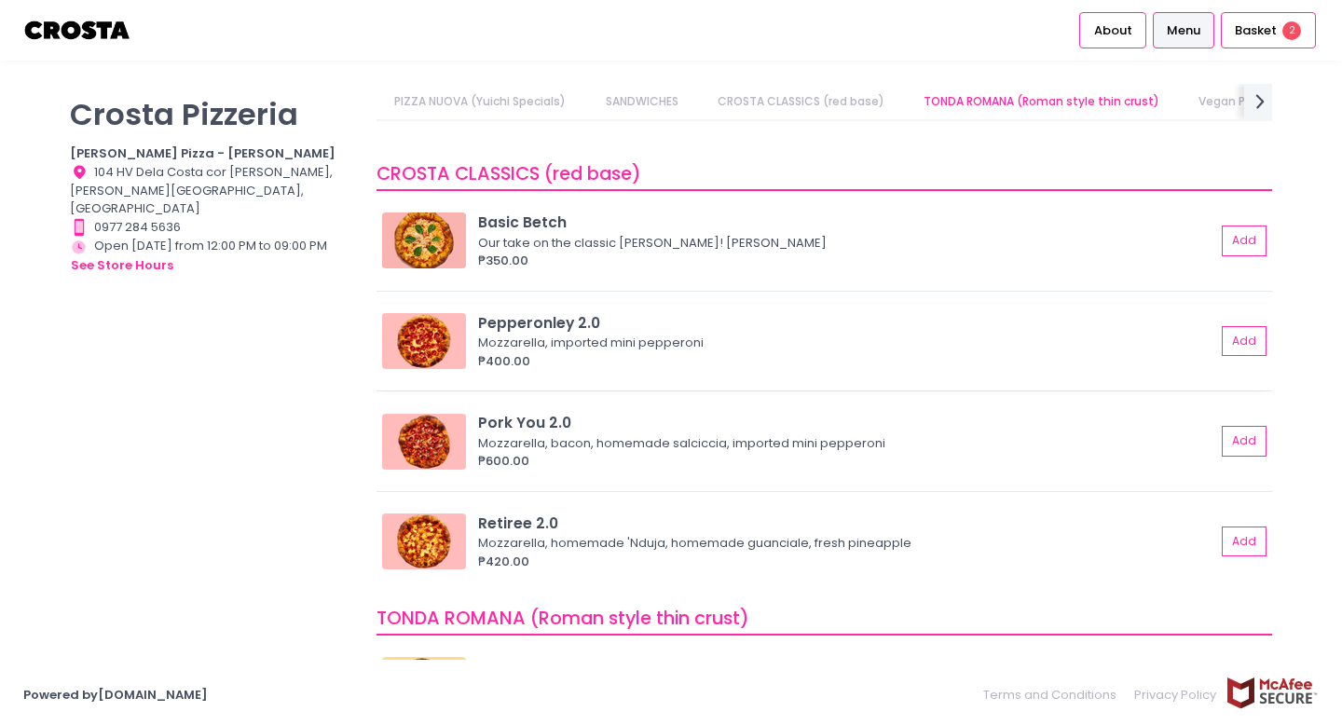
click at [677, 339] on div "Mozzarella, imported mini pepperoni" at bounding box center [844, 343] width 732 height 19
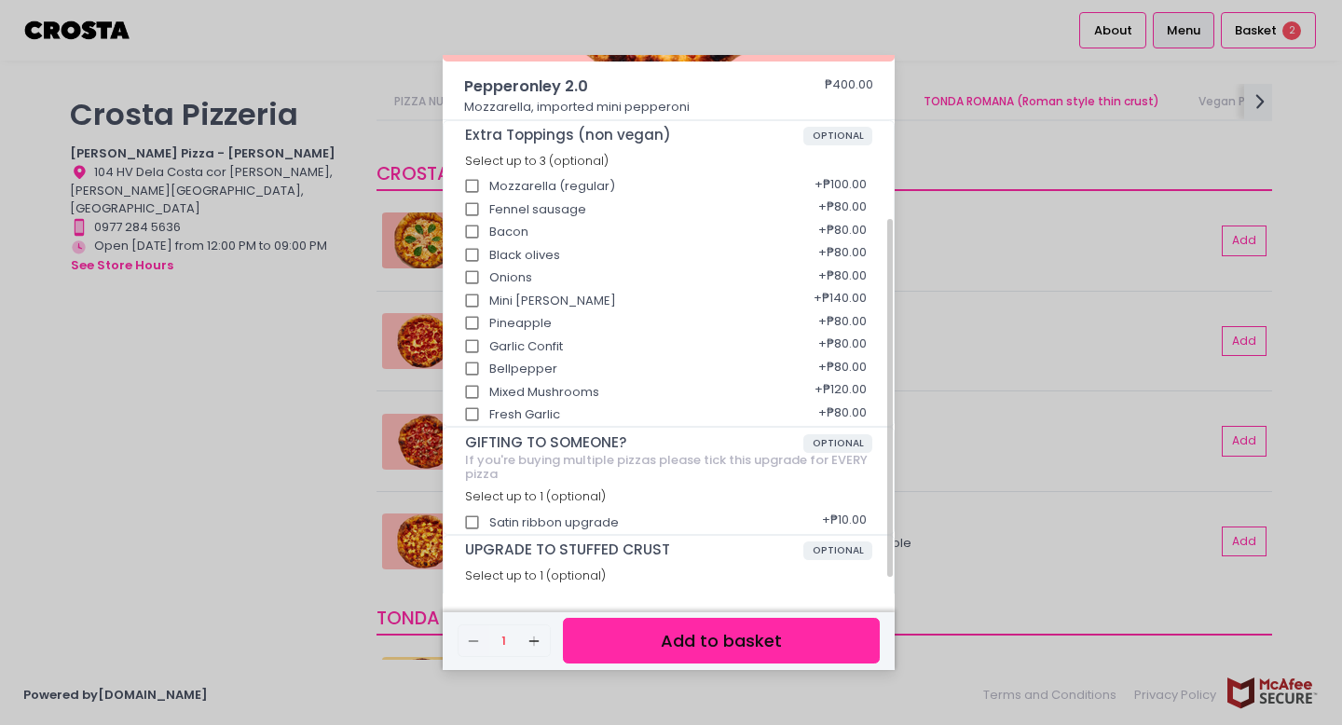
scroll to position [0, 0]
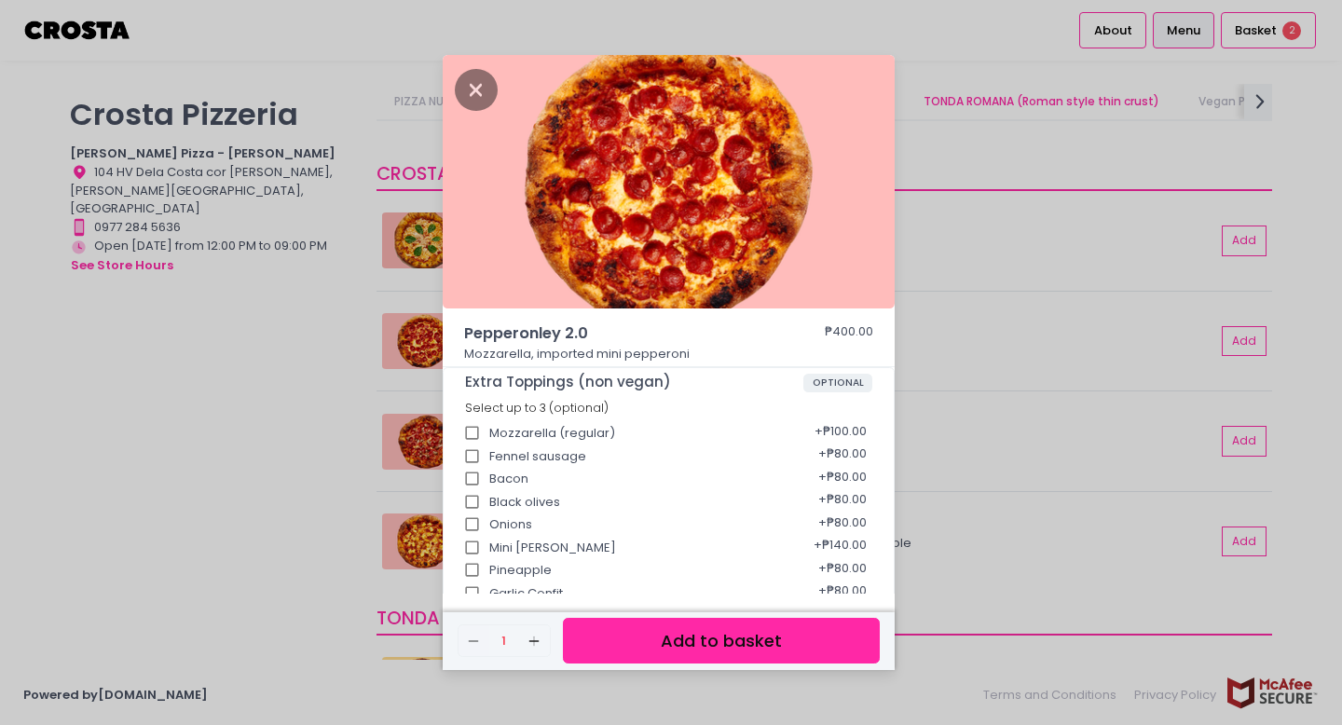
click at [721, 650] on button "Add to basket" at bounding box center [721, 641] width 317 height 46
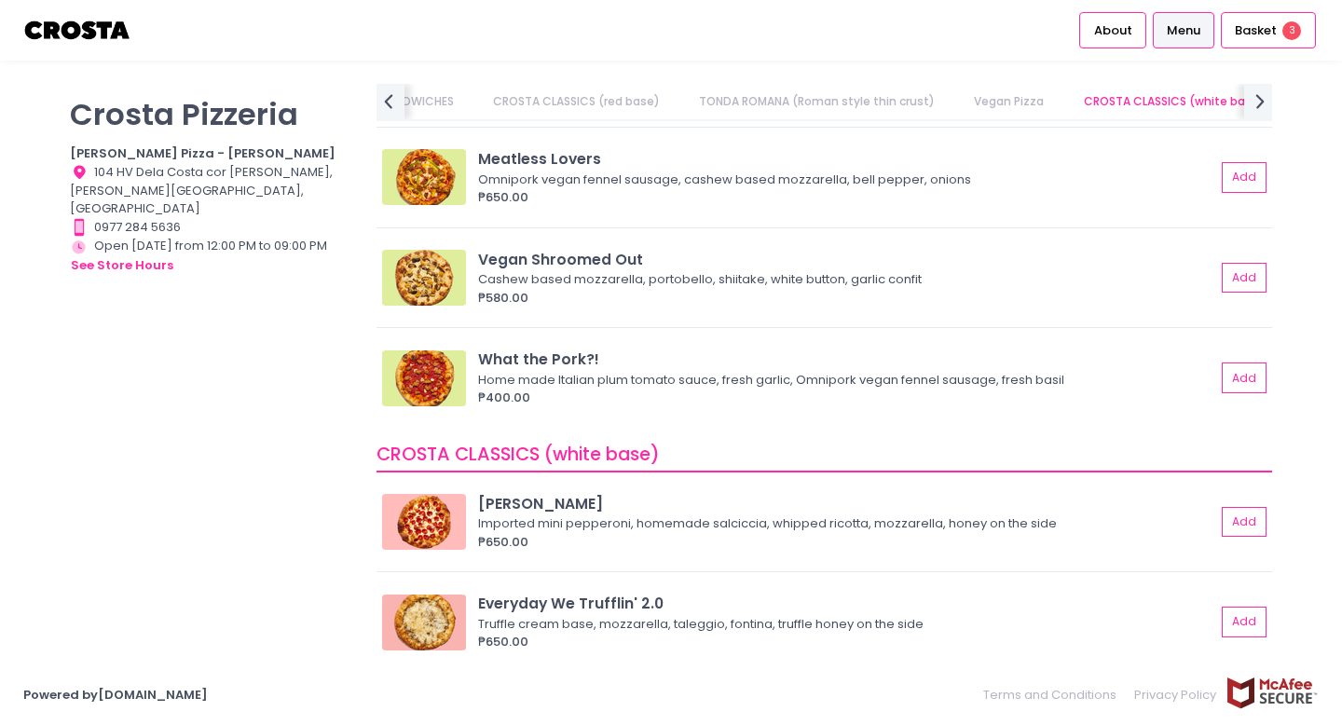
scroll to position [1574, 0]
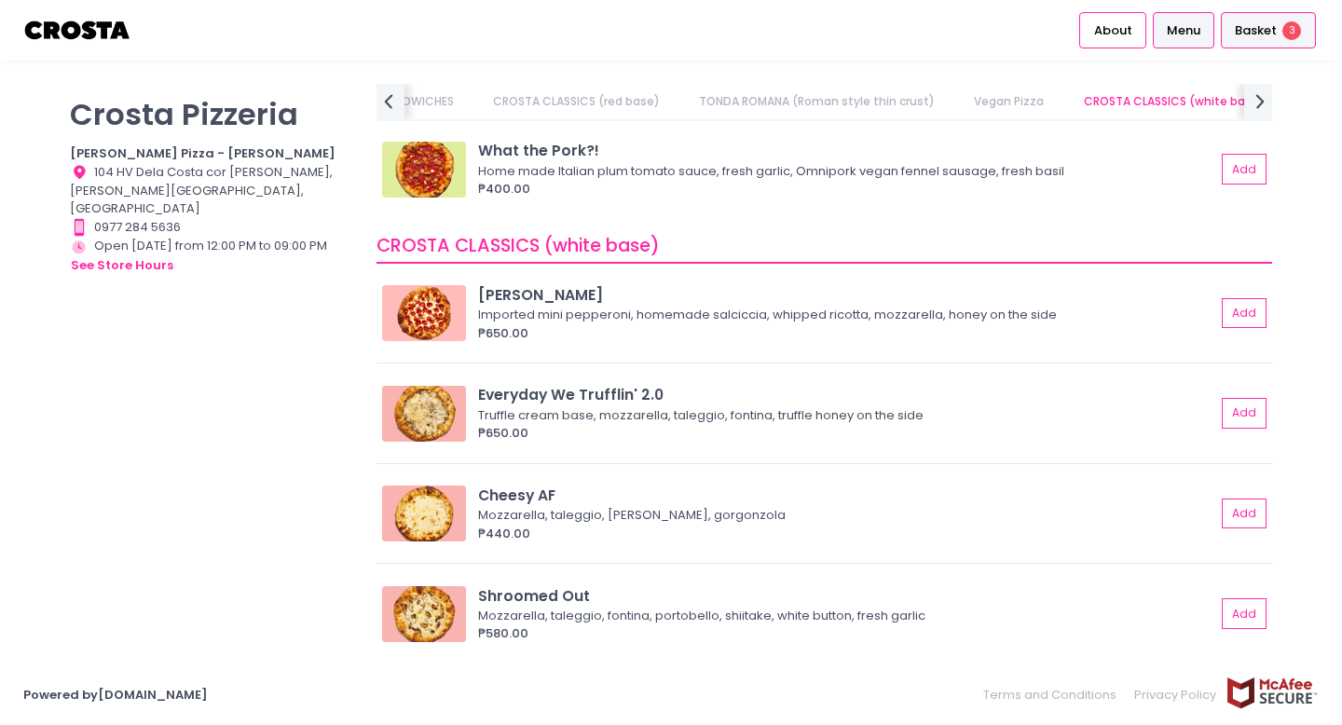
click at [1271, 34] on span "Basket" at bounding box center [1256, 30] width 42 height 19
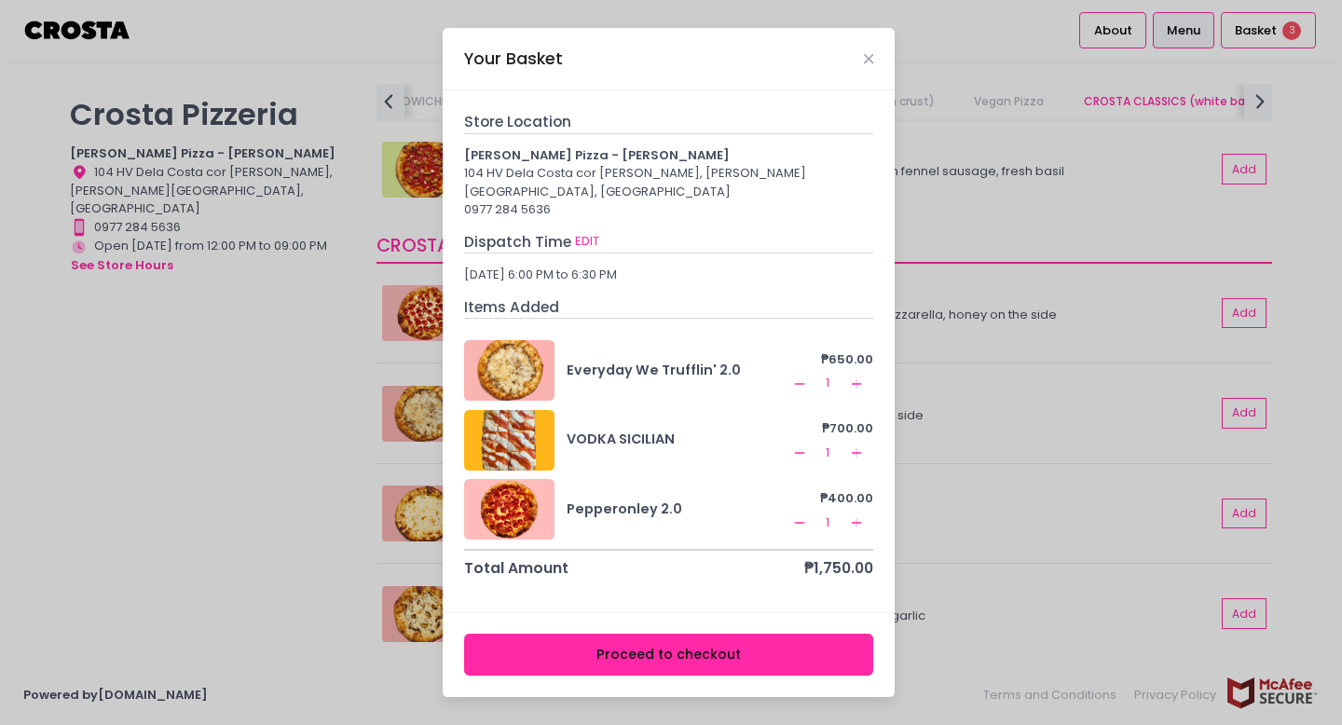
click at [801, 376] on icon "Remove Created with Sketch." at bounding box center [799, 383] width 15 height 15
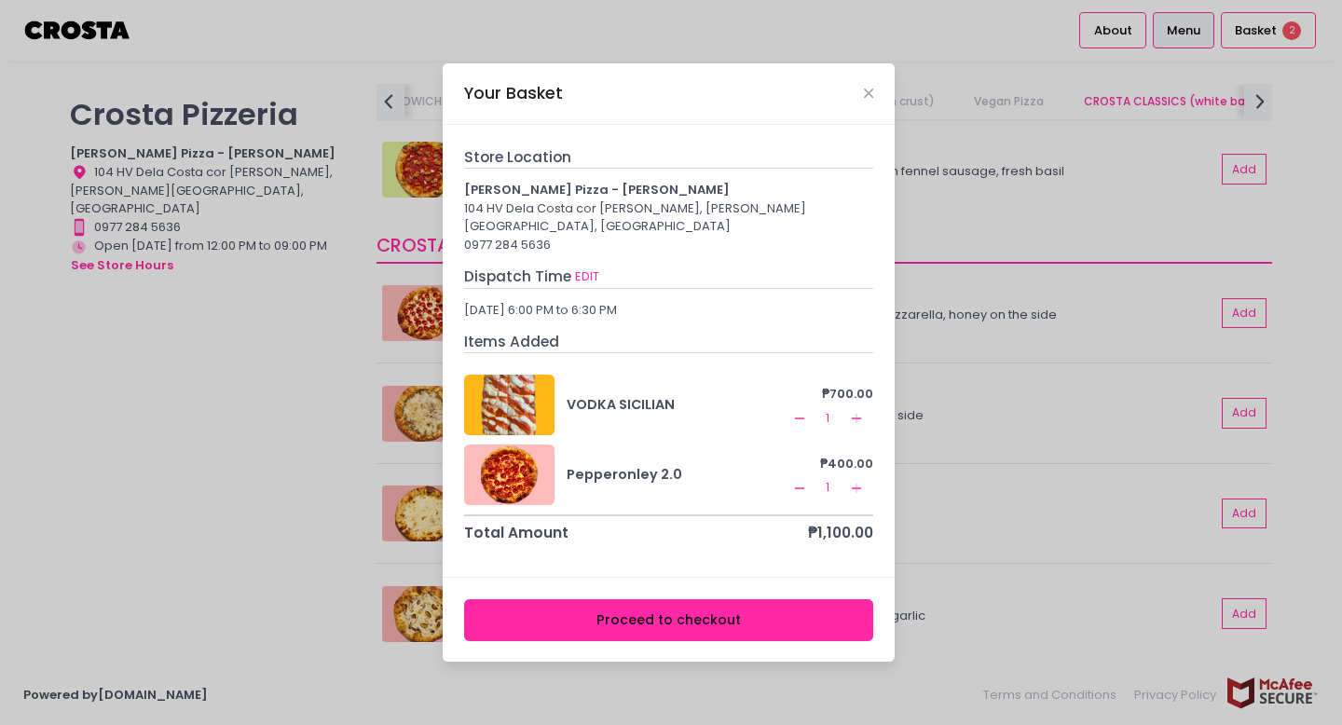
click at [873, 98] on div "Your Basket" at bounding box center [669, 94] width 452 height 62
click at [864, 101] on icon "Close" at bounding box center [868, 94] width 9 height 14
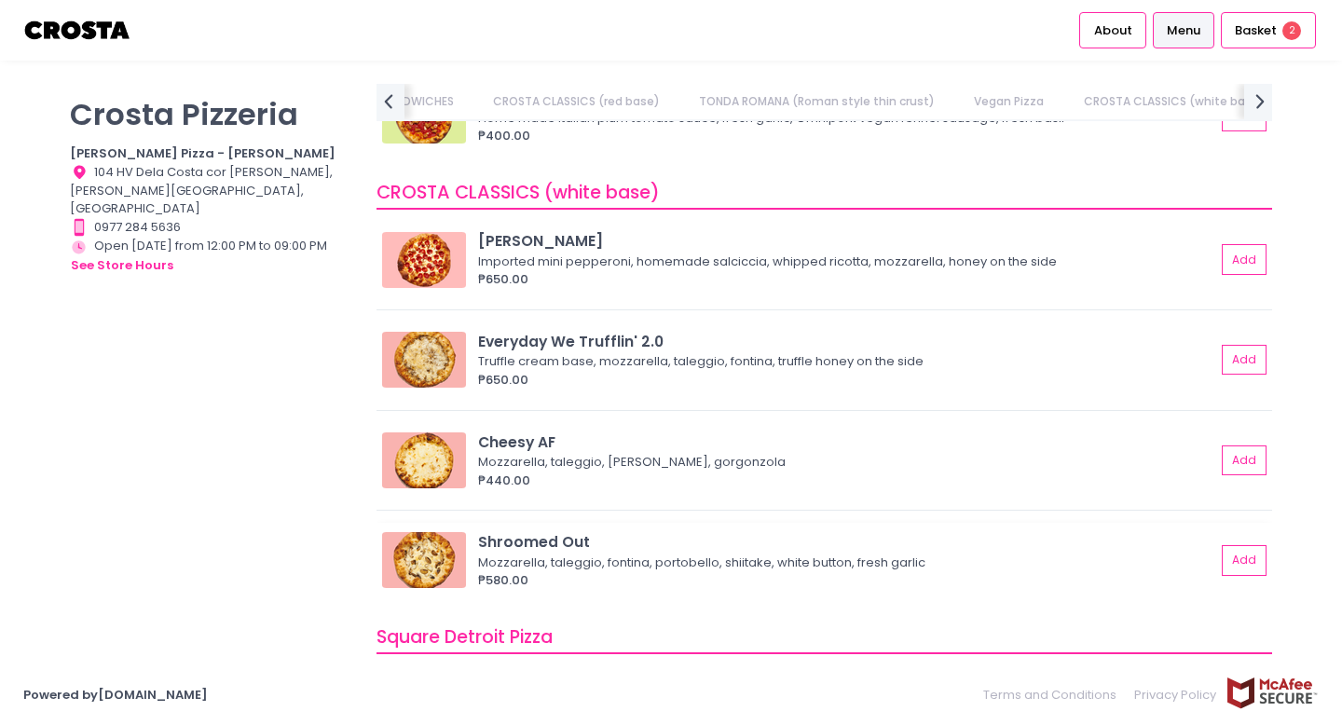
scroll to position [0, 424]
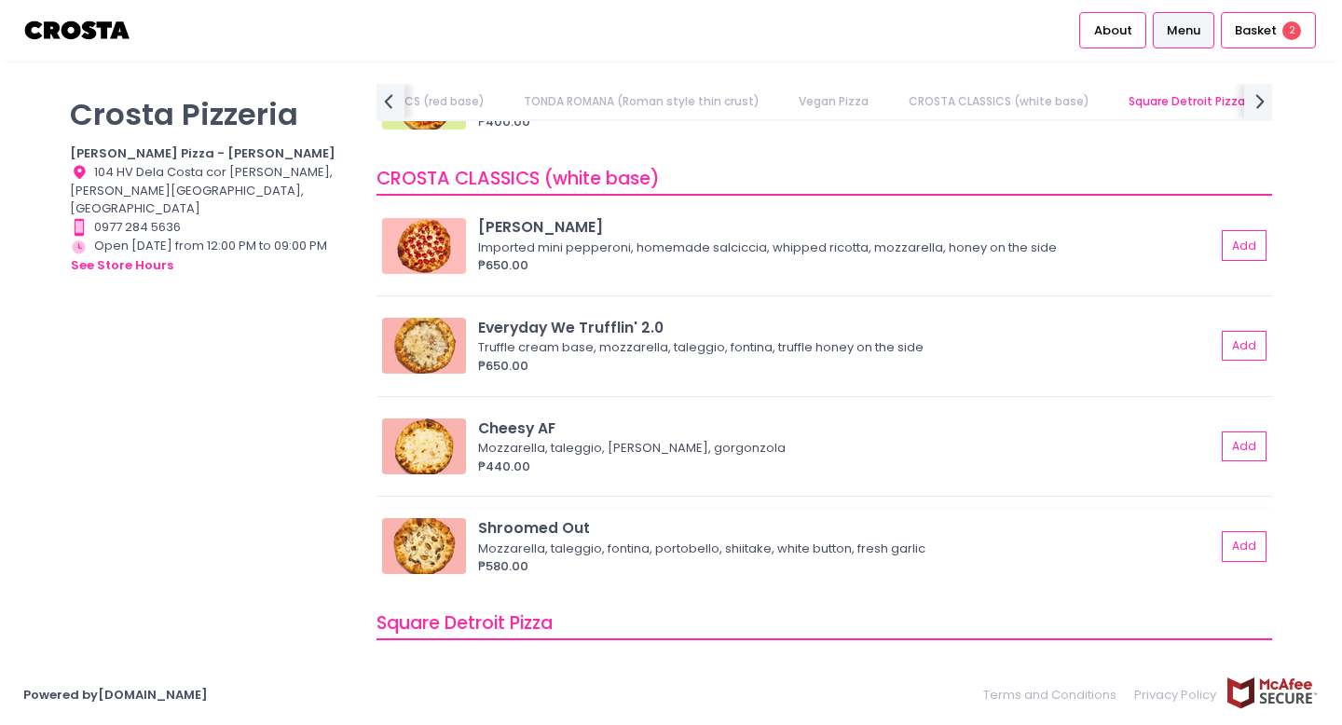
click at [715, 531] on div "Shroomed Out" at bounding box center [846, 527] width 737 height 21
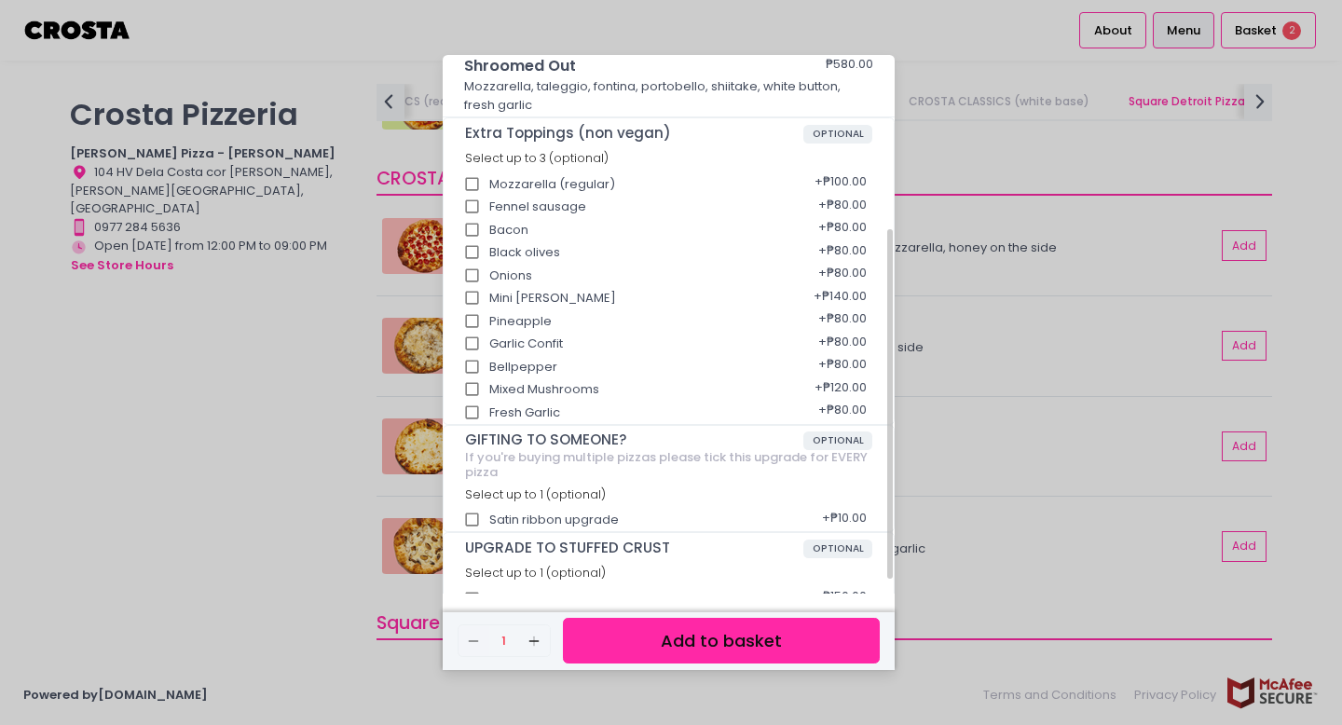
scroll to position [290, 0]
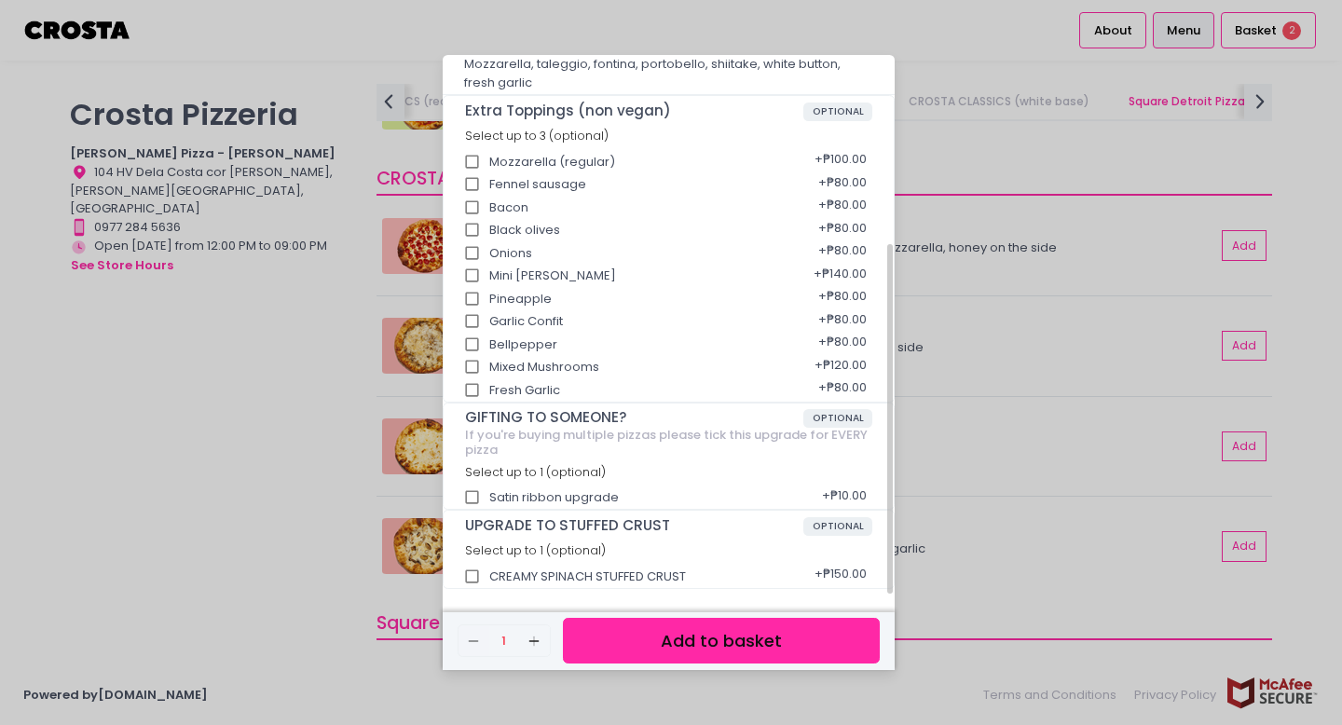
click at [678, 648] on button "Add to basket" at bounding box center [721, 641] width 317 height 46
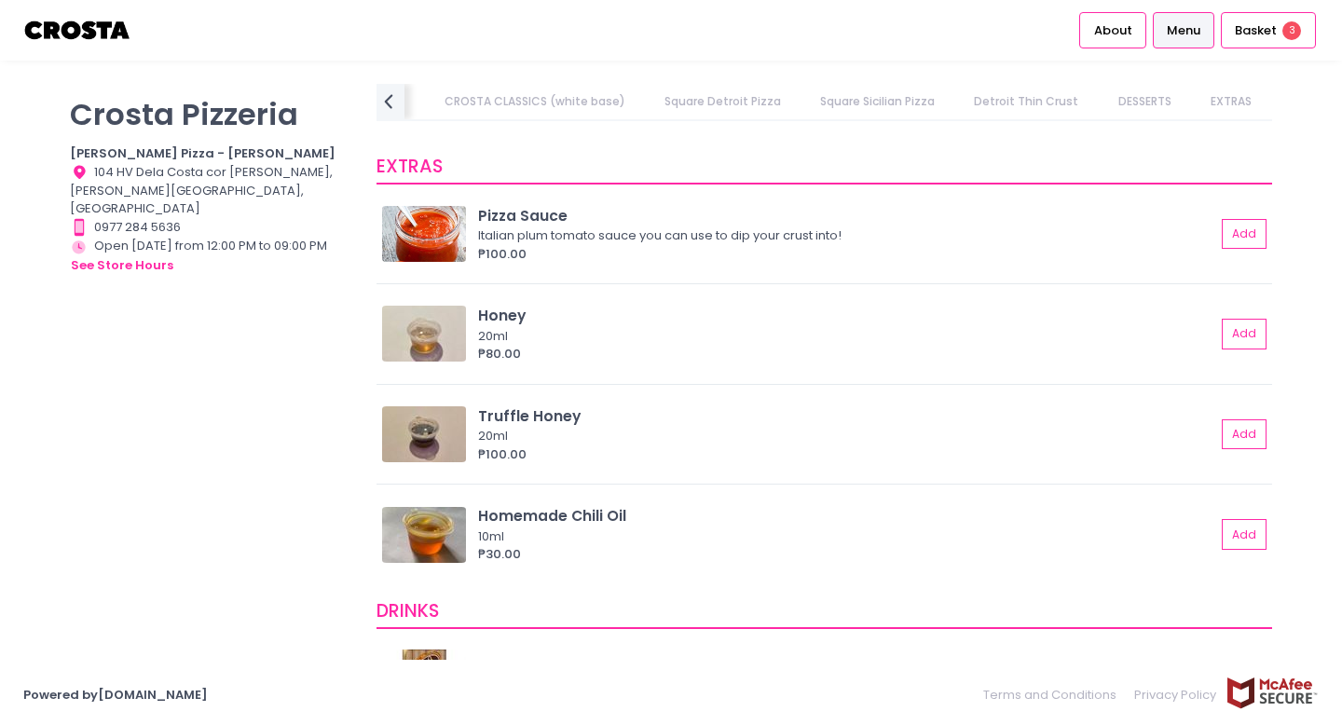
scroll to position [3887, 0]
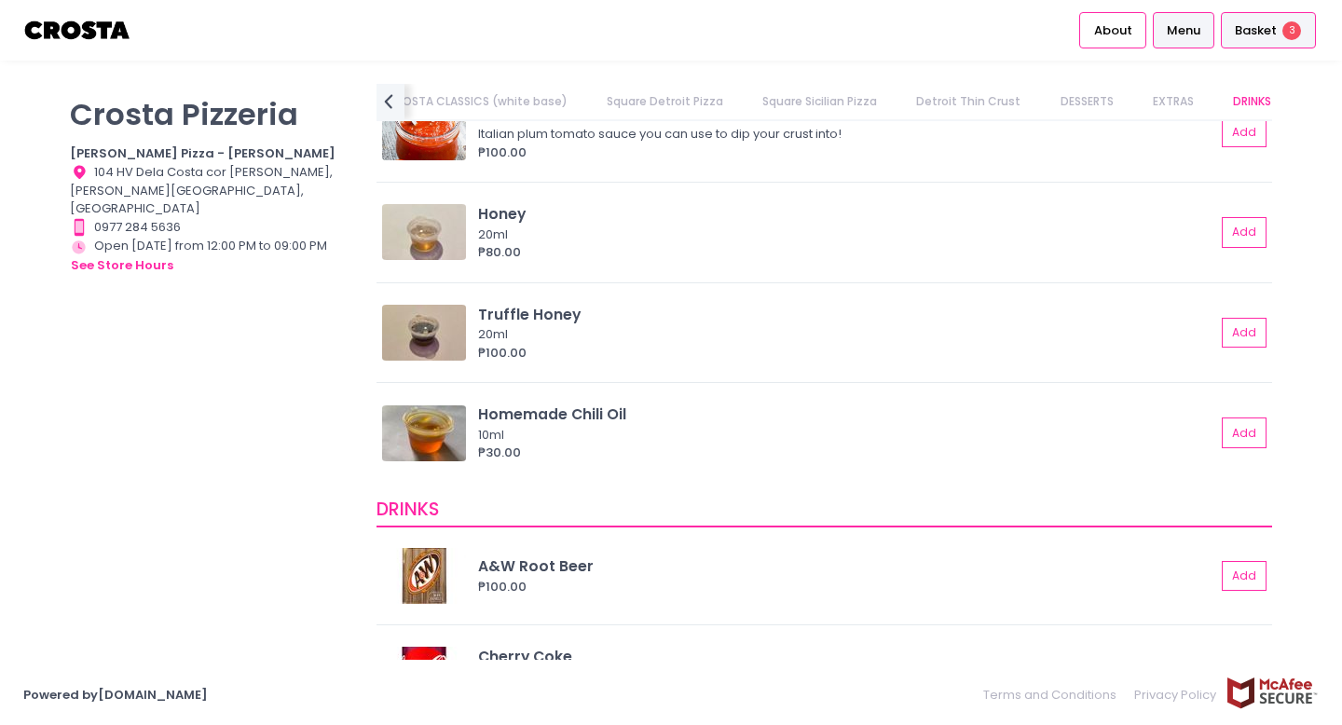
click at [1279, 40] on div "Basket 3" at bounding box center [1268, 30] width 95 height 36
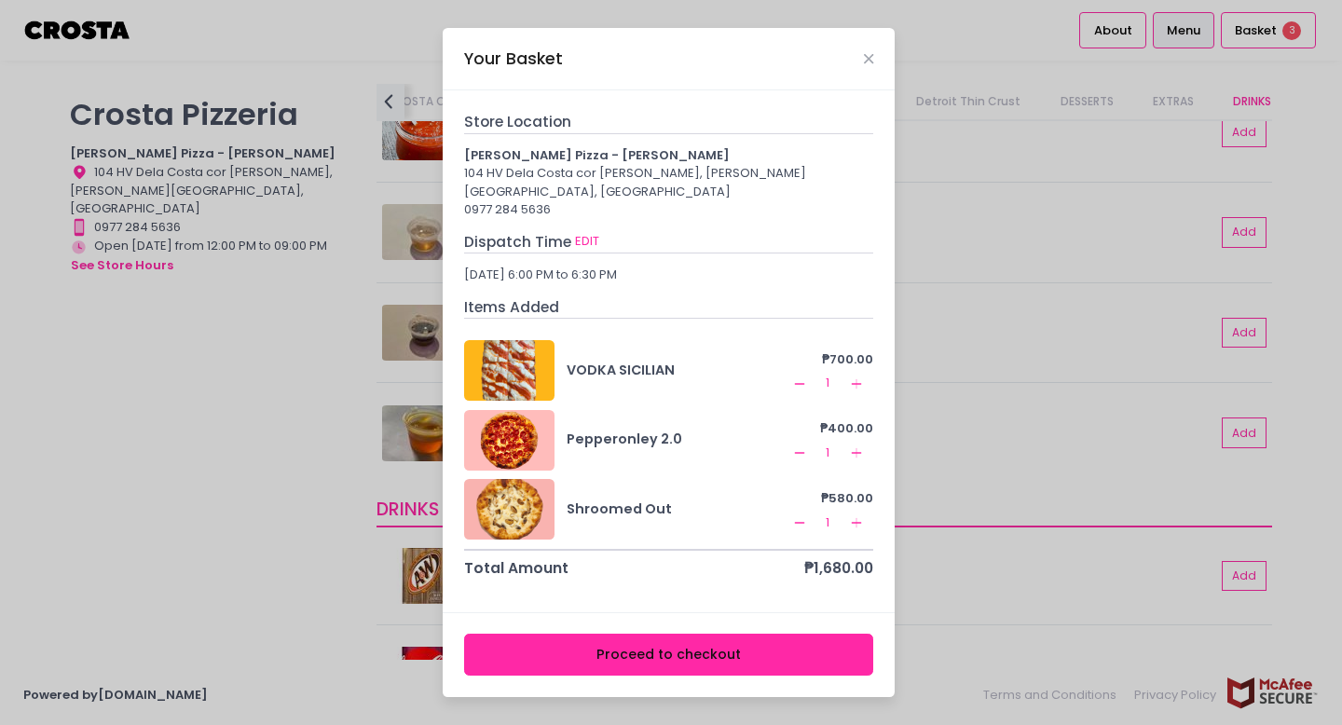
click at [800, 515] on icon "Remove Created with Sketch." at bounding box center [799, 522] width 15 height 15
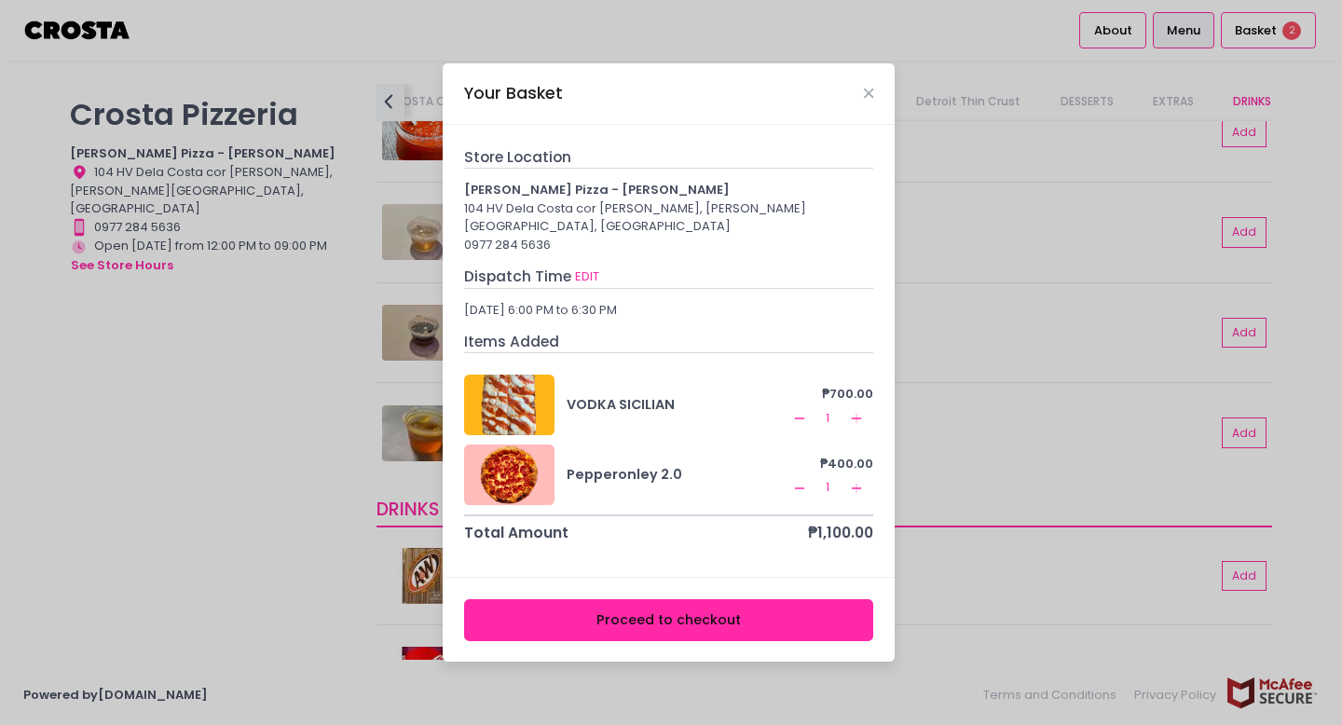
click at [859, 101] on div "Your Basket" at bounding box center [669, 94] width 452 height 62
click at [872, 101] on icon "Close" at bounding box center [868, 94] width 9 height 14
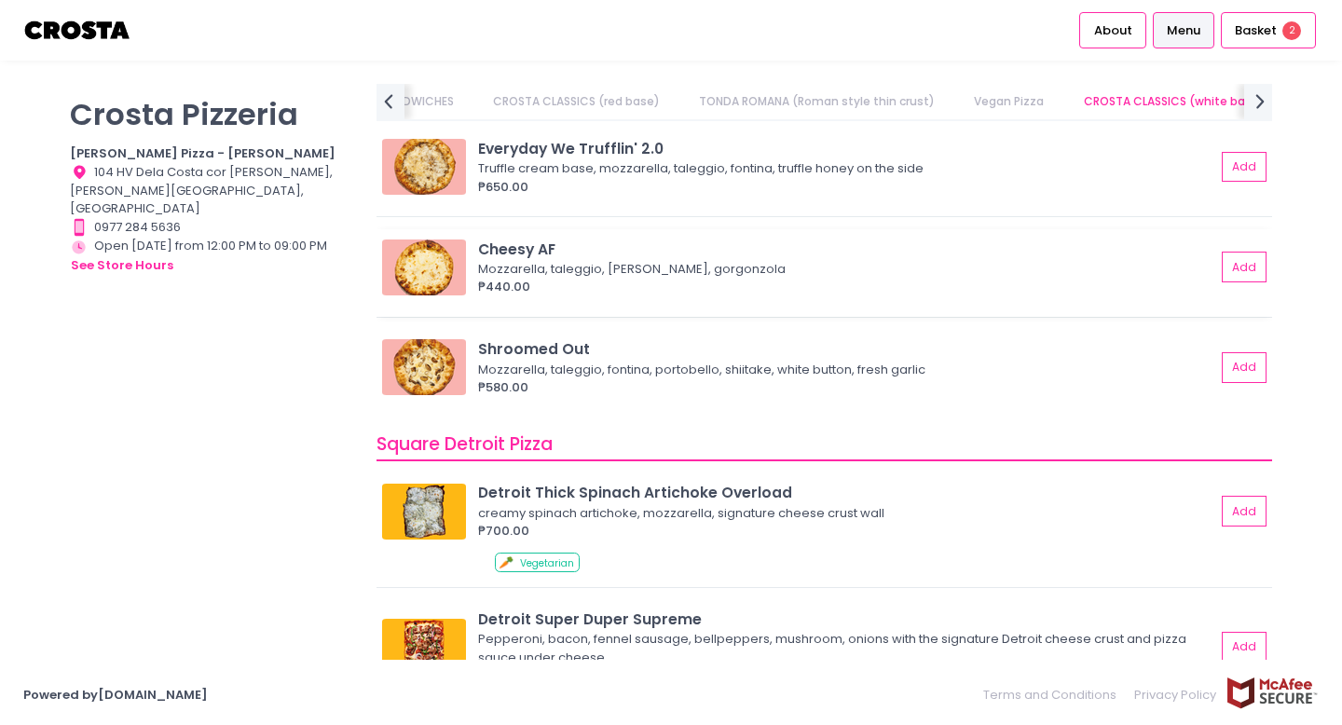
scroll to position [1690, 0]
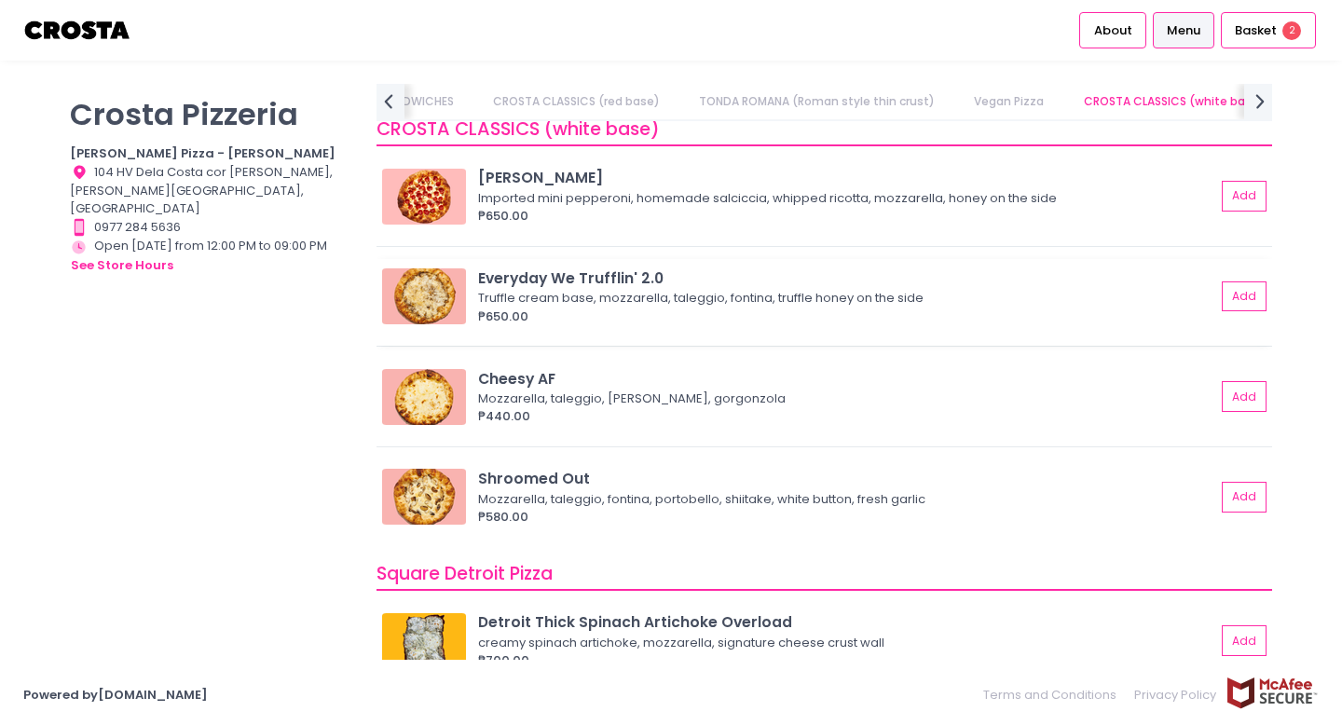
click at [828, 311] on div "₱650.00" at bounding box center [846, 317] width 737 height 19
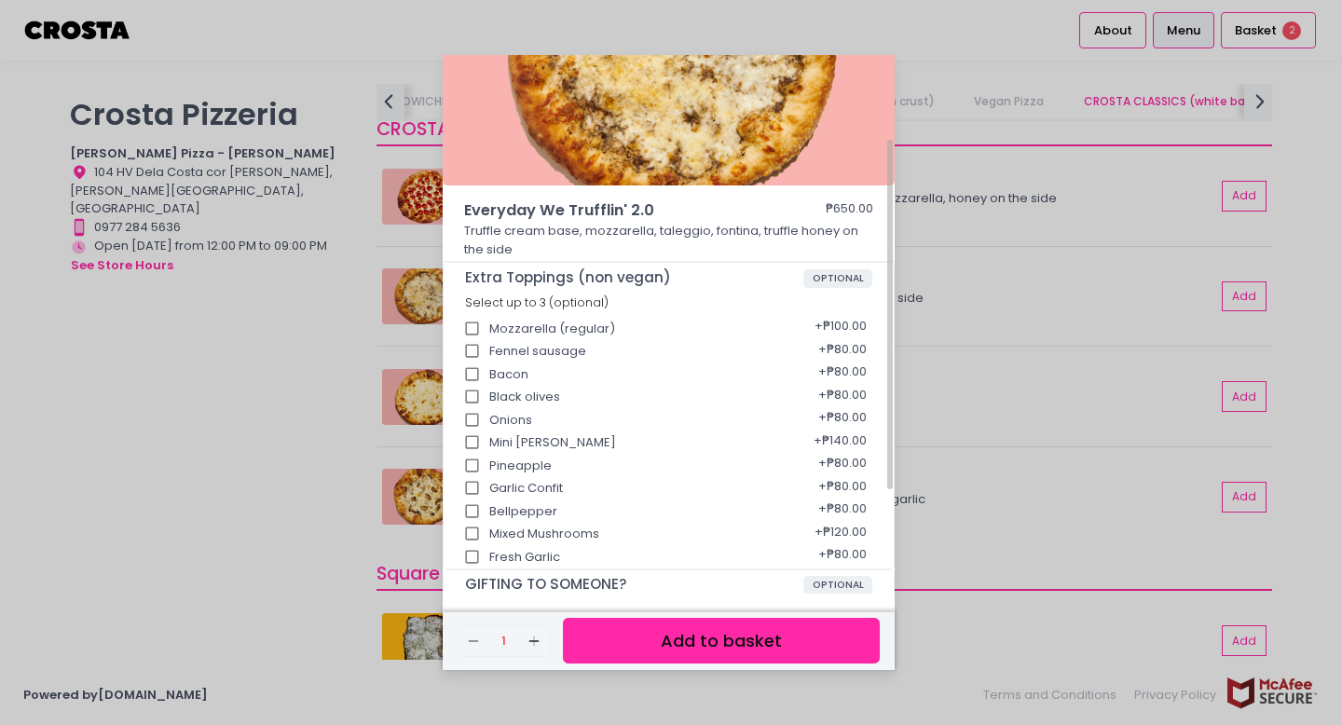
scroll to position [126, 0]
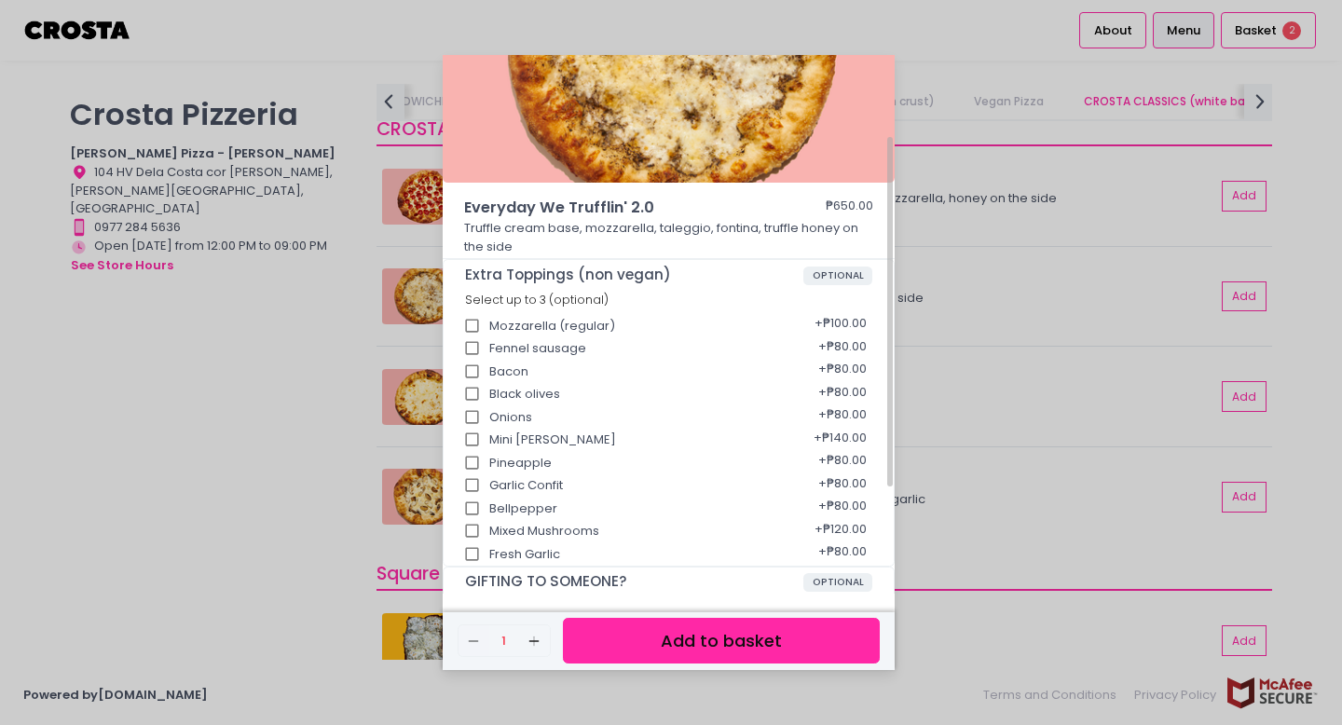
click at [796, 525] on div "Mixed Mushrooms + ₱120.00" at bounding box center [669, 524] width 408 height 23
click at [585, 540] on div "Fresh Garlic + ₱80.00" at bounding box center [669, 548] width 408 height 23
click at [473, 532] on input "Mixed Mushrooms" at bounding box center [472, 530] width 35 height 35
checkbox input "true"
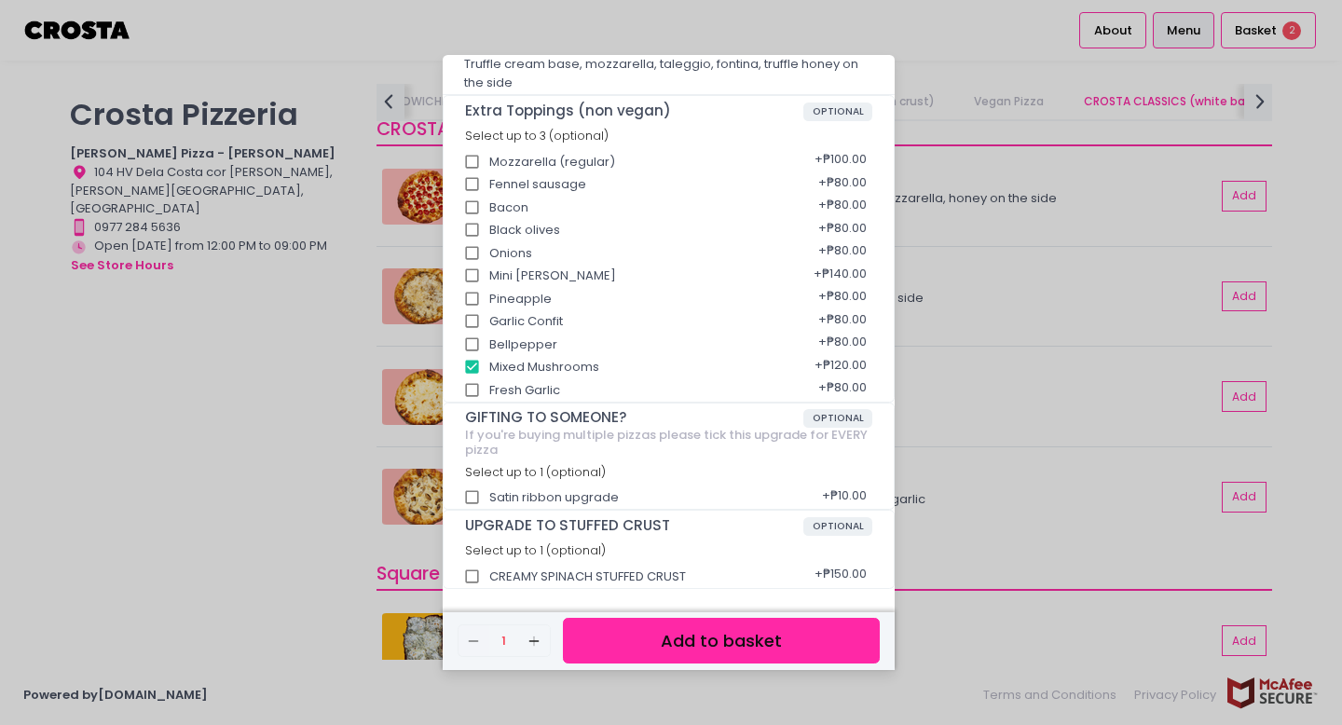
click at [601, 641] on button "Add to basket" at bounding box center [721, 641] width 317 height 46
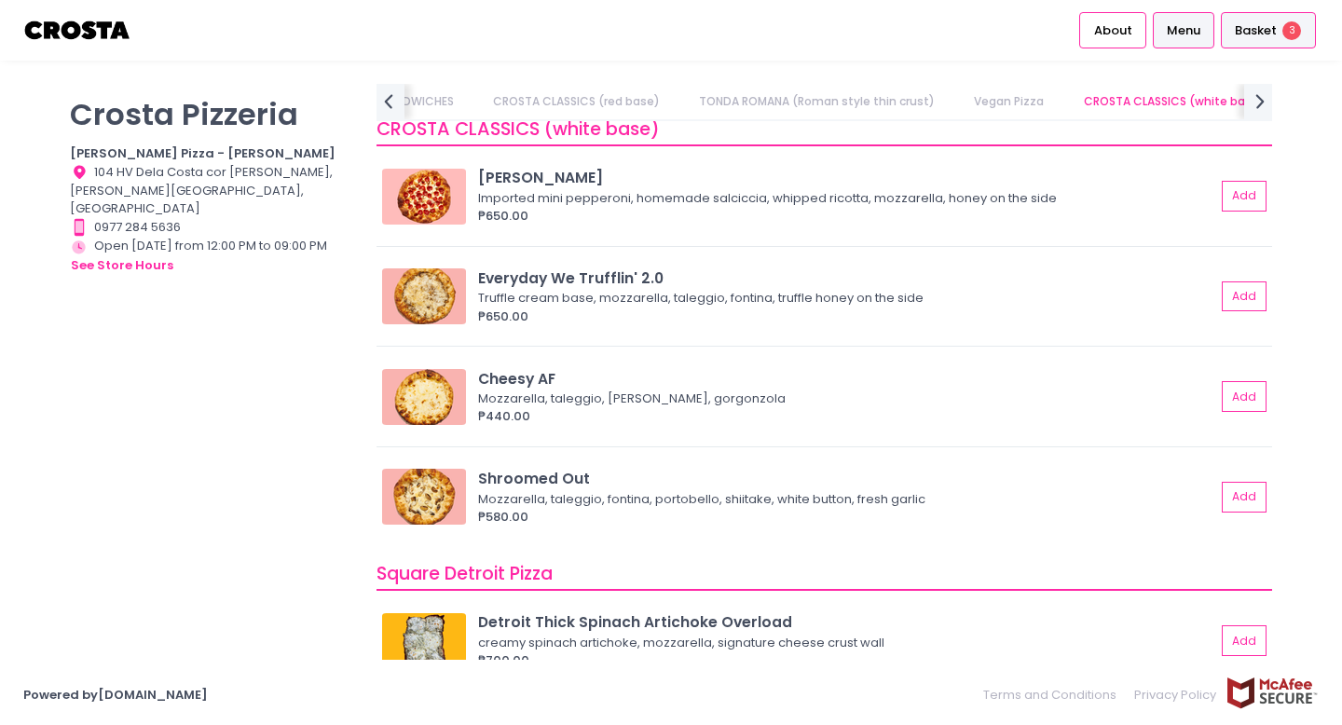
click at [1274, 51] on li "Basket 3" at bounding box center [1268, 30] width 102 height 61
click at [1268, 41] on div "Basket 3" at bounding box center [1268, 30] width 95 height 36
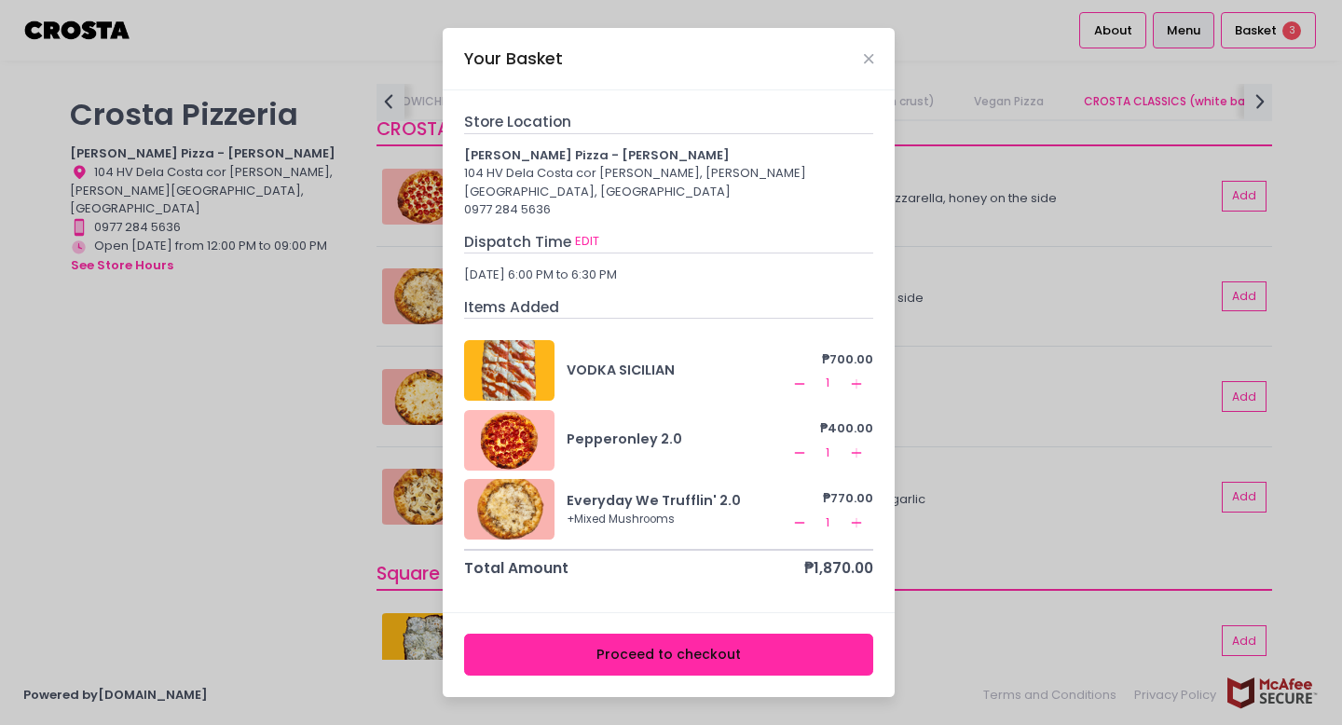
click at [789, 639] on button "Proceed to checkout" at bounding box center [669, 655] width 410 height 42
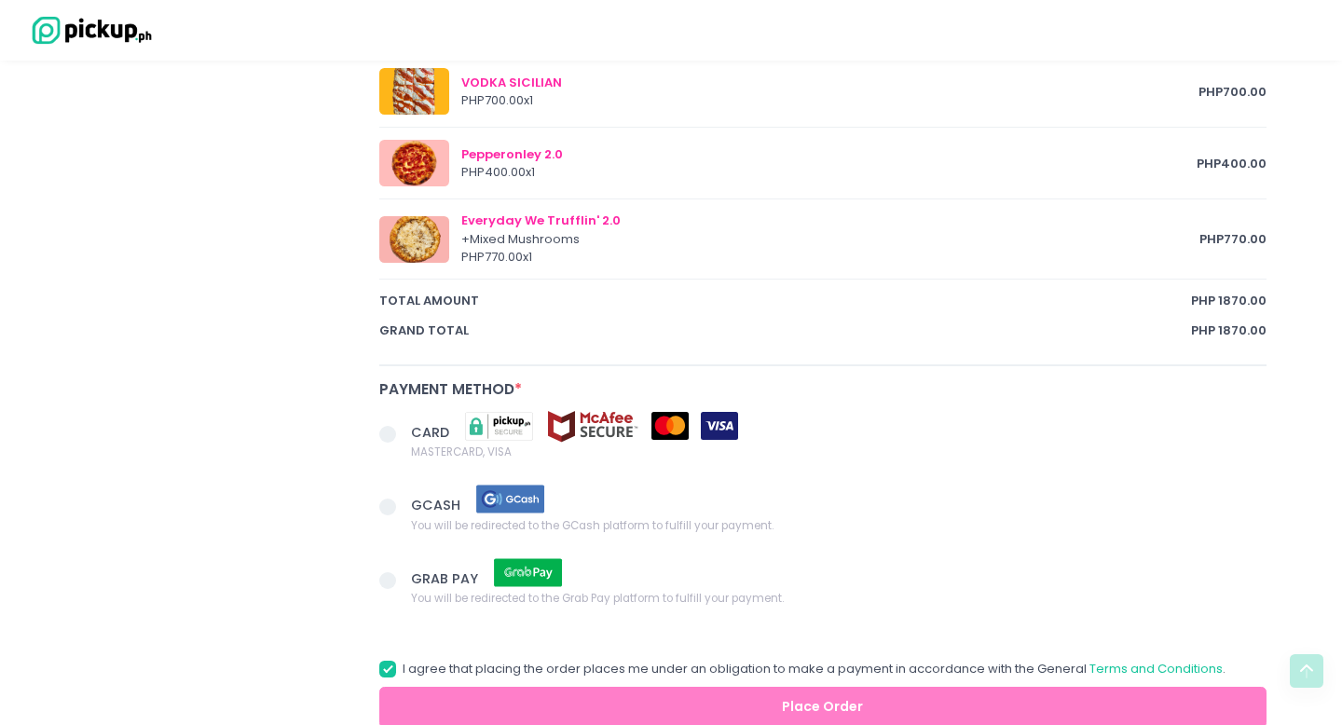
scroll to position [1126, 0]
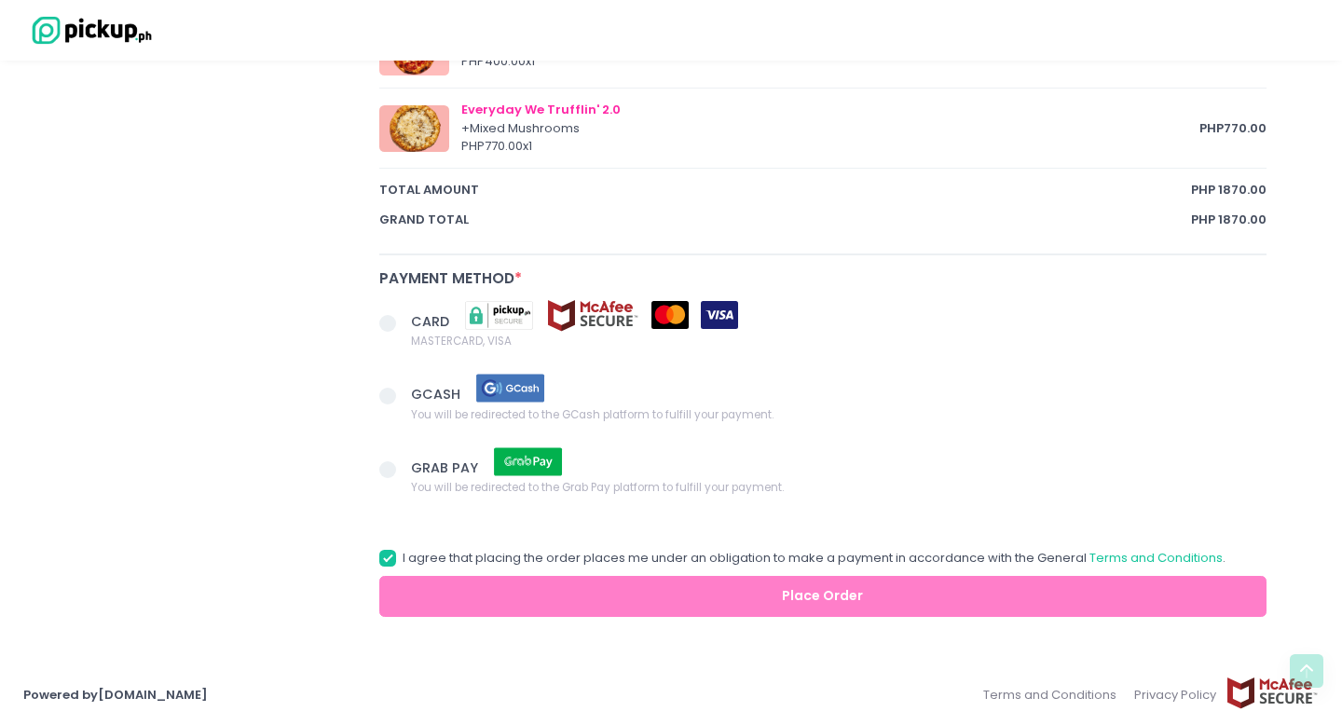
click at [449, 406] on span "You will be redirected to the GCash platform to fulfill your payment." at bounding box center [592, 413] width 362 height 19
click at [415, 399] on input "GCASH You will be redirected to the GCash platform to fulfill your payment." at bounding box center [409, 393] width 12 height 12
radio input "true"
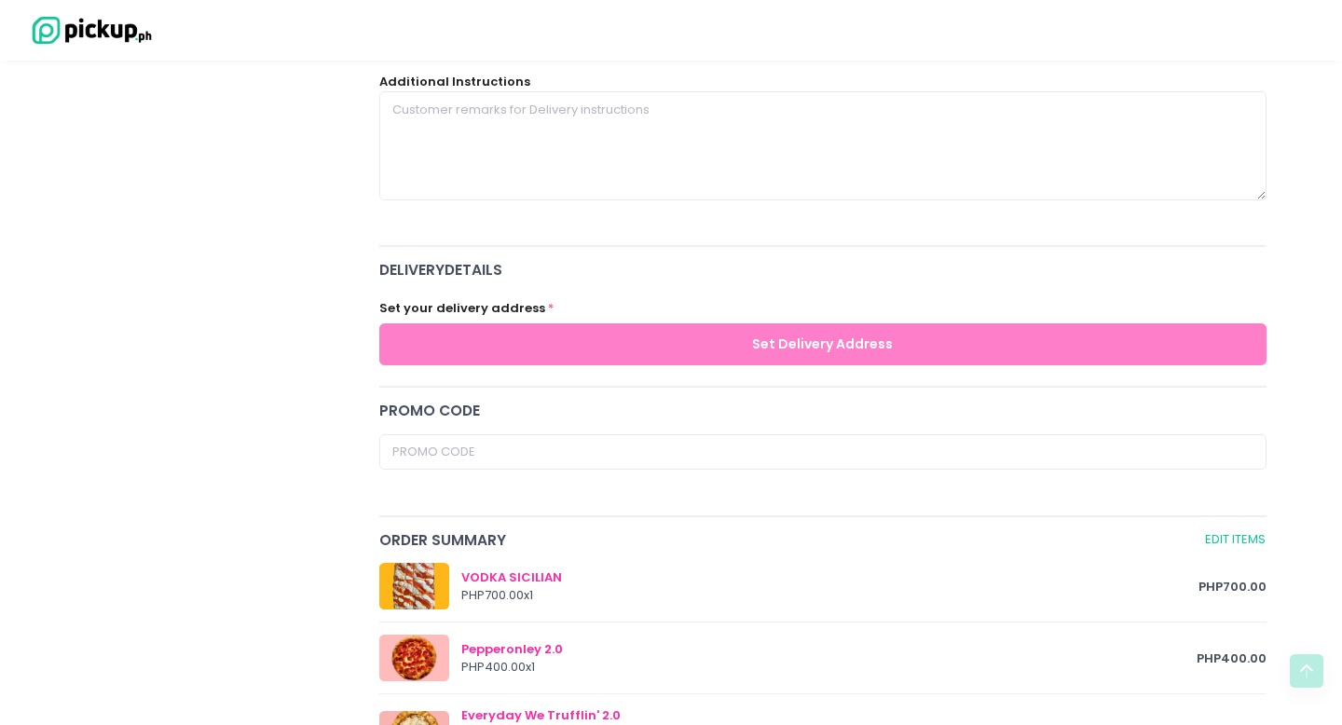
scroll to position [688, 0]
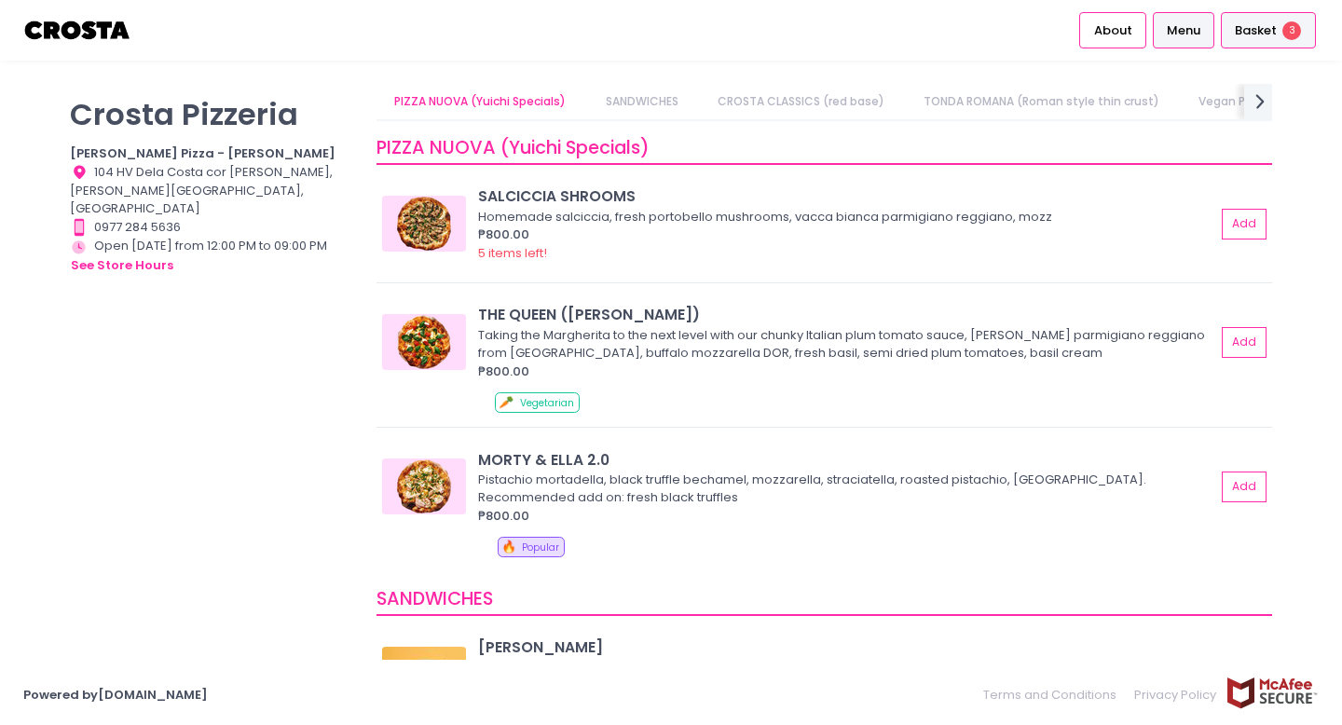
click at [1295, 17] on div "Basket 3" at bounding box center [1268, 30] width 95 height 36
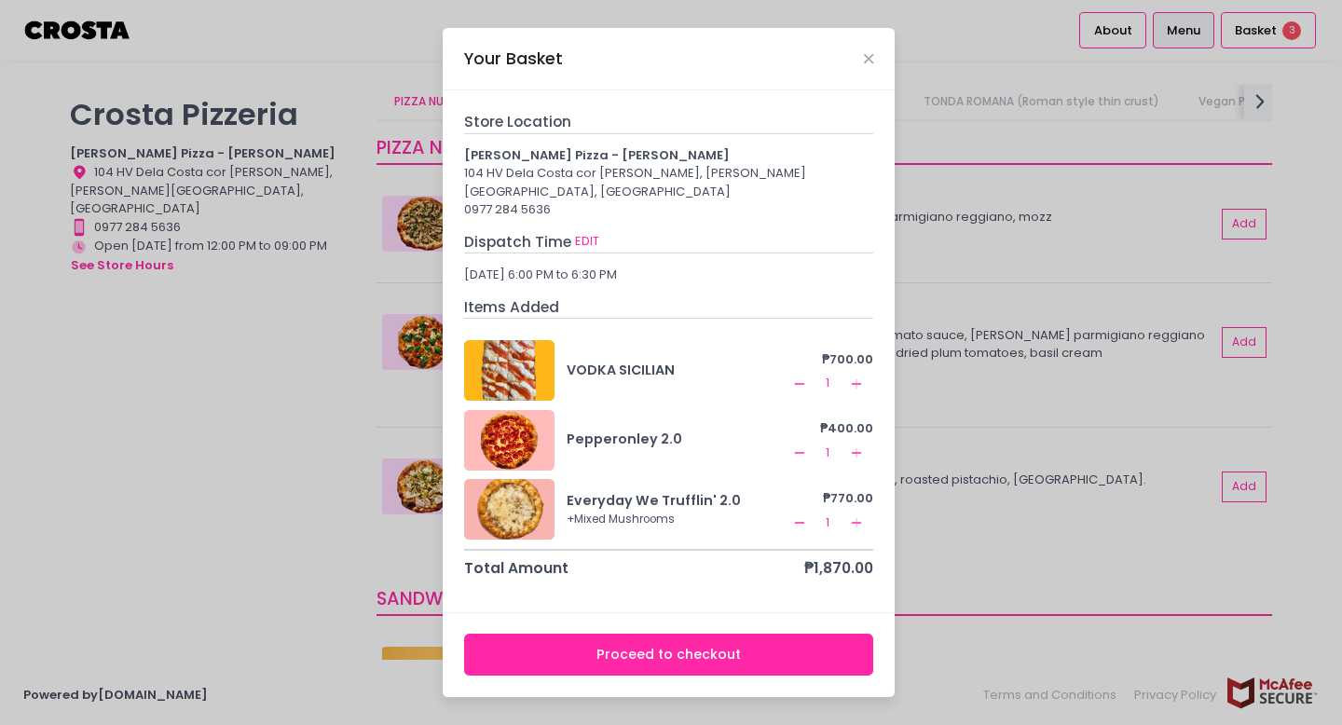
click at [547, 642] on button "Proceed to checkout" at bounding box center [669, 655] width 410 height 42
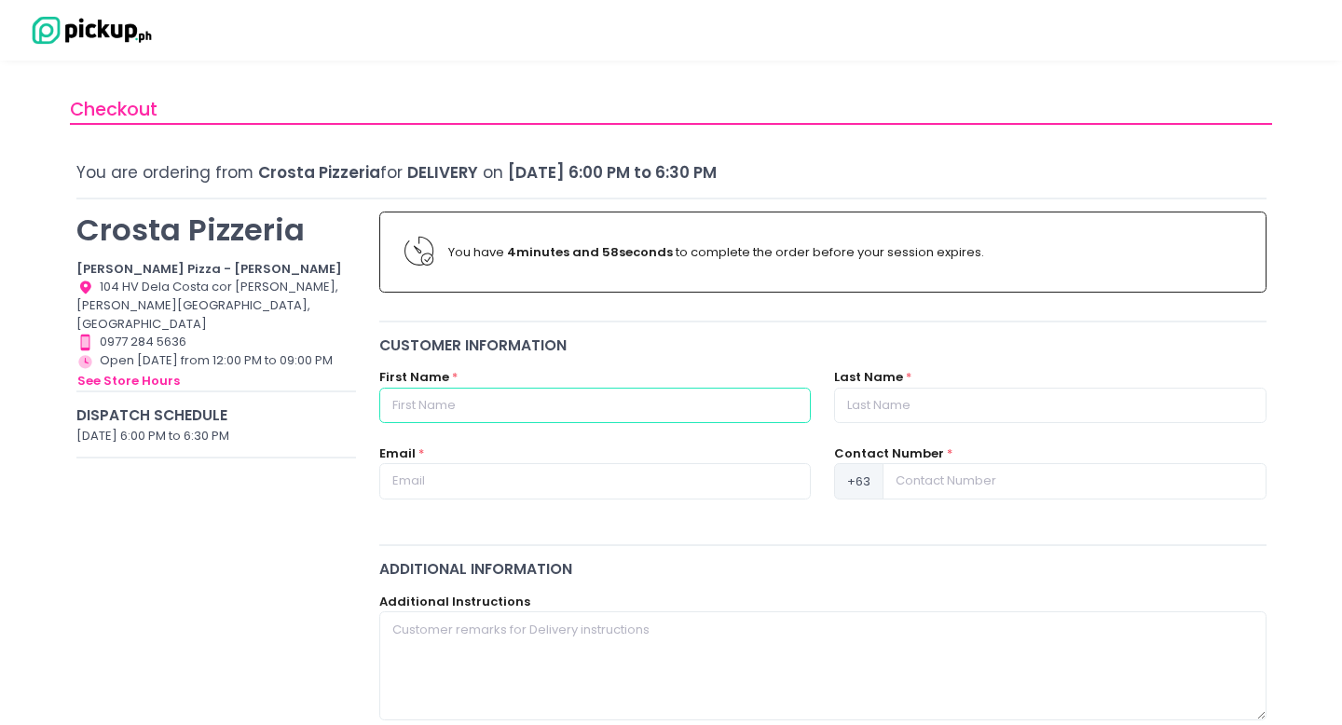
click at [723, 421] on input "text" at bounding box center [594, 405] width 431 height 35
type input "Chelsea"
click at [980, 420] on input "text" at bounding box center [1049, 405] width 431 height 35
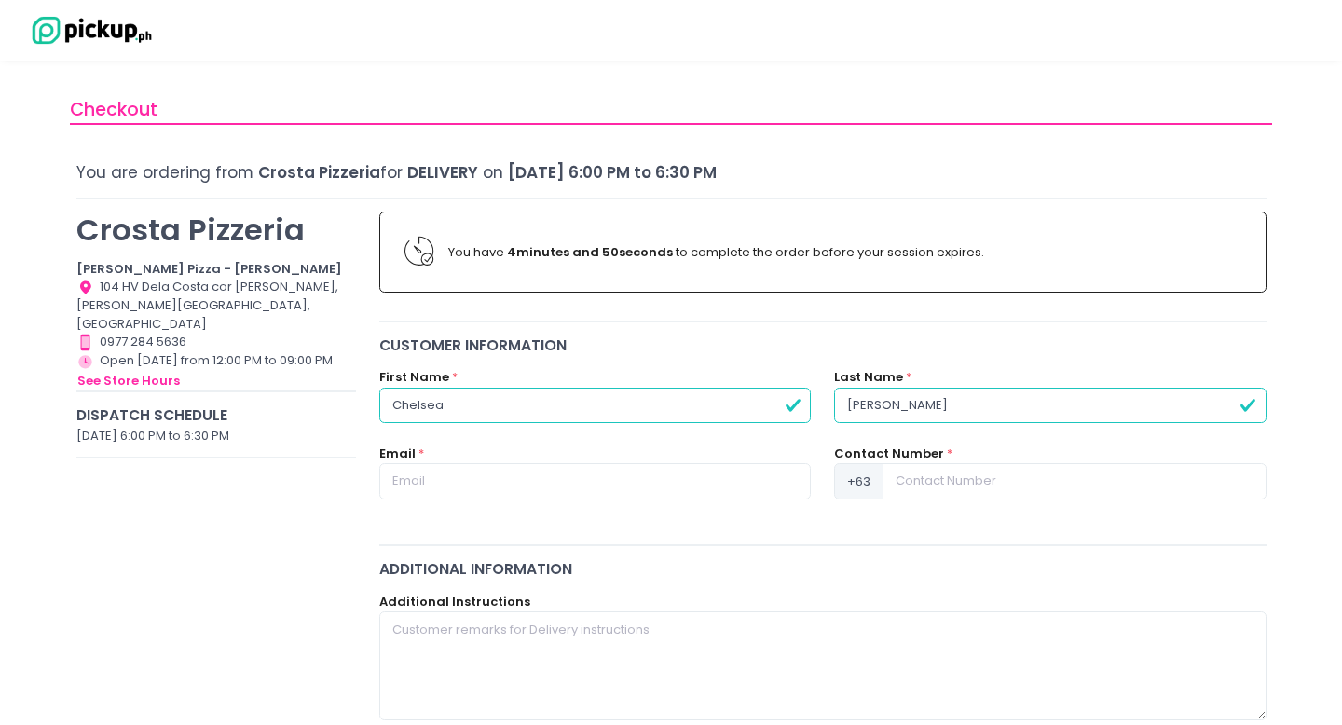
type input "[PERSON_NAME]"
click at [556, 506] on div "Email *" at bounding box center [595, 482] width 455 height 76
click at [550, 488] on input "text" at bounding box center [594, 480] width 431 height 35
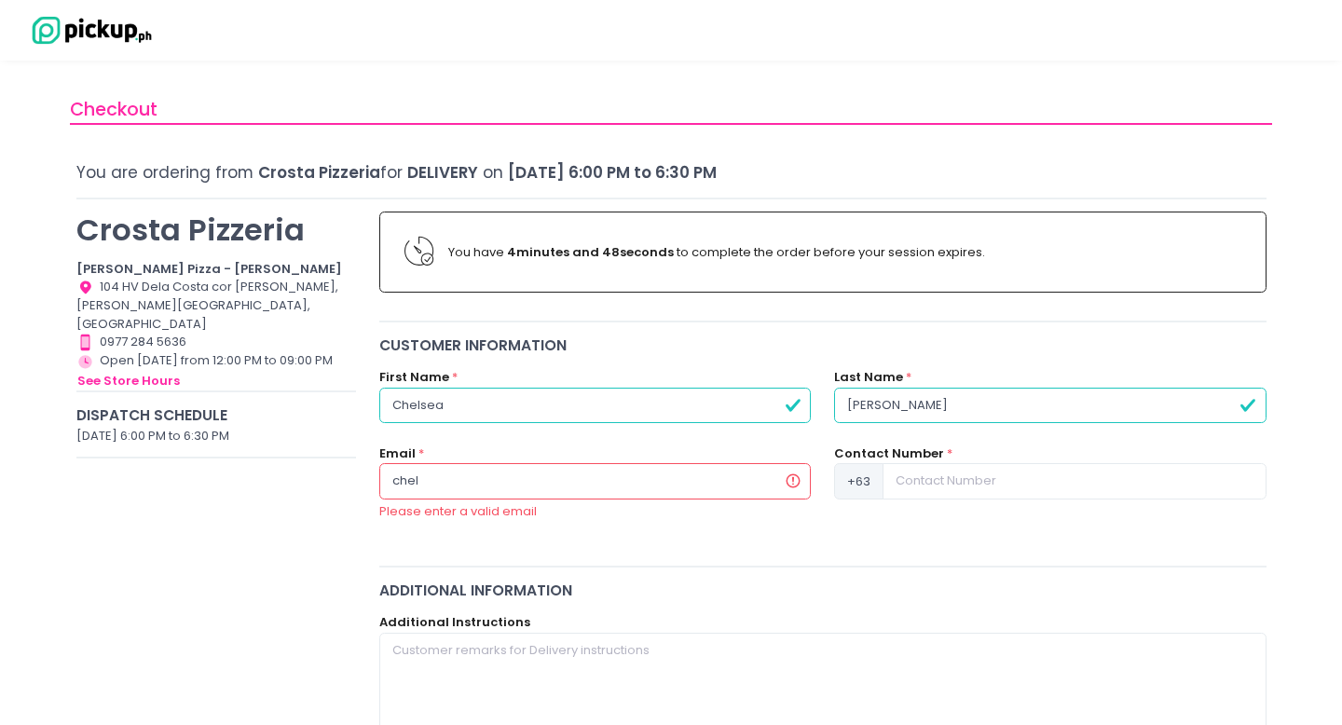
type input "[EMAIL_ADDRESS][DOMAIN_NAME]"
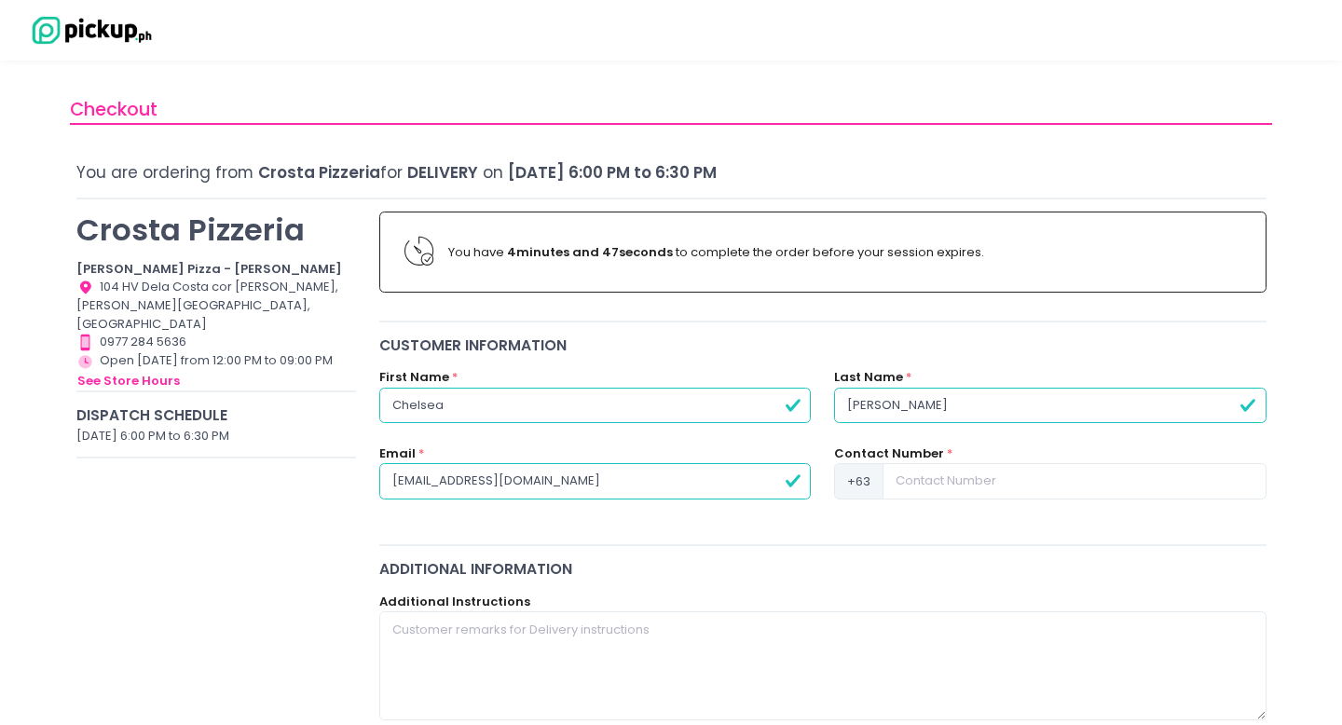
click at [985, 499] on div "+63" at bounding box center [1049, 480] width 431 height 35
click at [965, 491] on input at bounding box center [1073, 480] width 383 height 35
type input "9176381007"
click at [734, 572] on div "Additional Information" at bounding box center [822, 568] width 887 height 21
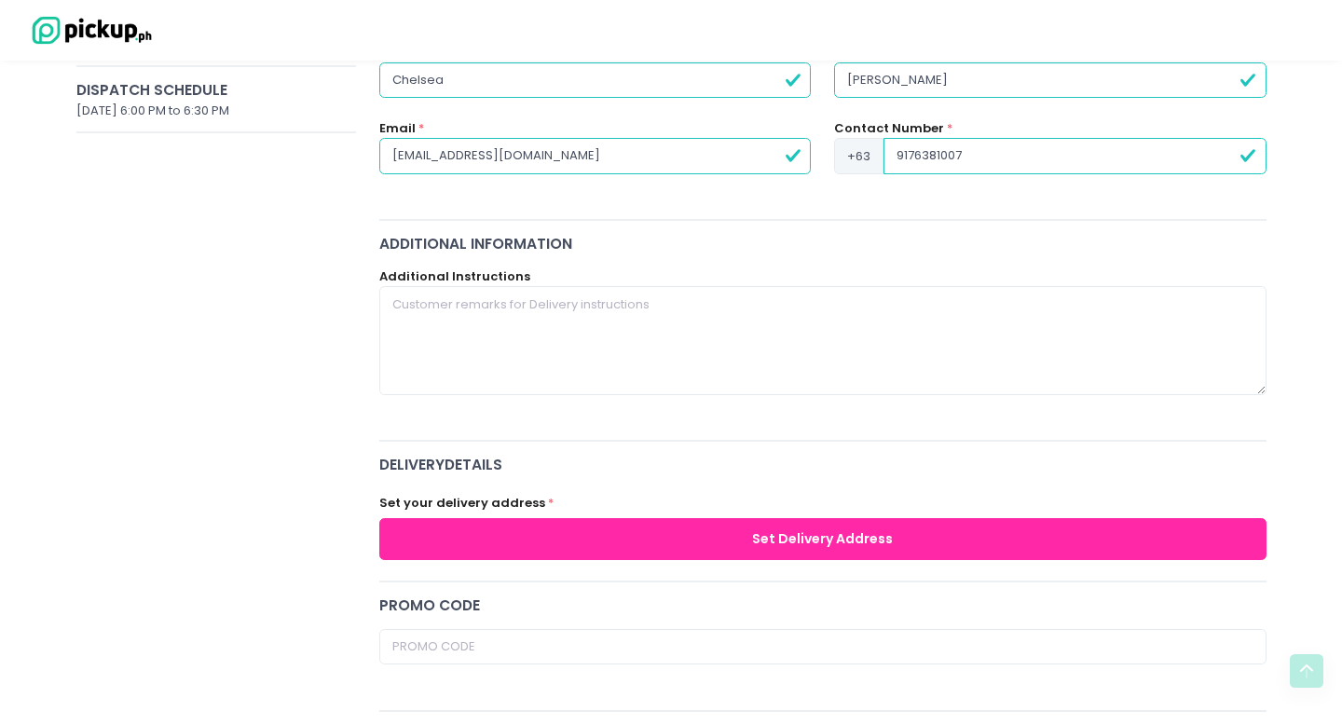
click at [732, 548] on button "Set Delivery Address" at bounding box center [822, 539] width 887 height 42
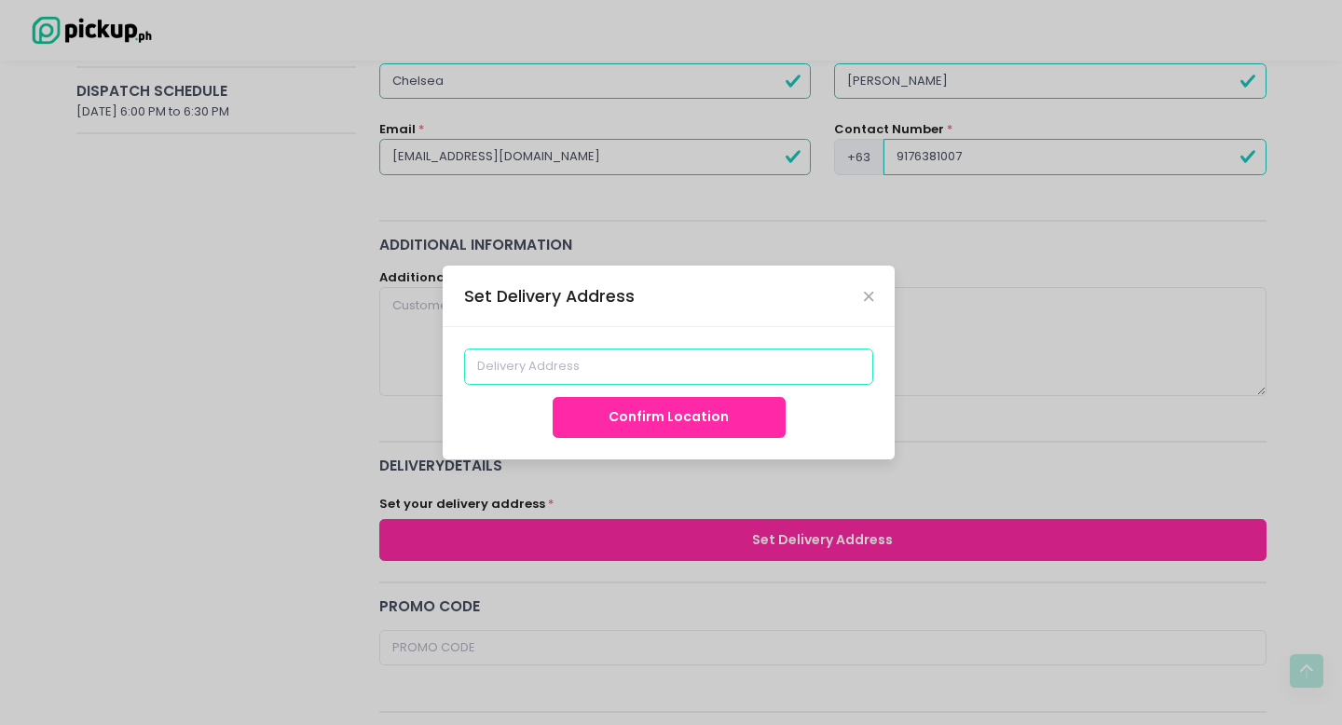
click at [706, 362] on input at bounding box center [669, 366] width 410 height 35
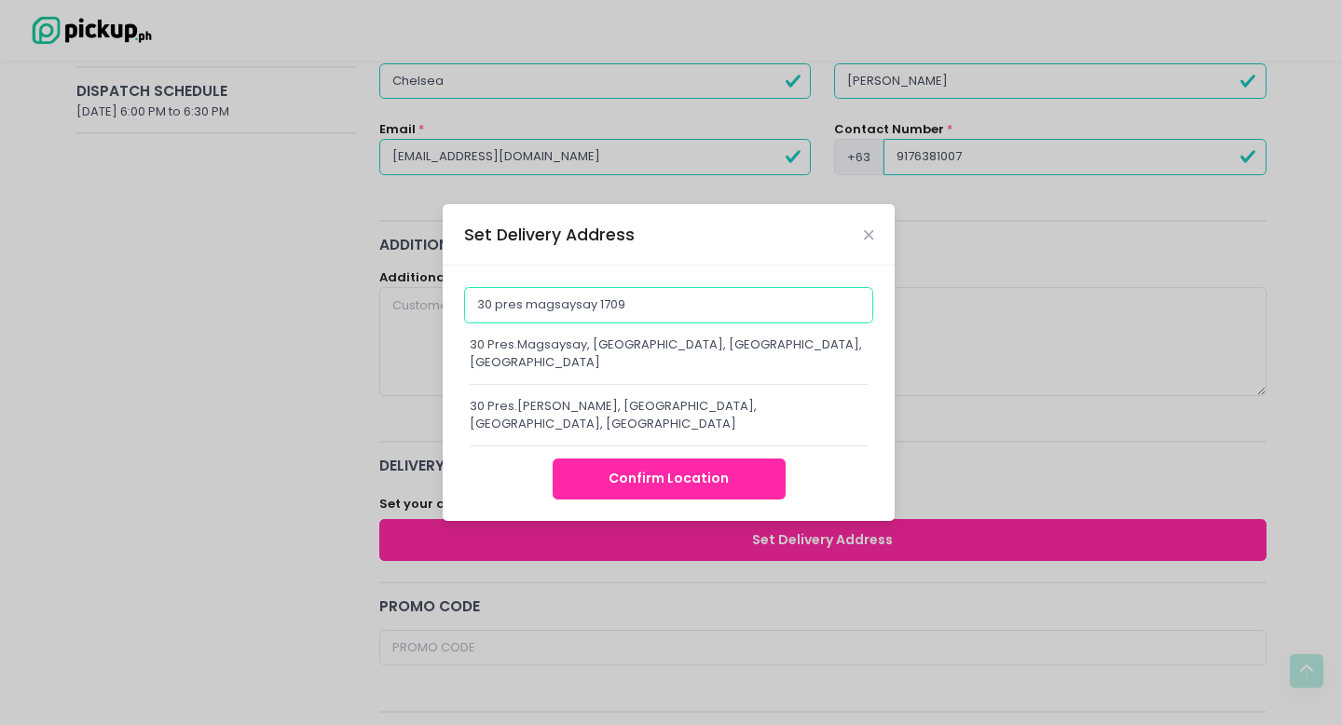
click at [491, 322] on input "30 pres magsaysay 1709" at bounding box center [669, 304] width 410 height 35
click at [675, 375] on div "30 Pres.Magsaysay, [GEOGRAPHIC_DATA], [GEOGRAPHIC_DATA], [GEOGRAPHIC_DATA]" at bounding box center [669, 359] width 398 height 49
type input "30 Pres.Magsaysay, [GEOGRAPHIC_DATA], [GEOGRAPHIC_DATA], [GEOGRAPHIC_DATA]"
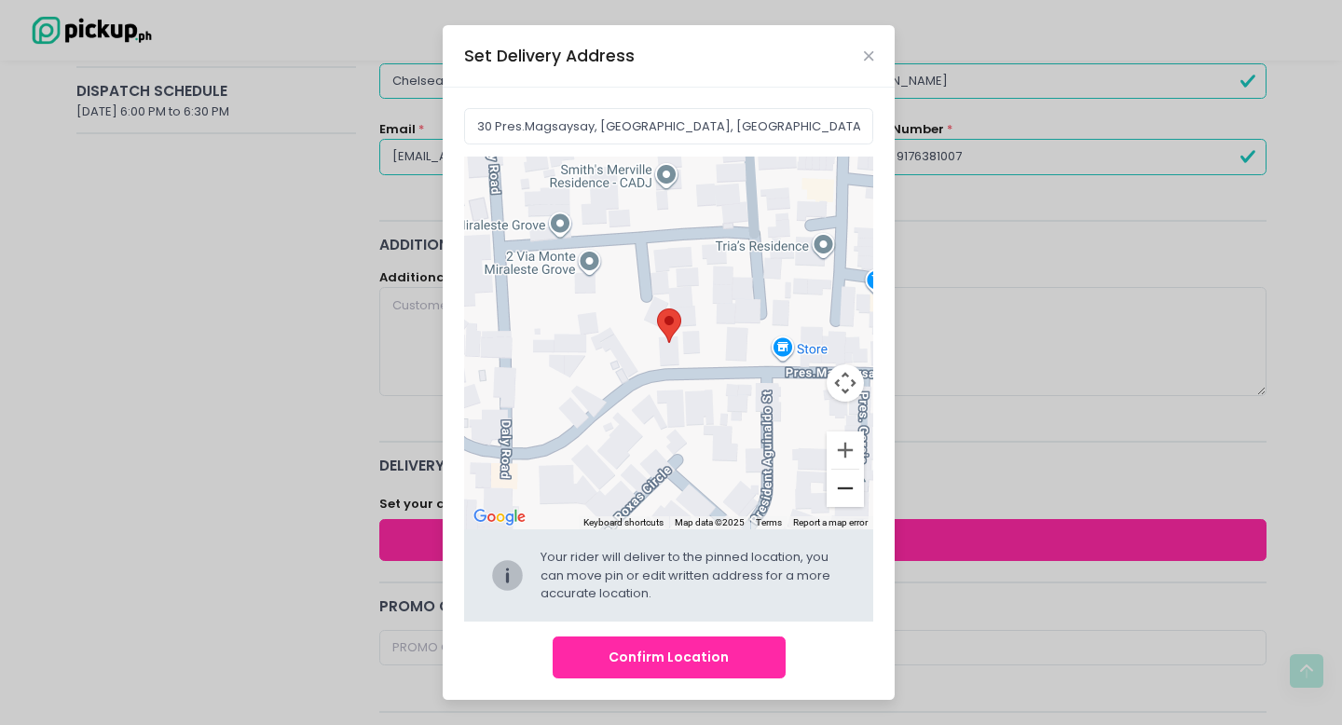
click at [846, 491] on button "Zoom out" at bounding box center [845, 488] width 37 height 37
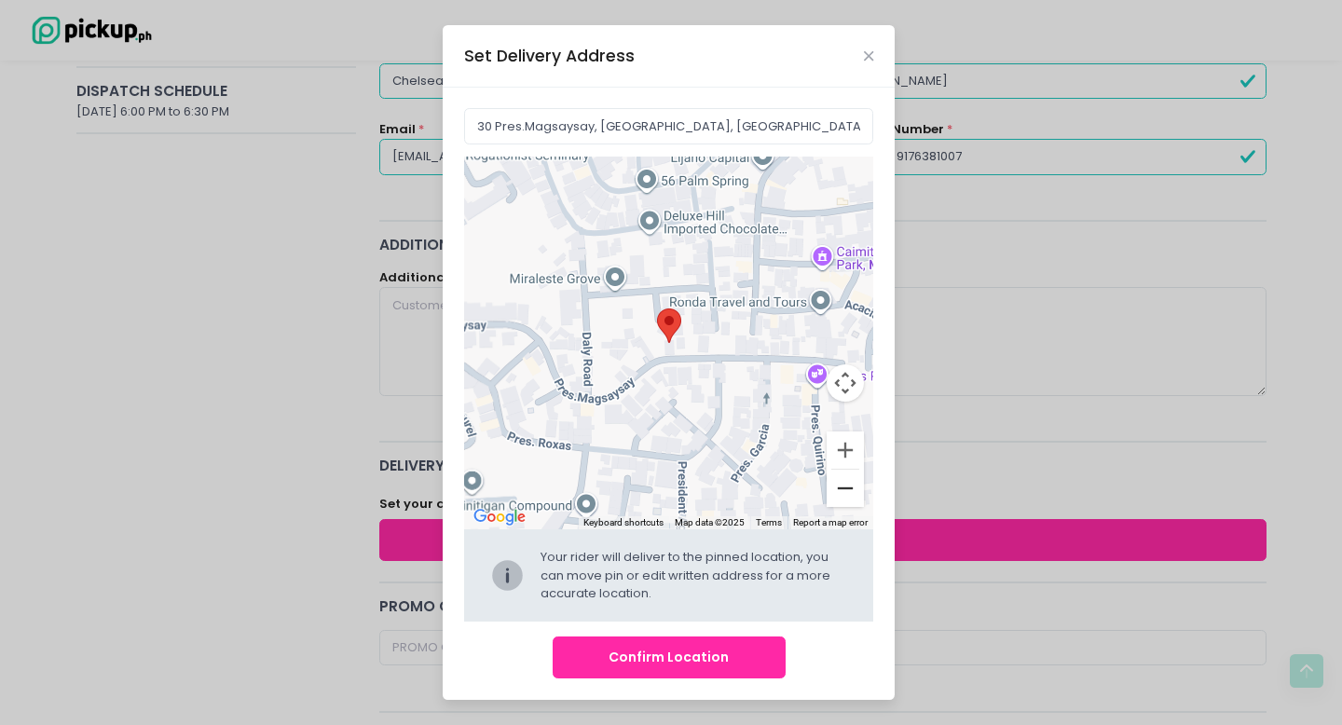
click at [846, 488] on button "Zoom out" at bounding box center [845, 488] width 37 height 37
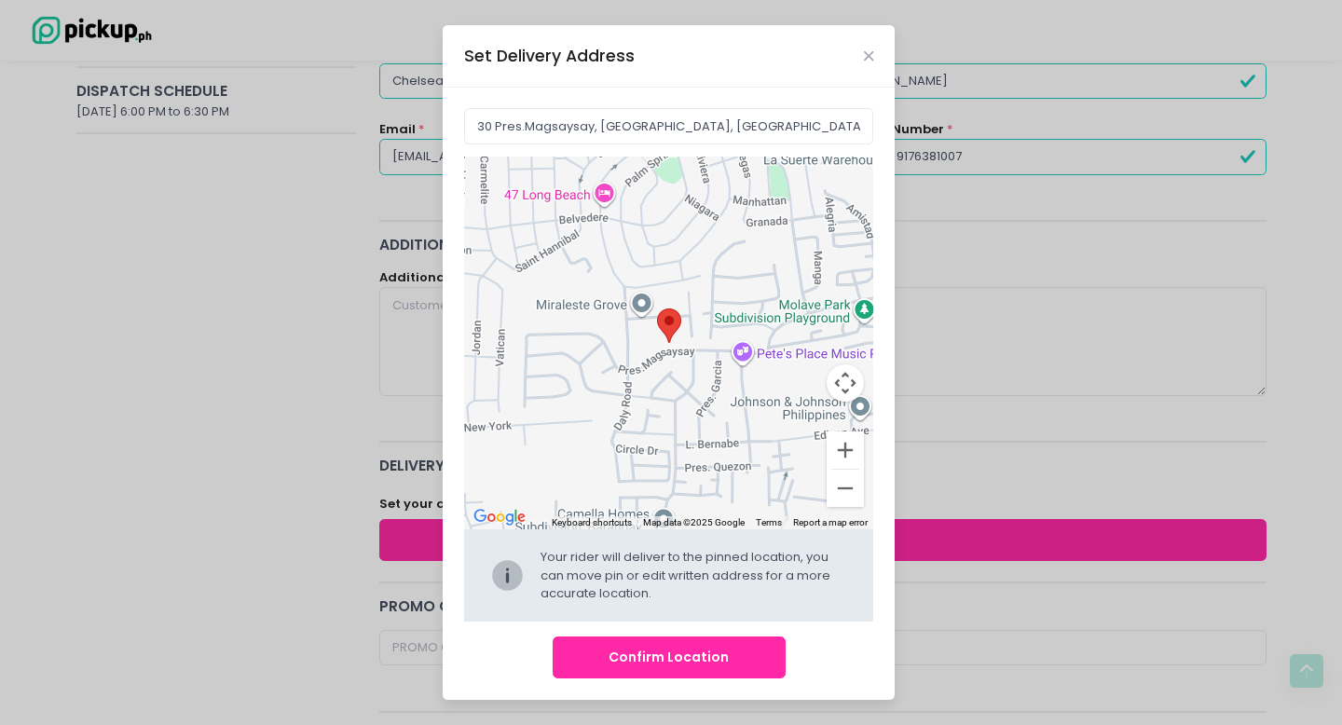
click at [723, 653] on button "Confirm Location" at bounding box center [669, 657] width 233 height 42
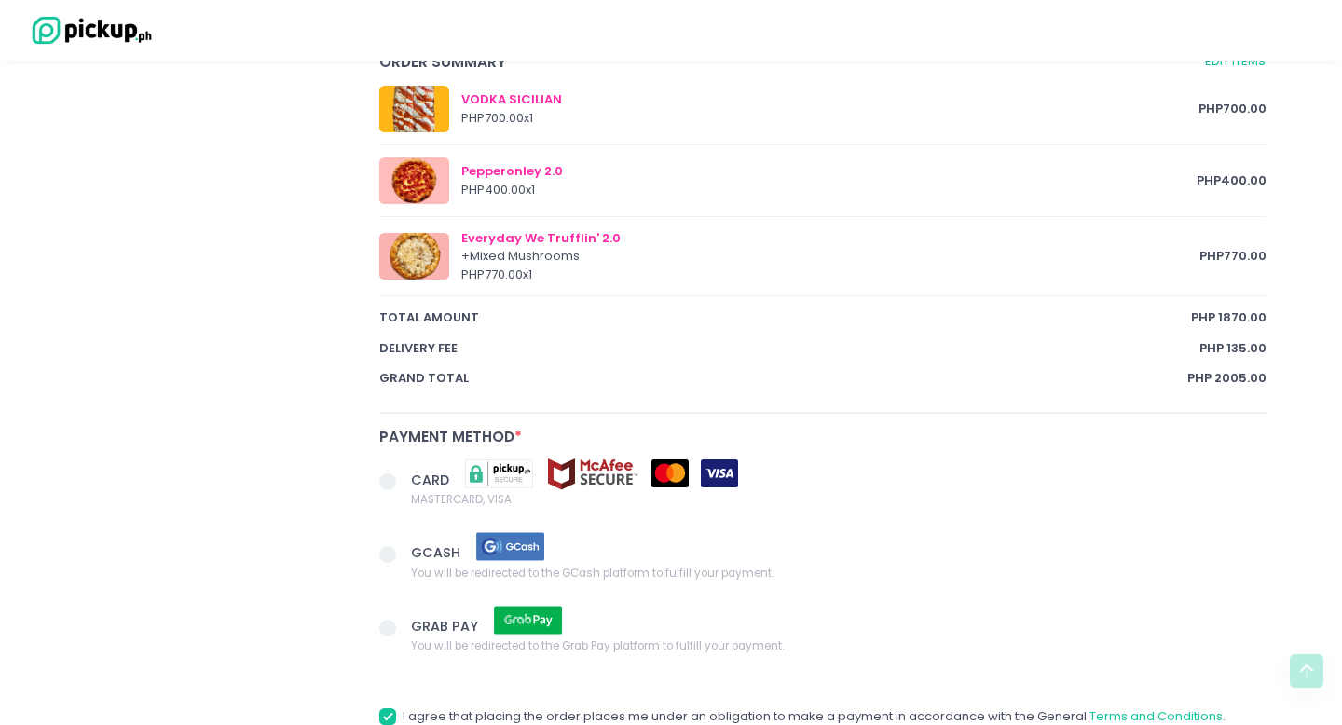
scroll to position [1026, 0]
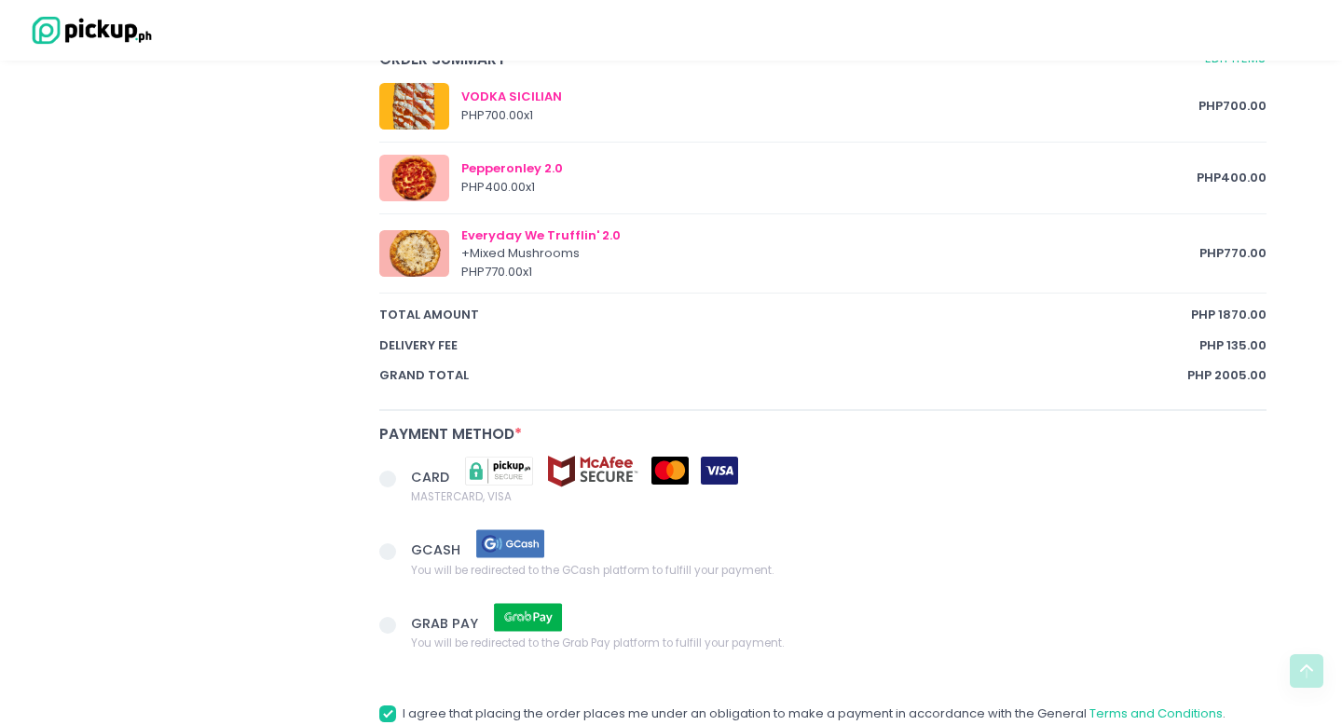
click at [403, 552] on span at bounding box center [395, 553] width 32 height 26
click at [403, 552] on input "GCASH You will be redirected to the GCash platform to fulfill your payment." at bounding box center [409, 548] width 12 height 12
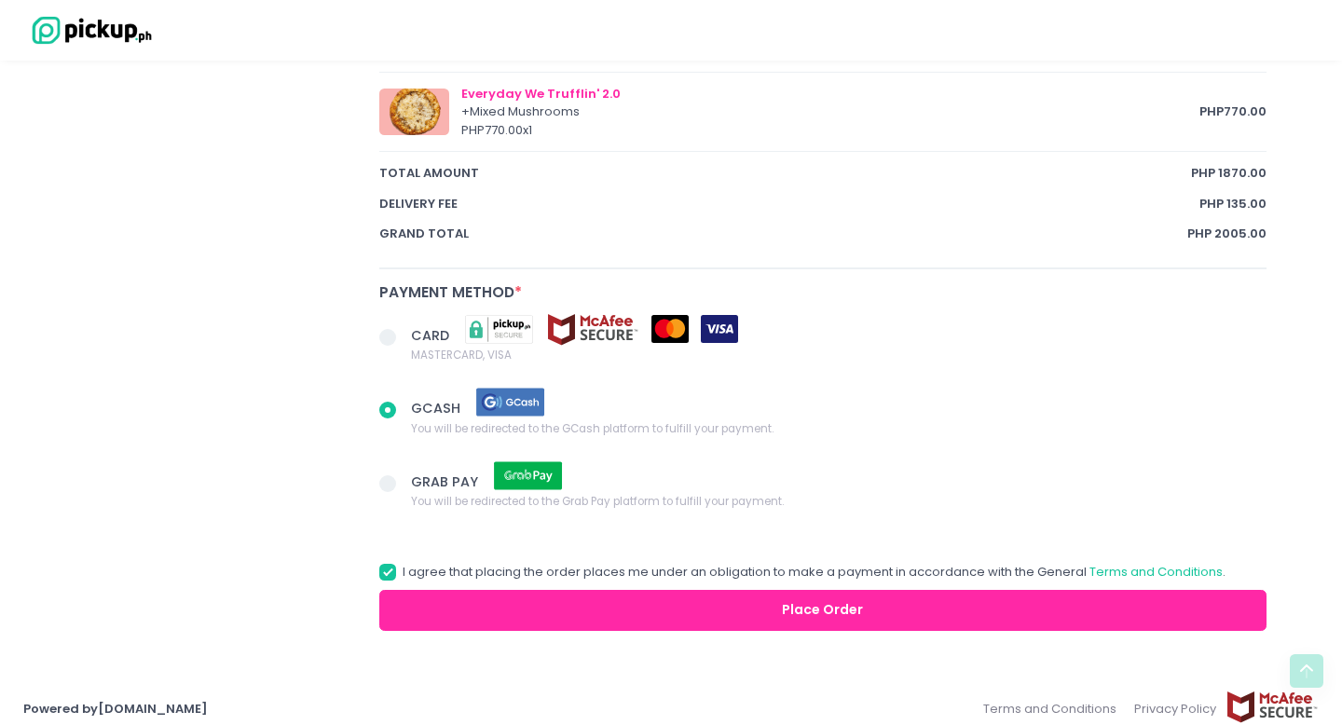
scroll to position [1182, 0]
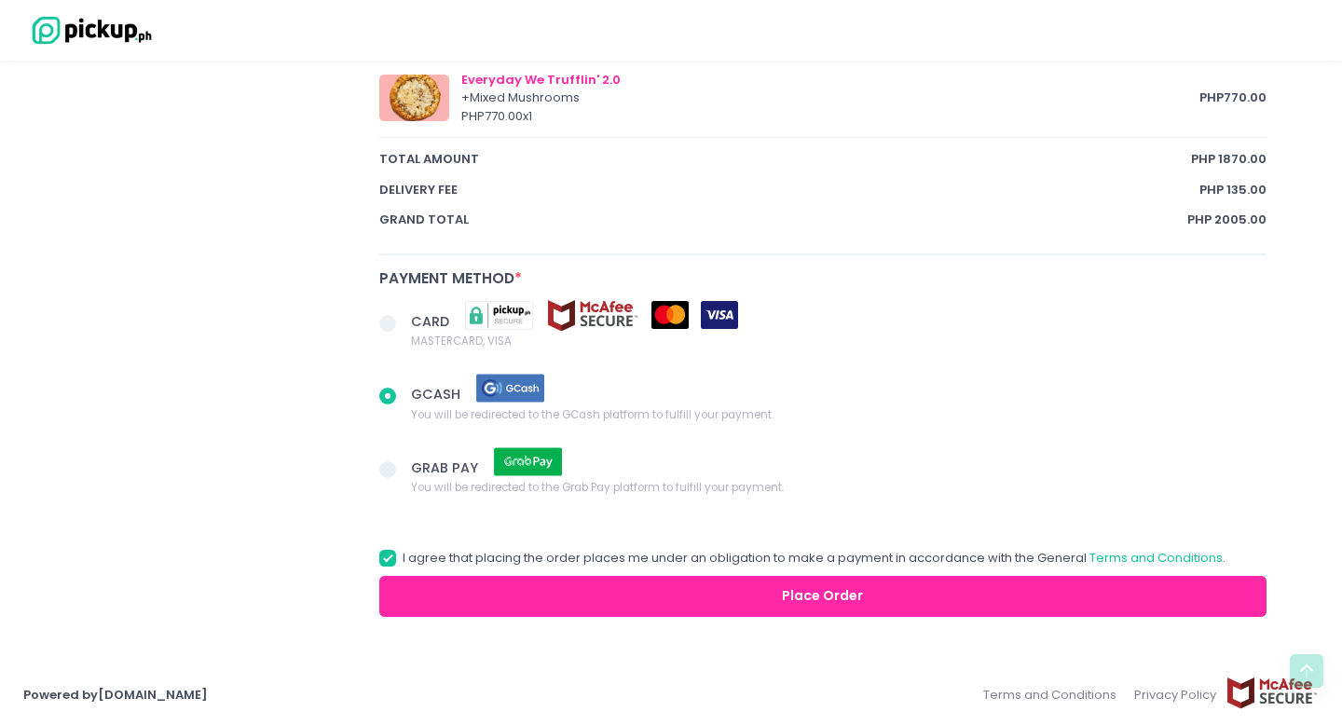
click at [536, 595] on button "Place Order" at bounding box center [822, 597] width 887 height 42
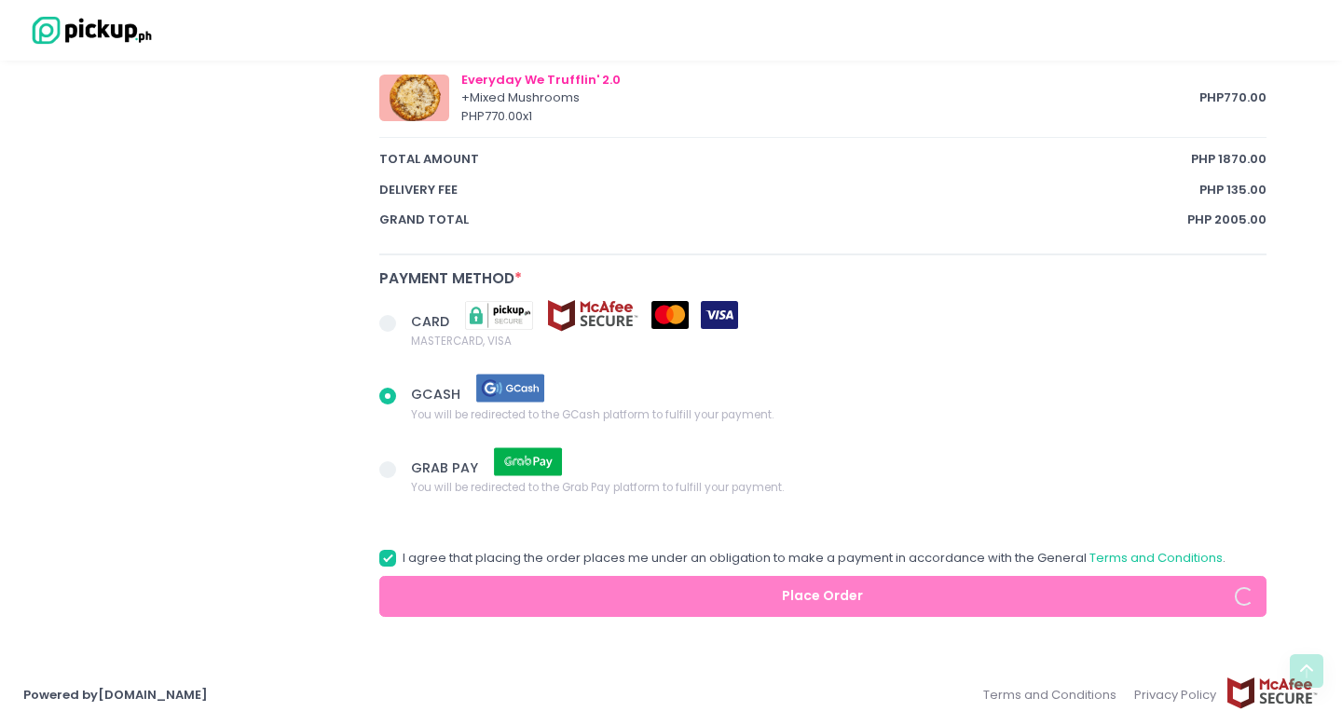
radio input "true"
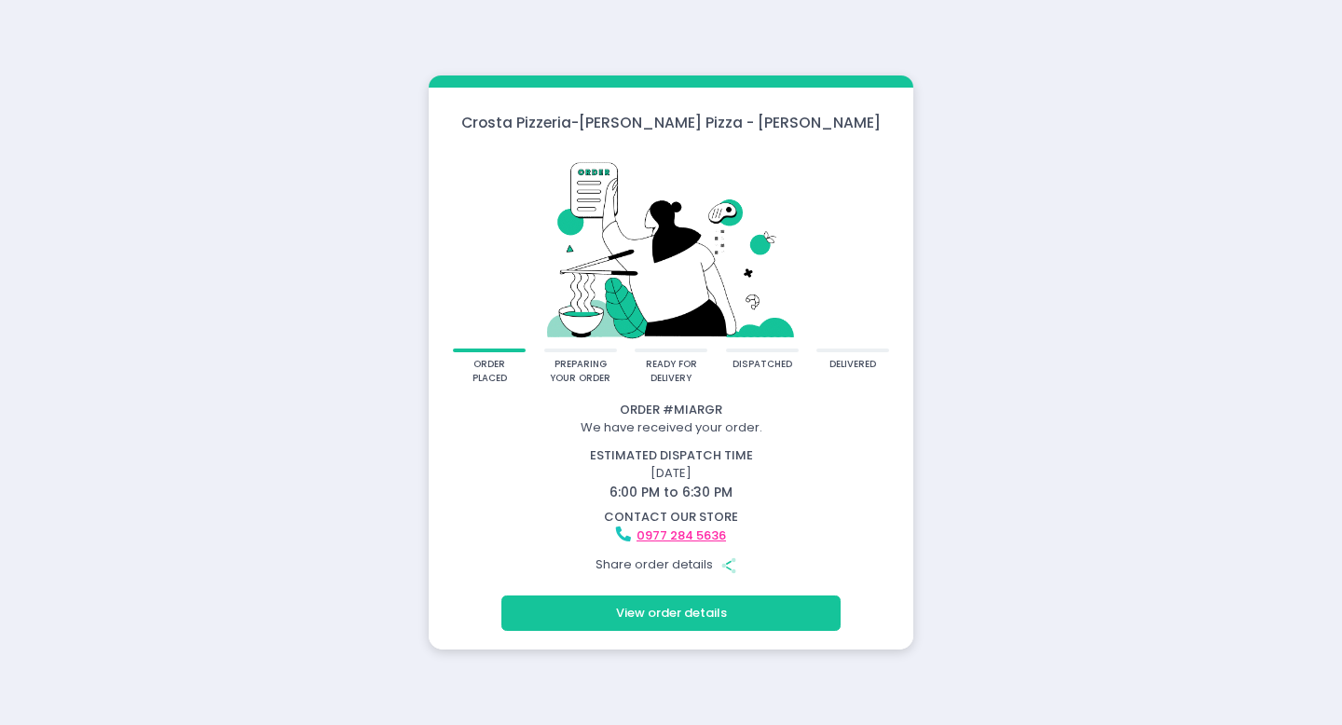
click at [592, 605] on button "View order details" at bounding box center [670, 612] width 339 height 35
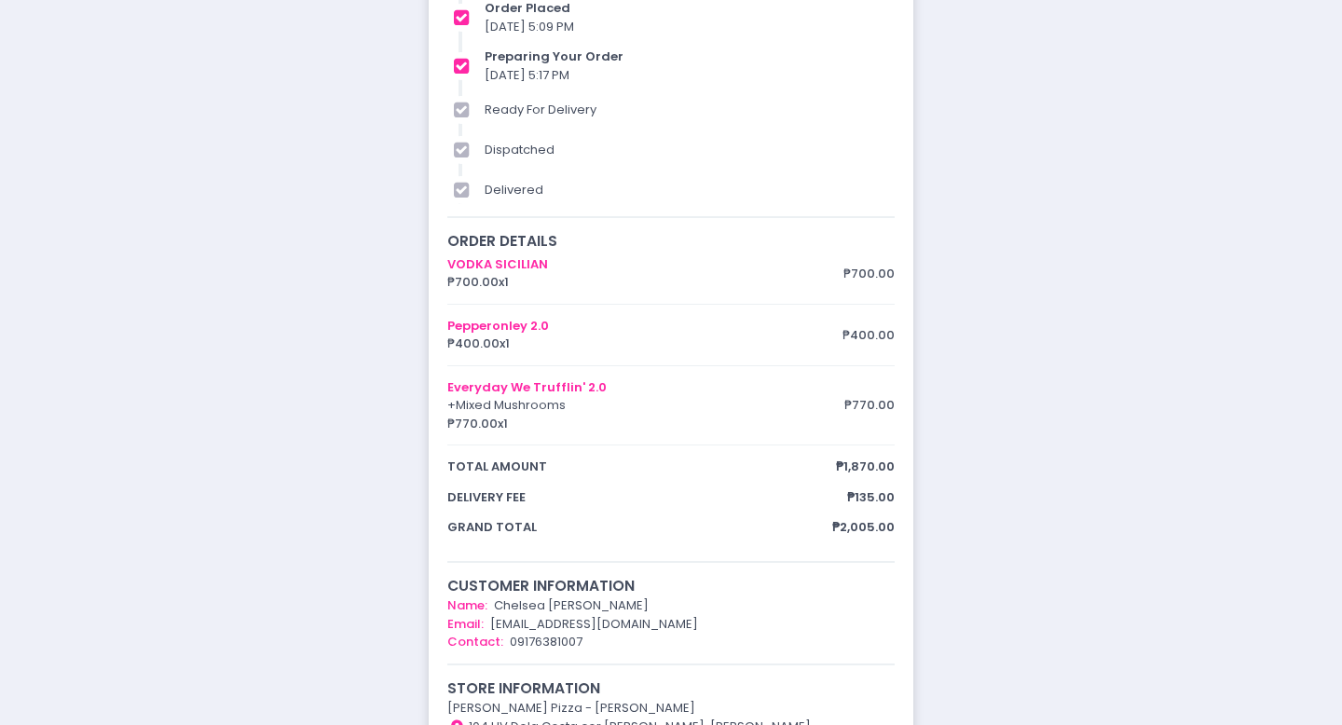
scroll to position [62, 0]
